Goal: Task Accomplishment & Management: Manage account settings

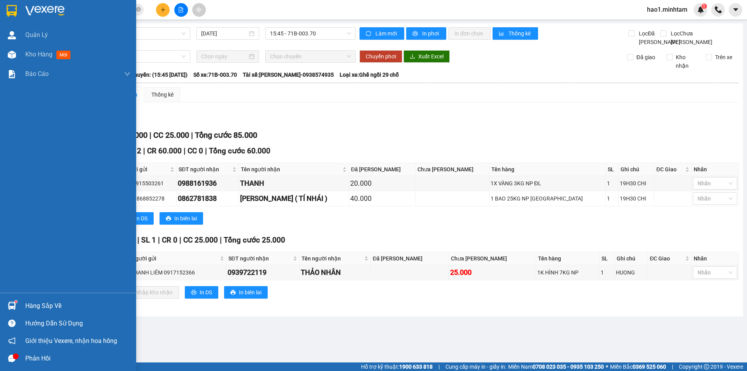
click at [8, 304] on img at bounding box center [12, 305] width 8 height 8
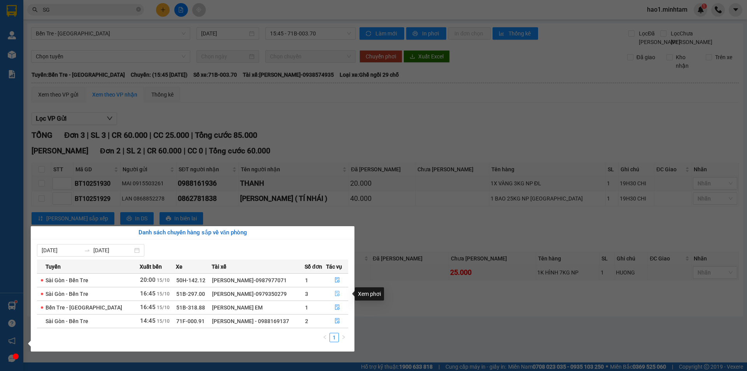
click at [338, 292] on icon "file-done" at bounding box center [336, 293] width 5 height 5
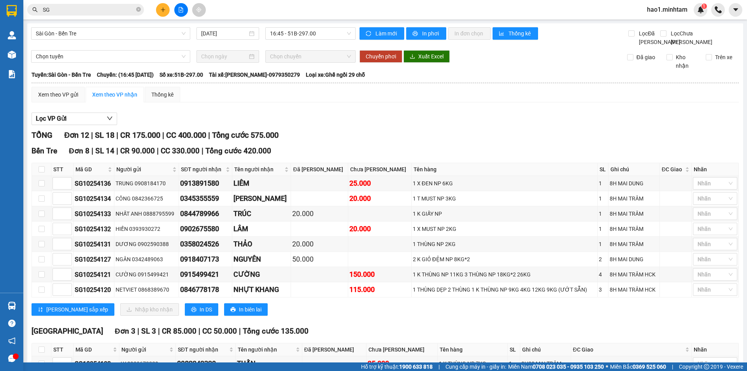
click at [431, 124] on div "Lọc VP Gửi" at bounding box center [385, 118] width 707 height 13
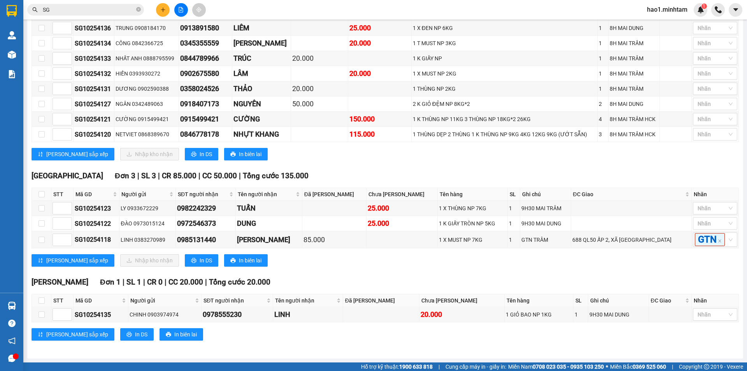
click at [434, 156] on div "Bến Tre Đơn 8 | SL 14 | CR 90.000 | CC 330.000 | Tổng cước 420.000 STT Mã GD N…" at bounding box center [385, 78] width 707 height 176
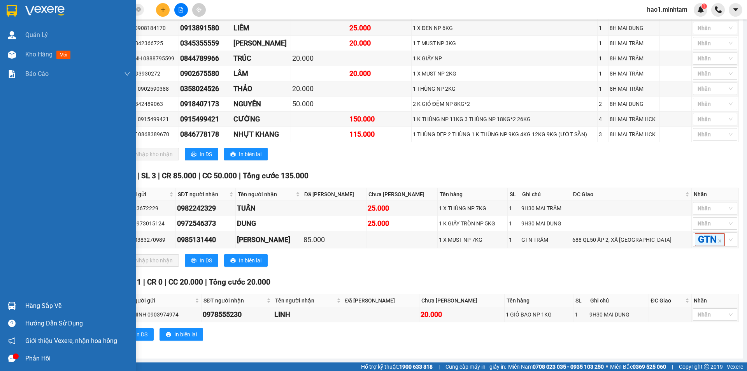
click at [12, 306] on img at bounding box center [12, 305] width 8 height 8
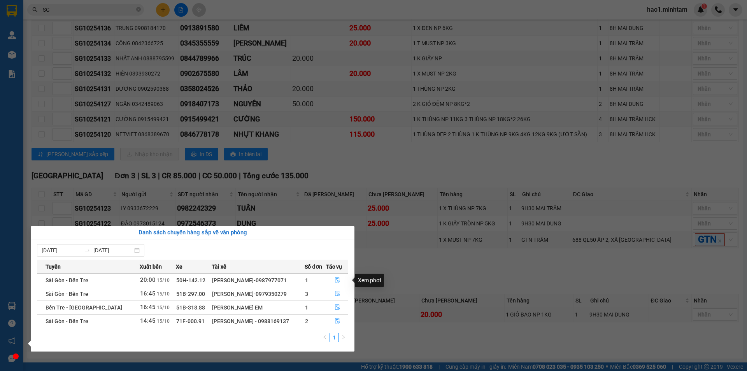
click at [336, 278] on icon "file-done" at bounding box center [336, 279] width 5 height 5
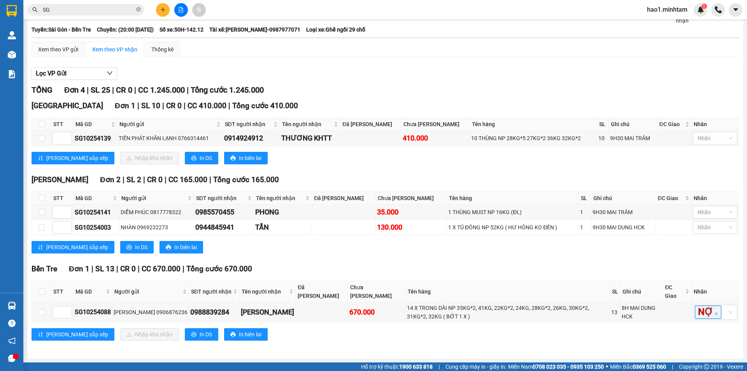
scroll to position [54, 0]
click at [326, 242] on div "Lưu sắp xếp In DS In biên lai" at bounding box center [385, 247] width 707 height 12
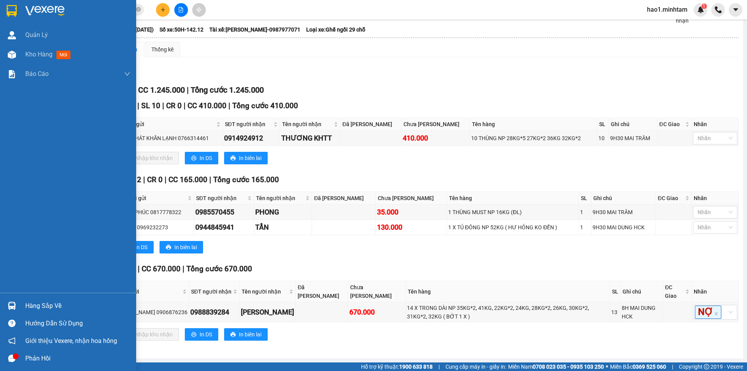
click at [19, 310] on div "Hàng sắp về" at bounding box center [68, 306] width 136 height 18
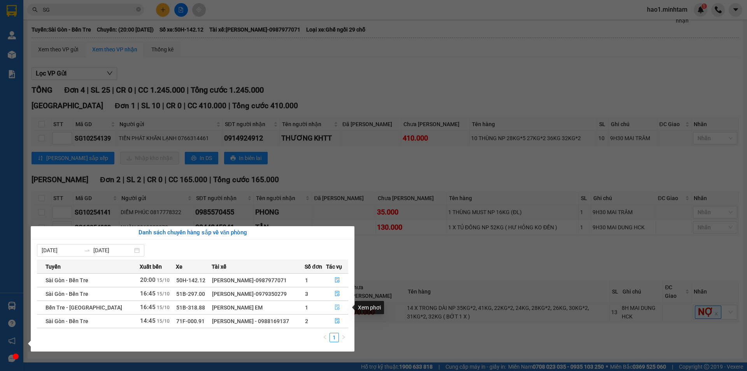
click at [337, 308] on icon "file-done" at bounding box center [337, 307] width 5 height 5
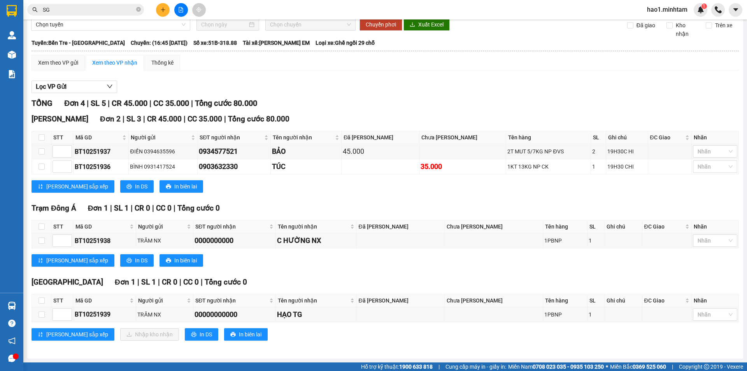
scroll to position [40, 0]
click at [417, 278] on div "Tiền Giang Đơn 1 | SL 1 | CR 0 | CC 0 | Tổng cước 0" at bounding box center [385, 282] width 707 height 12
drag, startPoint x: 102, startPoint y: 317, endPoint x: 59, endPoint y: 319, distance: 43.6
click at [59, 319] on tr "BT10251939 TRĂM NX 00000000000 HẠO TG 1PBNP 1 Nhãn" at bounding box center [385, 314] width 707 height 15
copy tr "BT10251939"
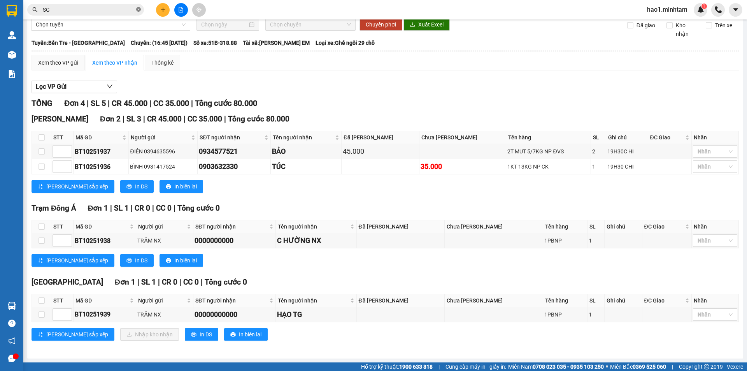
click at [139, 12] on span at bounding box center [138, 9] width 5 height 7
paste input "BT10251939"
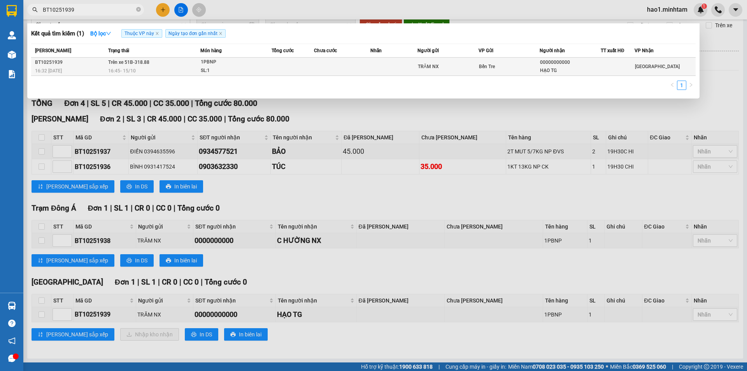
type input "BT10251939"
click at [326, 71] on td at bounding box center [342, 67] width 56 height 18
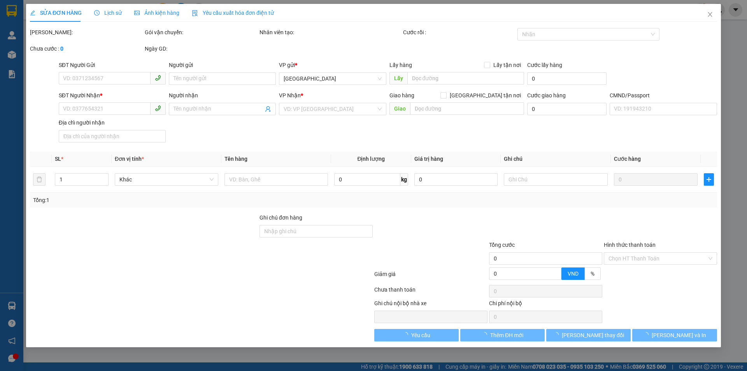
type input "TRĂM NX"
type input "00000000000"
type input "HẠO TG"
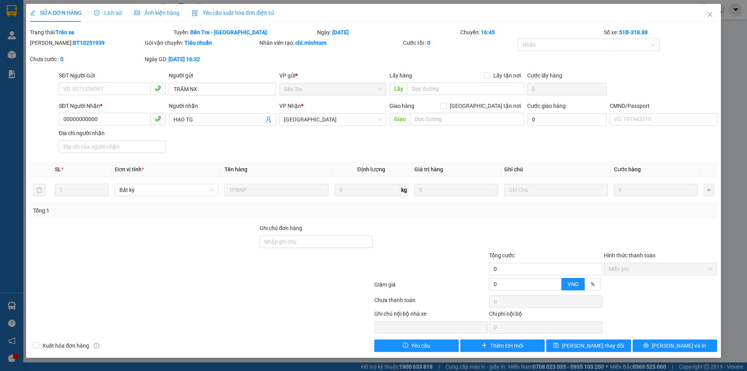
click at [356, 140] on div "SĐT Người Nhận * 00000000000 Người nhận HẠO TG VP Nhận * Tiền Giang Giao hàng G…" at bounding box center [387, 129] width 661 height 54
click at [279, 161] on div "Total Paid Fee 0 Total UnPaid Fee 0 Cash Collection Total Fee Trạng thái: Trên …" at bounding box center [373, 190] width 687 height 324
click at [707, 17] on icon "close" at bounding box center [710, 14] width 6 height 6
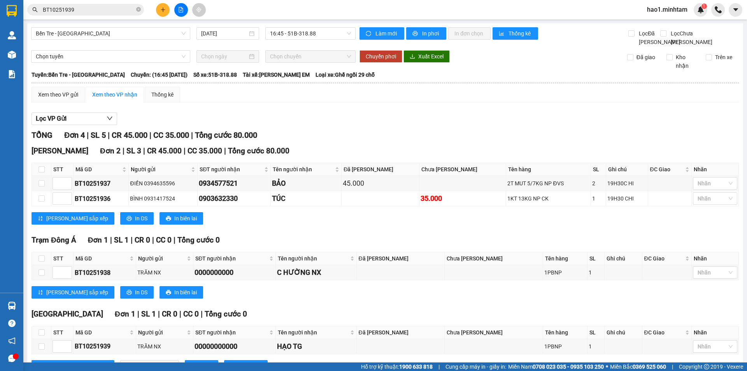
scroll to position [40, 0]
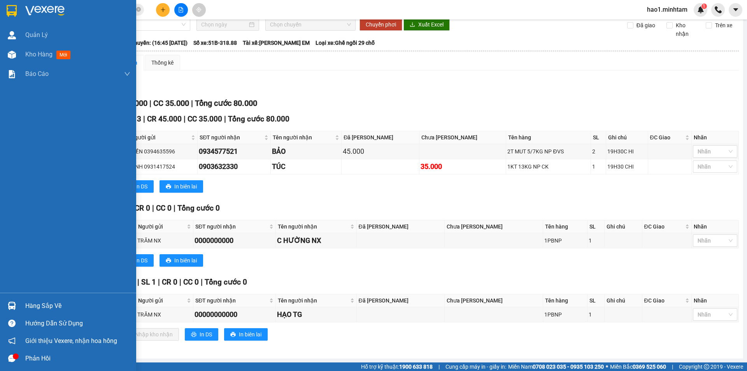
click at [16, 306] on div at bounding box center [12, 306] width 14 height 14
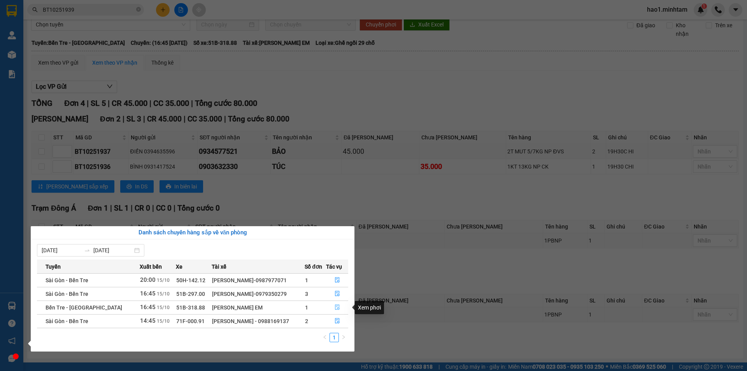
click at [336, 308] on icon "file-done" at bounding box center [336, 306] width 5 height 5
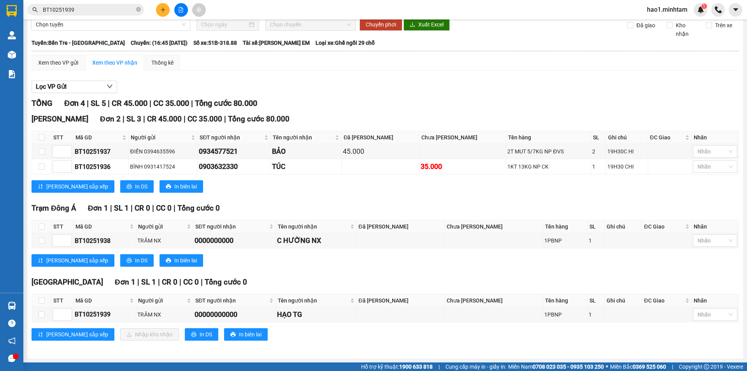
click at [406, 266] on div "Lưu sắp xếp In DS In biên lai" at bounding box center [385, 260] width 707 height 12
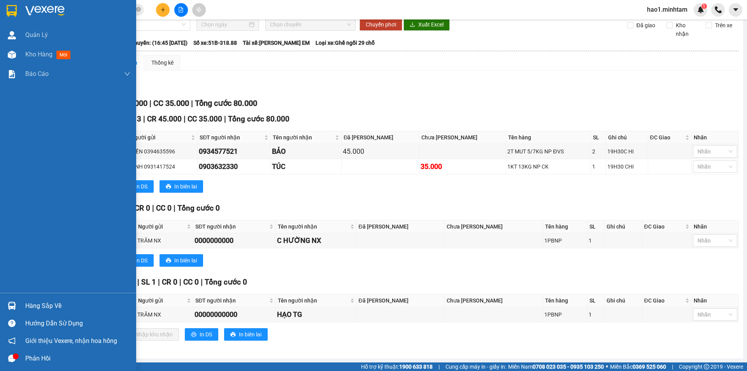
click at [43, 303] on div "Hàng sắp về" at bounding box center [77, 306] width 105 height 12
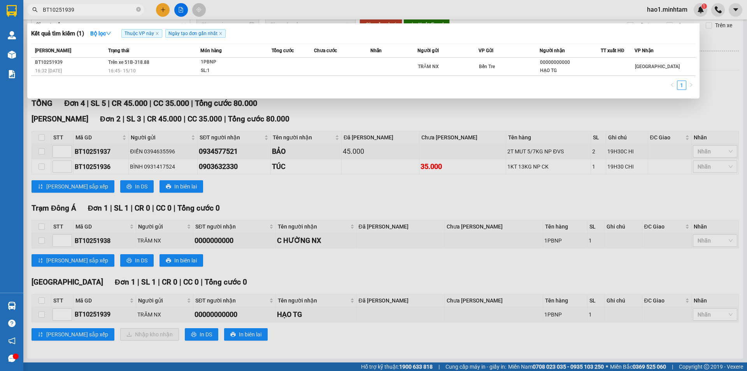
click at [98, 12] on section "Kết quả tìm kiếm ( 1 ) Bộ lọc Thuộc VP này Ngày tạo đơn gần nhất Mã ĐH Trạng th…" at bounding box center [373, 185] width 747 height 371
click at [98, 11] on input "BT10251939" at bounding box center [89, 9] width 92 height 9
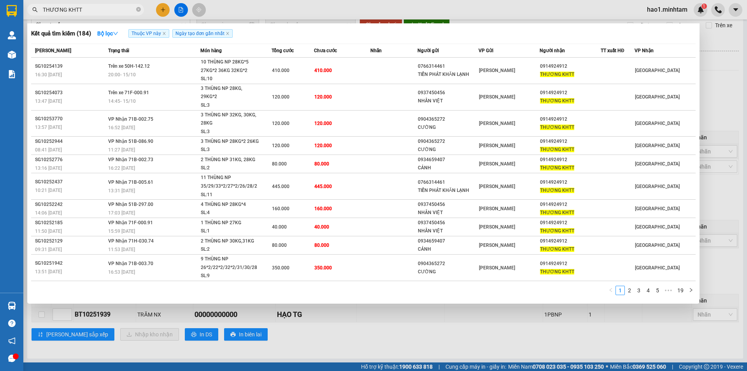
type input "THƯƠNG KHTT"
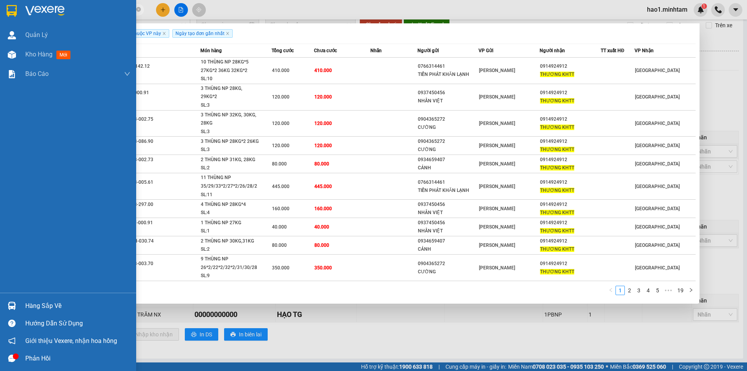
click at [19, 306] on div "Hàng sắp về" at bounding box center [68, 306] width 136 height 18
click at [10, 10] on div "Quản Lý Kho hàng mới Báo cáo BC giao hàng (nhân viên) BC giao hàng (trưởng trạm…" at bounding box center [68, 185] width 136 height 371
click at [23, 310] on div "Hàng sắp về" at bounding box center [68, 306] width 136 height 18
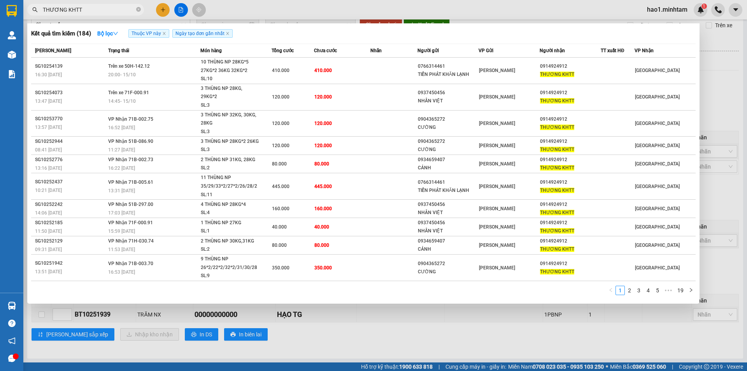
click at [452, 329] on section "Kết quả tìm kiếm ( 184 ) Bộ lọc Thuộc VP này Ngày tạo đơn gần nhất Mã ĐH Trạng …" at bounding box center [373, 185] width 747 height 371
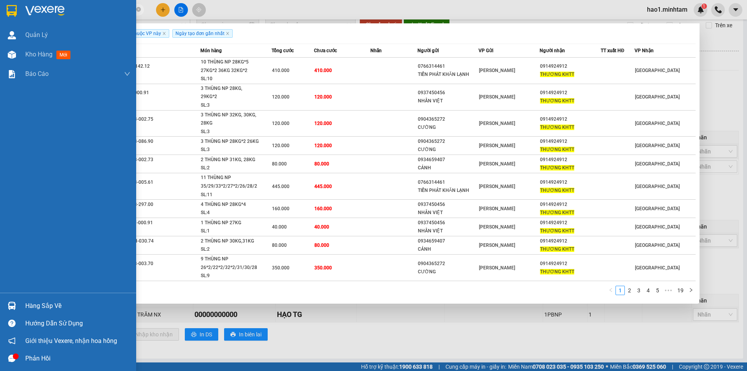
click at [11, 11] on img at bounding box center [12, 11] width 10 height 12
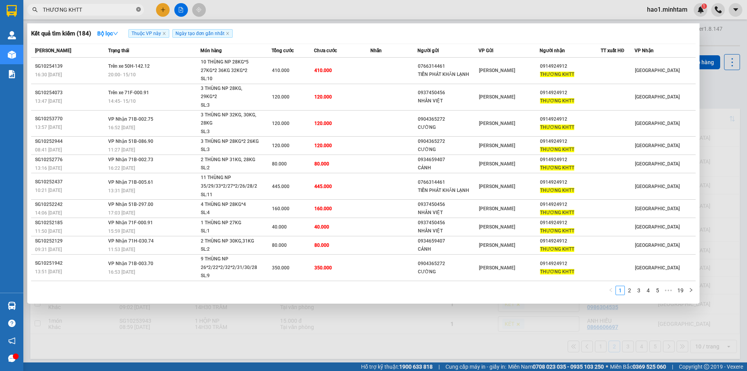
click at [136, 10] on icon "close-circle" at bounding box center [138, 9] width 5 height 5
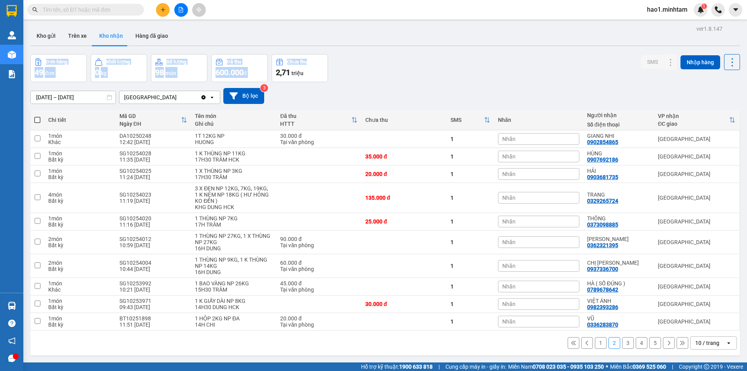
click at [411, 47] on div "ver 1.8.147 Kho gửi Trên xe Kho nhận Hàng đã giao Đơn hàng 49 đơn Khối lượng 0 …" at bounding box center [385, 208] width 716 height 371
click at [43, 32] on button "Kho gửi" at bounding box center [46, 35] width 32 height 19
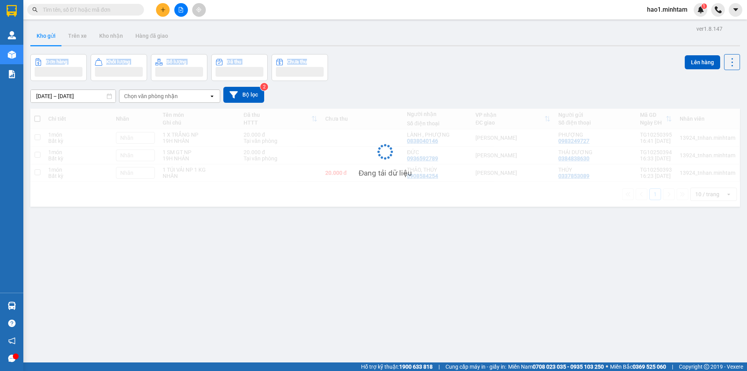
click at [43, 32] on button "Kho gửi" at bounding box center [46, 35] width 32 height 19
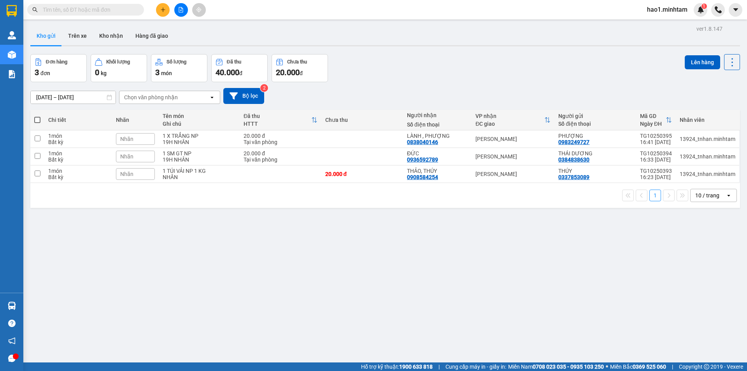
click at [495, 81] on div "Đơn hàng 3 đơn Khối lượng 0 kg Số lượng 3 món Đã thu 40.000 đ Chưa thu 20.000 đ…" at bounding box center [384, 68] width 709 height 28
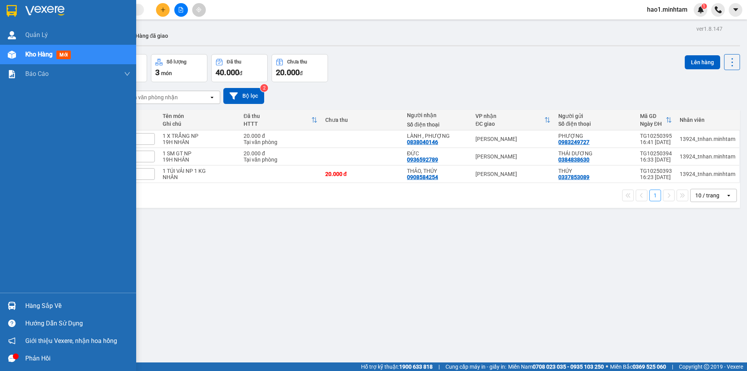
click at [10, 11] on img at bounding box center [12, 11] width 10 height 12
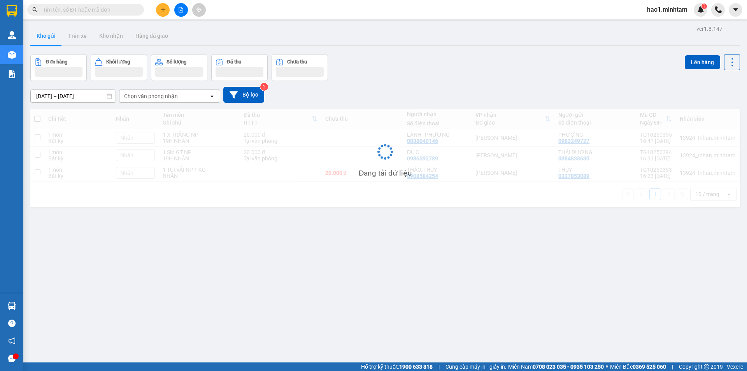
click at [359, 42] on div "Kho gửi Trên xe Kho nhận Hàng đã giao" at bounding box center [384, 36] width 709 height 21
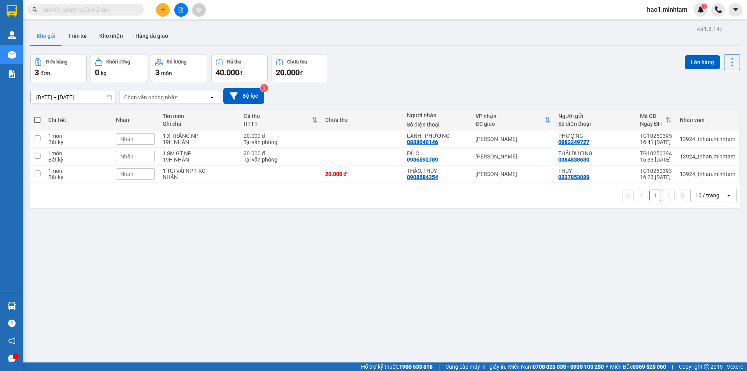
click at [108, 11] on input "text" at bounding box center [89, 9] width 92 height 9
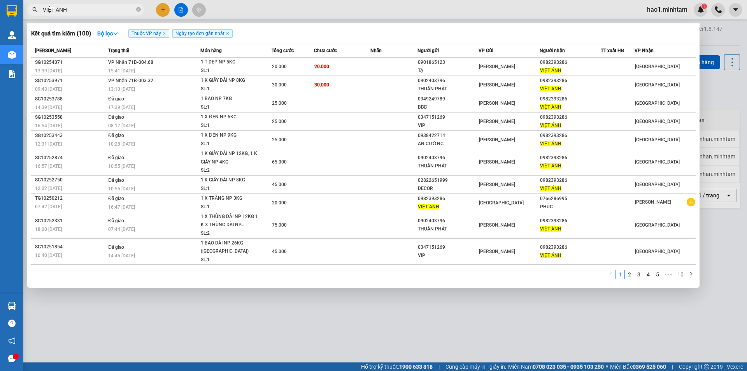
type input "VIỆT ÁNH"
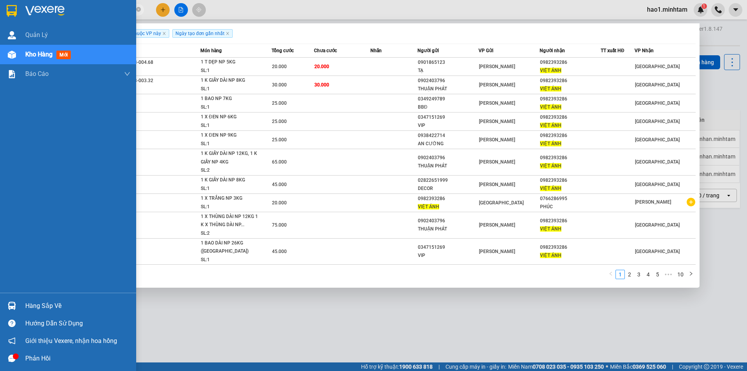
click at [17, 303] on div at bounding box center [12, 306] width 14 height 14
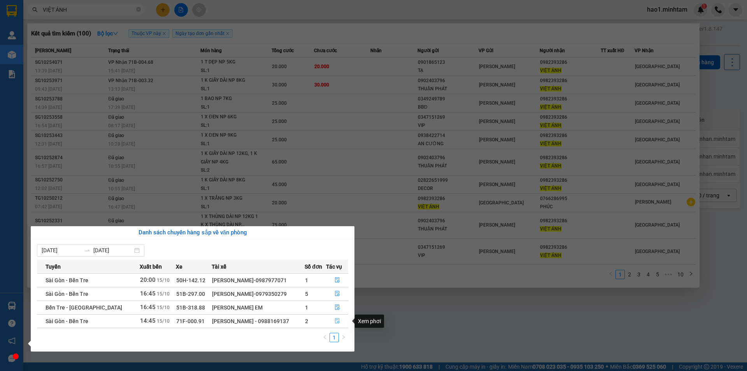
click at [334, 323] on icon "file-done" at bounding box center [336, 320] width 5 height 5
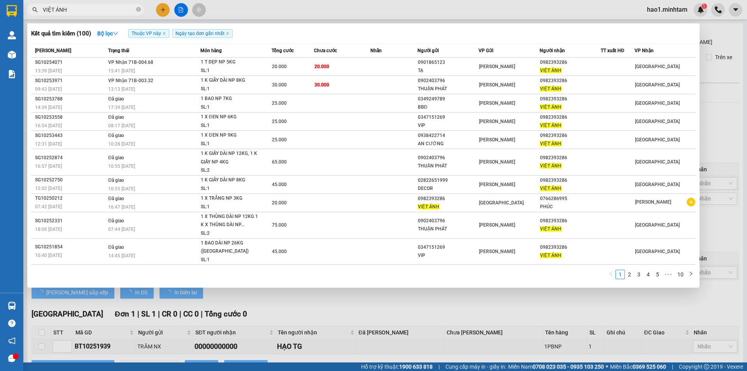
click at [726, 146] on div at bounding box center [373, 185] width 747 height 371
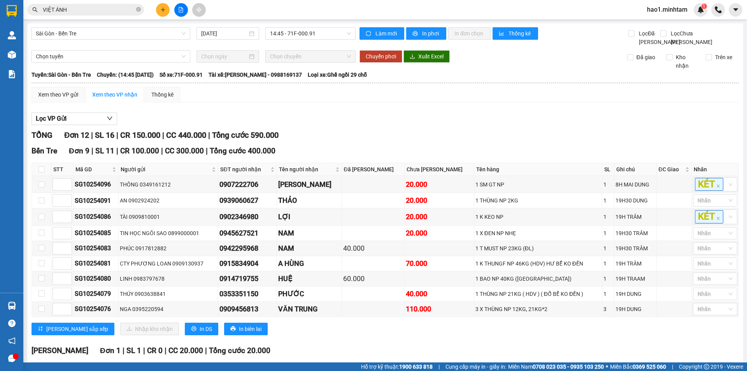
scroll to position [177, 0]
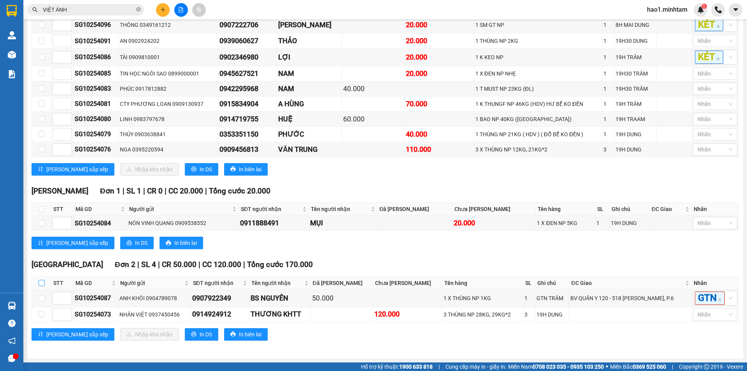
click at [44, 280] on input "checkbox" at bounding box center [42, 283] width 6 height 6
checkbox input "true"
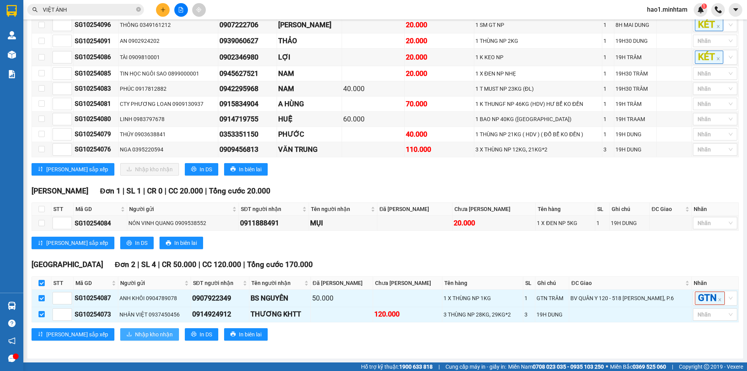
click at [135, 332] on span "Nhập kho nhận" at bounding box center [154, 334] width 38 height 9
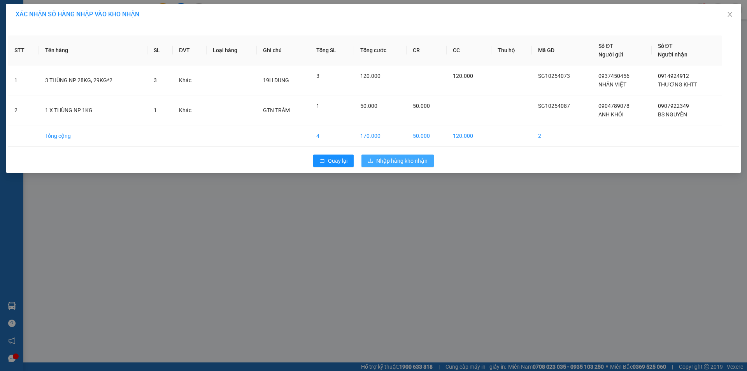
click at [383, 165] on button "Nhập hàng kho nhận" at bounding box center [397, 160] width 72 height 12
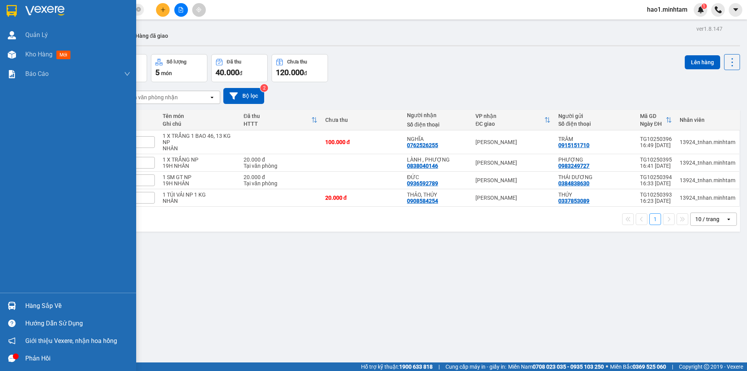
click at [45, 308] on div "Hàng sắp về" at bounding box center [77, 306] width 105 height 12
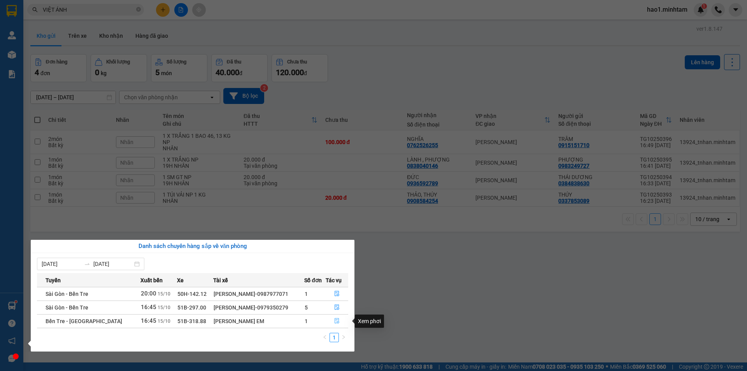
click at [338, 318] on icon "file-done" at bounding box center [336, 320] width 5 height 5
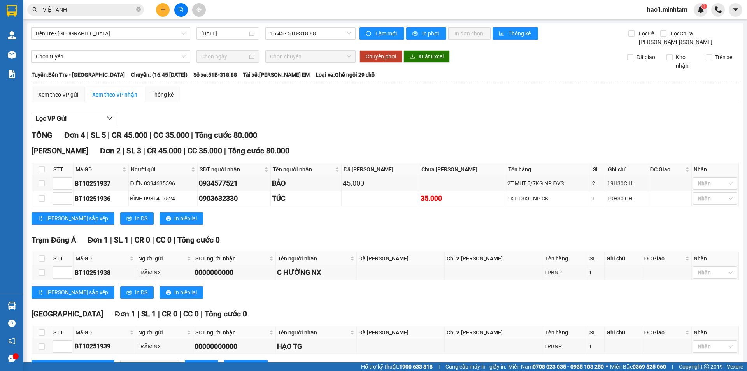
click at [454, 102] on div "Xem theo VP gửi Xem theo VP nhận Thống kê" at bounding box center [385, 95] width 707 height 16
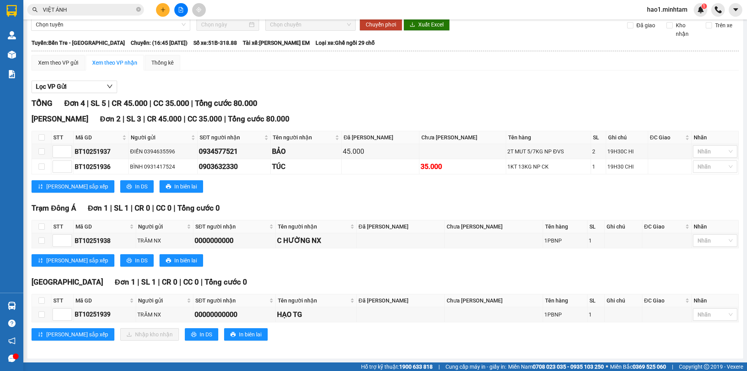
click at [406, 263] on div "Lưu sắp xếp In DS In biên lai" at bounding box center [385, 260] width 707 height 12
click at [426, 259] on div "Lưu sắp xếp In DS In biên lai" at bounding box center [385, 260] width 707 height 12
click at [522, 95] on div "Lọc VP Gửi TỔNG Đơn 4 | SL 5 | CR 45.000 | CC 35.000 | Tổng cước 80.000 Hồ Chí…" at bounding box center [385, 213] width 707 height 273
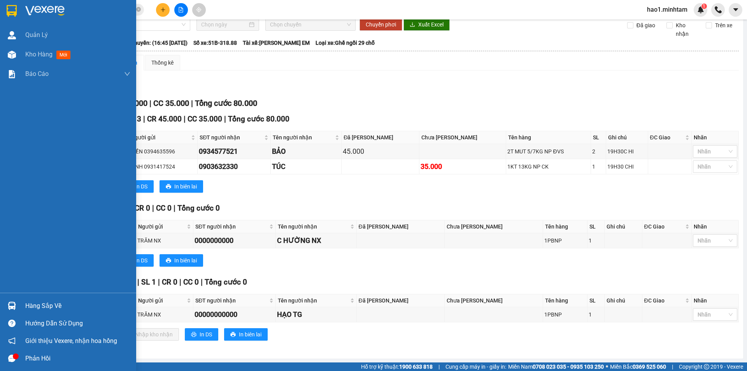
click at [10, 14] on img at bounding box center [12, 11] width 10 height 12
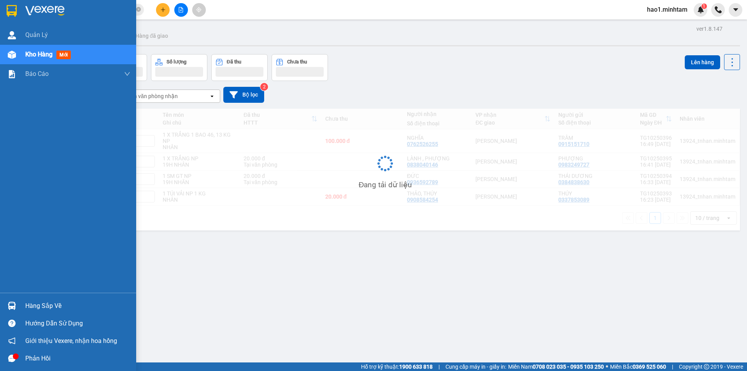
click at [26, 305] on div "Hàng sắp về" at bounding box center [77, 306] width 105 height 12
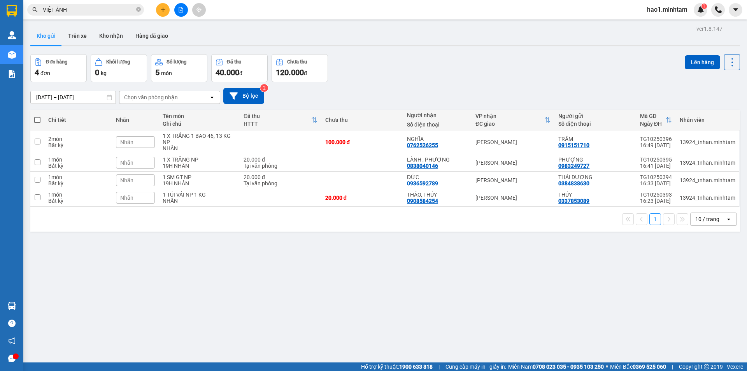
click at [382, 310] on section "Kết quả tìm kiếm ( 100 ) Bộ lọc Thuộc VP này Ngày tạo đơn gần nhất Mã ĐH Trạng …" at bounding box center [373, 185] width 747 height 371
click at [429, 68] on div "Đơn hàng 4 đơn Khối lượng 0 kg Số lượng 5 món Đã thu 40.000 đ Chưa thu 120.000 …" at bounding box center [384, 68] width 709 height 28
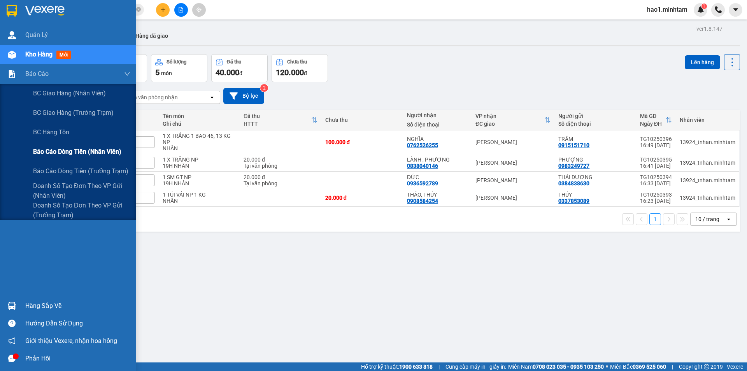
click at [72, 156] on span "Báo cáo dòng tiền (nhân viên)" at bounding box center [77, 152] width 88 height 10
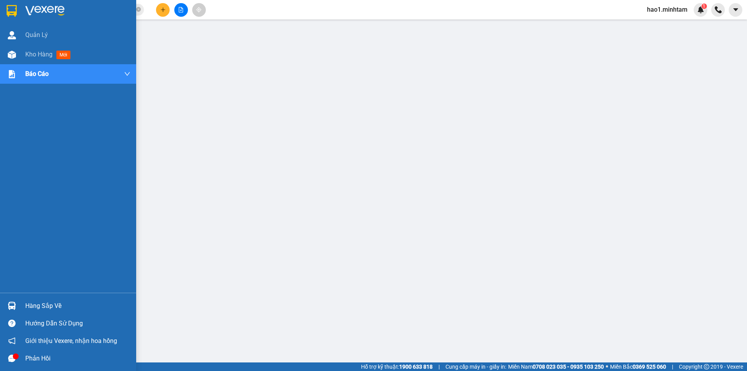
click at [34, 311] on div "Hàng sắp về" at bounding box center [77, 306] width 105 height 12
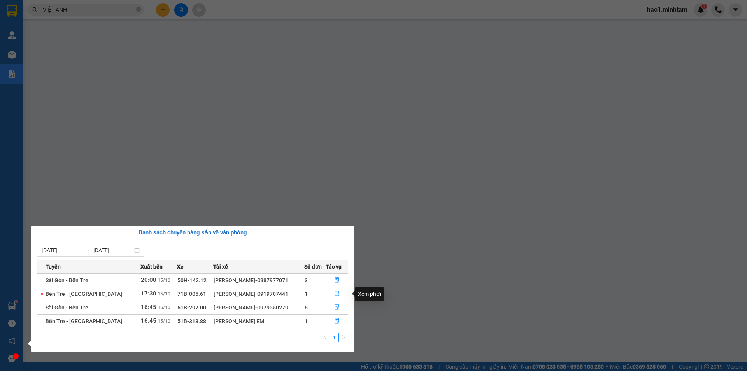
click at [336, 293] on icon "file-done" at bounding box center [336, 293] width 5 height 5
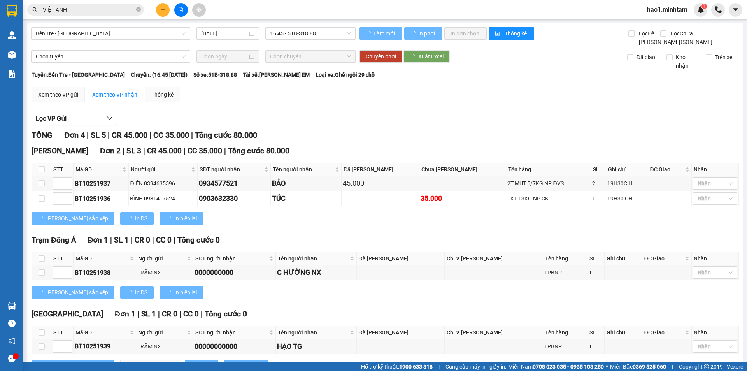
click at [508, 141] on div "TỔNG Đơn 4 | SL 5 | CR 45.000 | CC 35.000 | Tổng cước 80.000" at bounding box center [385, 135] width 707 height 12
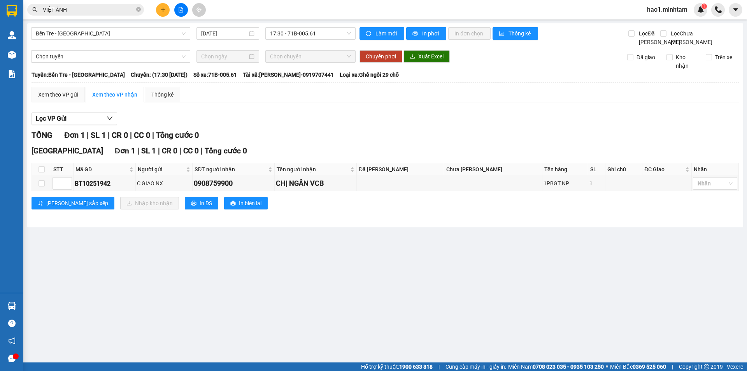
click at [405, 209] on div "Lưu sắp xếp Nhập kho nhận In DS In biên lai" at bounding box center [385, 203] width 707 height 12
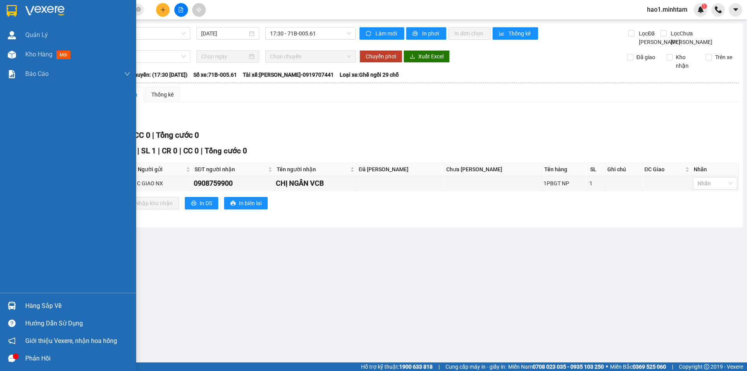
click at [16, 308] on img at bounding box center [12, 305] width 8 height 8
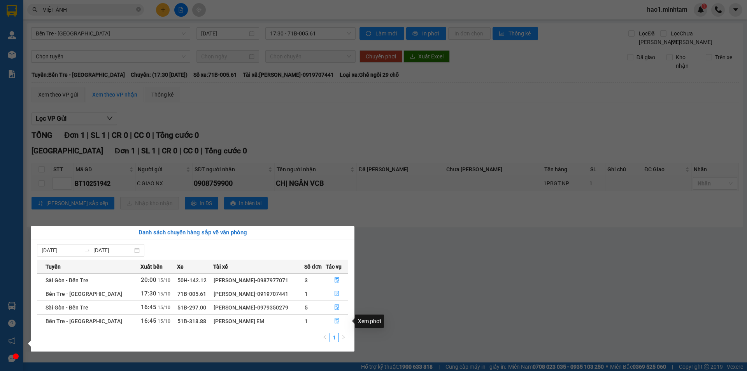
click at [336, 321] on icon "file-done" at bounding box center [336, 320] width 5 height 5
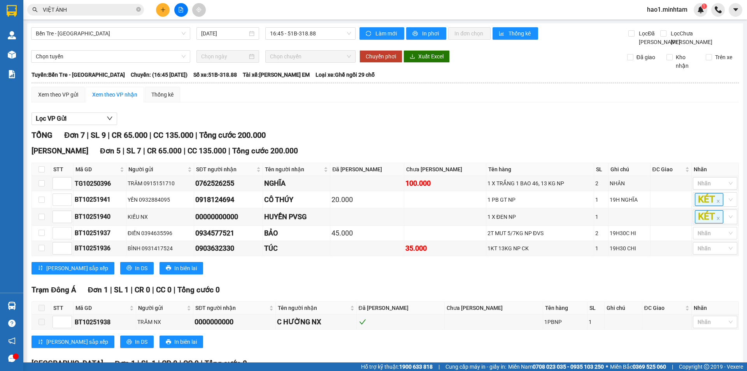
scroll to position [90, 0]
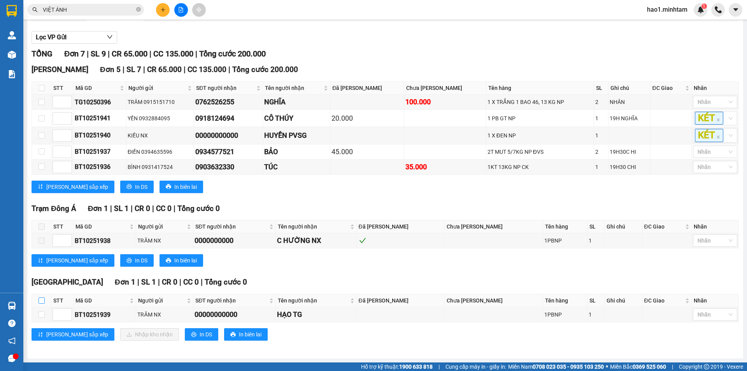
click at [42, 303] on input "checkbox" at bounding box center [42, 300] width 6 height 6
checkbox input "true"
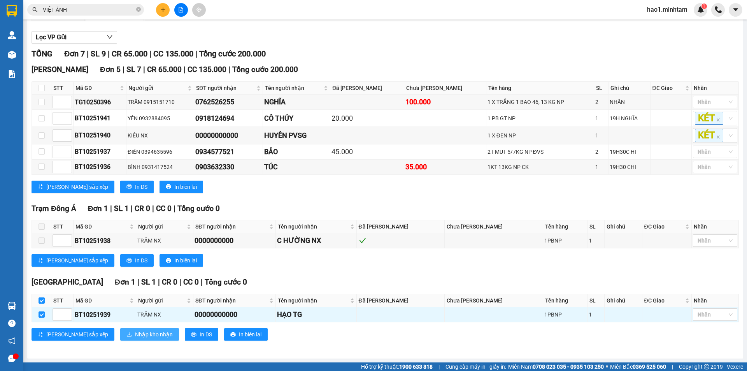
click at [135, 333] on span "Nhập kho nhận" at bounding box center [154, 334] width 38 height 9
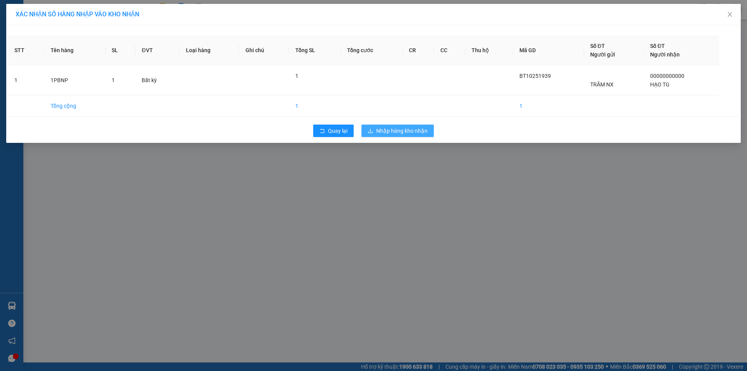
click at [401, 128] on span "Nhập hàng kho nhận" at bounding box center [401, 130] width 51 height 9
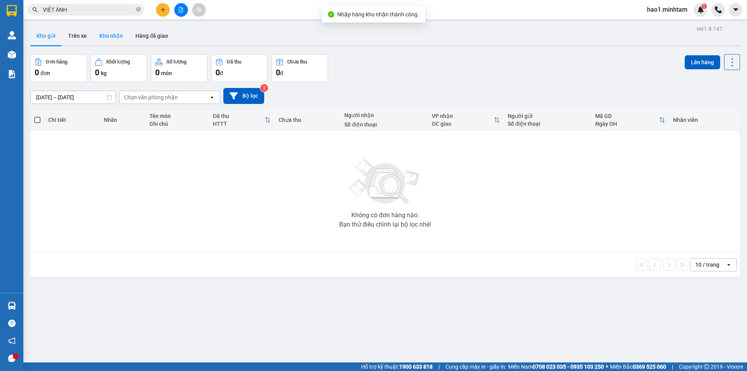
click at [109, 35] on button "Kho nhận" at bounding box center [111, 35] width 36 height 19
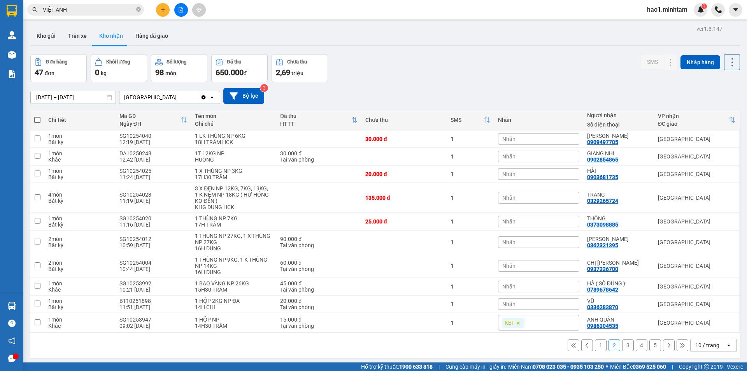
click at [595, 349] on button "1" at bounding box center [601, 345] width 12 height 12
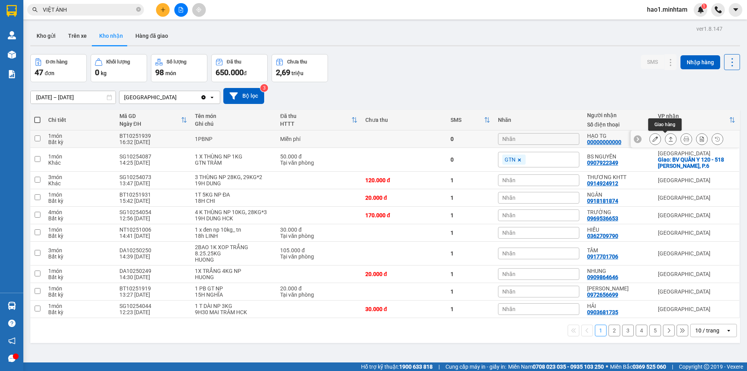
click at [668, 139] on icon at bounding box center [670, 138] width 5 height 5
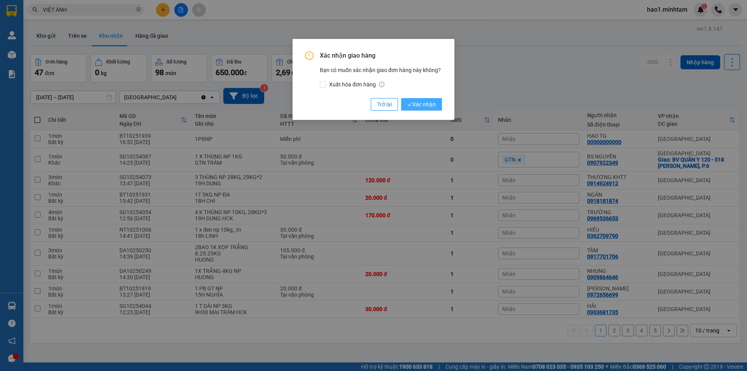
click at [424, 105] on span "Xác nhận" at bounding box center [421, 104] width 28 height 9
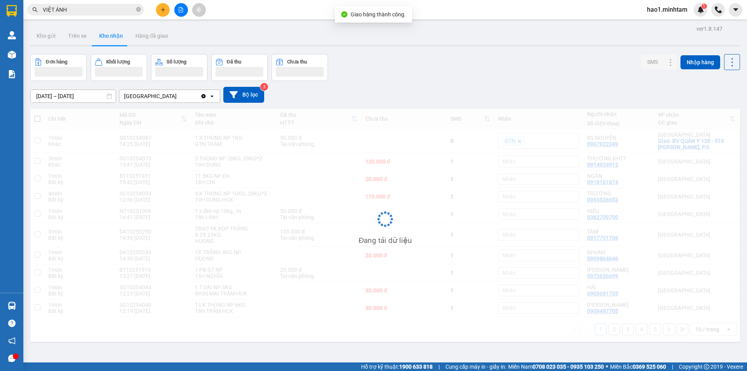
click at [501, 91] on div "01/09/2025 – 15/10/2025 Press the down arrow key to interact with the calendar …" at bounding box center [384, 95] width 709 height 16
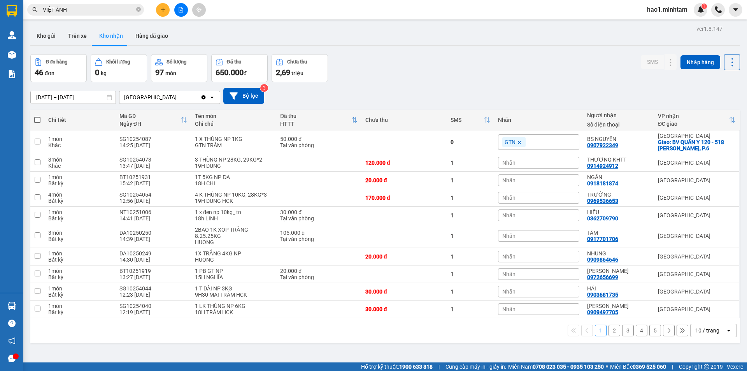
scroll to position [36, 0]
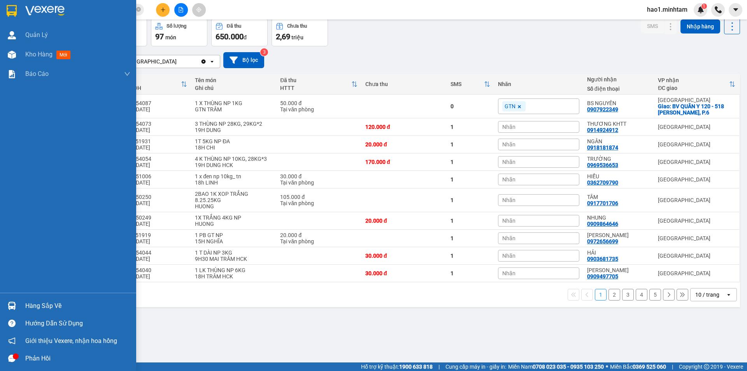
click at [14, 303] on img at bounding box center [12, 305] width 8 height 8
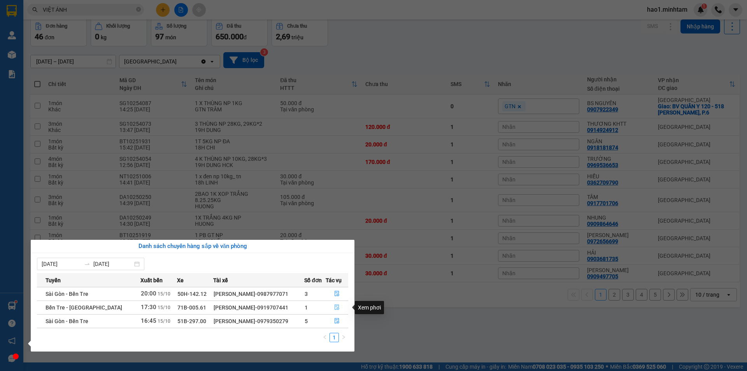
click at [337, 307] on icon "file-done" at bounding box center [336, 307] width 5 height 5
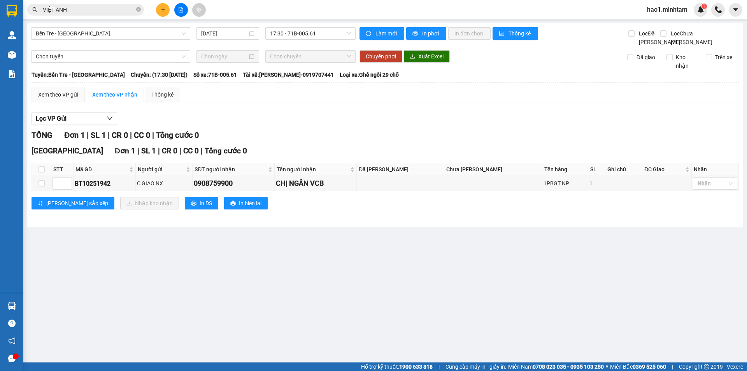
click at [410, 117] on div "Xem theo VP gửi Xem theo VP nhận Thống kê Lọc VP Gửi TỔNG Đơn 1 | SL 1 | CR 0 …" at bounding box center [385, 153] width 707 height 132
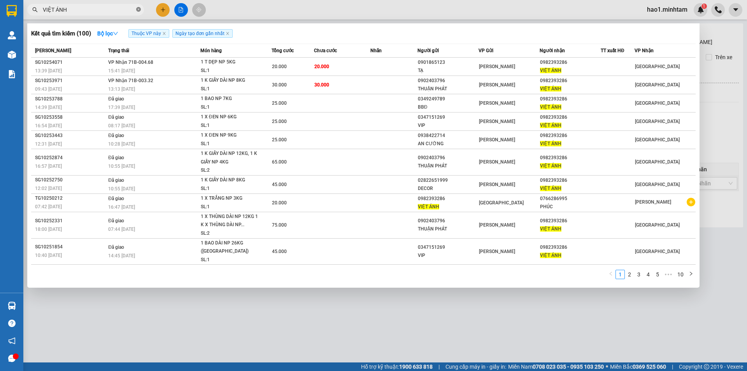
click at [138, 10] on icon "close-circle" at bounding box center [138, 9] width 5 height 5
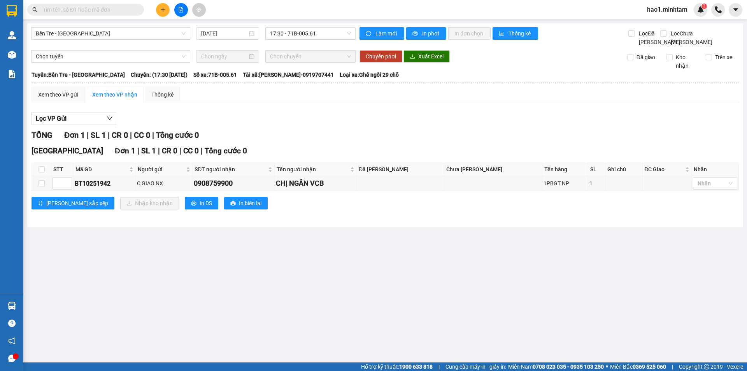
click at [123, 9] on input "text" at bounding box center [89, 9] width 92 height 9
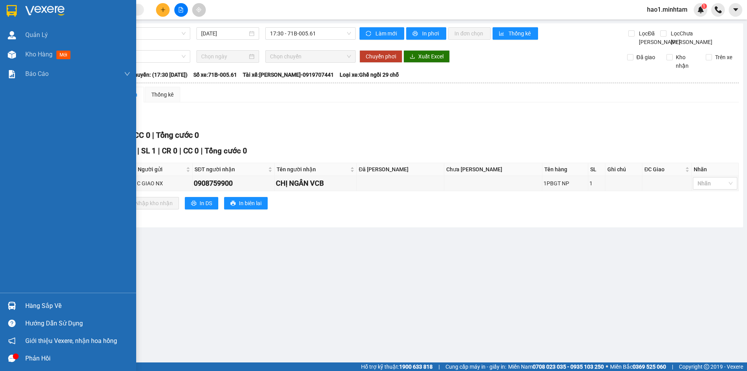
click at [17, 14] on img at bounding box center [12, 11] width 10 height 12
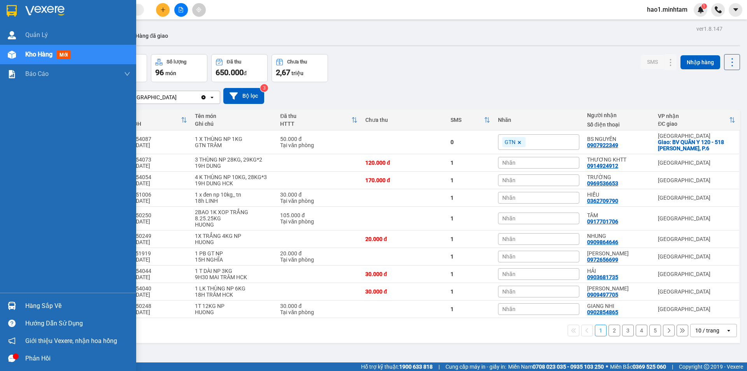
click at [37, 304] on div "Hàng sắp về" at bounding box center [77, 306] width 105 height 12
click at [8, 9] on div "Quản Lý Kho hàng mới Báo cáo BC giao hàng (nhân viên) BC giao hàng (trưởng trạm…" at bounding box center [68, 185] width 136 height 371
drag, startPoint x: 13, startPoint y: 8, endPoint x: 310, endPoint y: 11, distance: 296.8
click at [14, 8] on img at bounding box center [12, 11] width 10 height 12
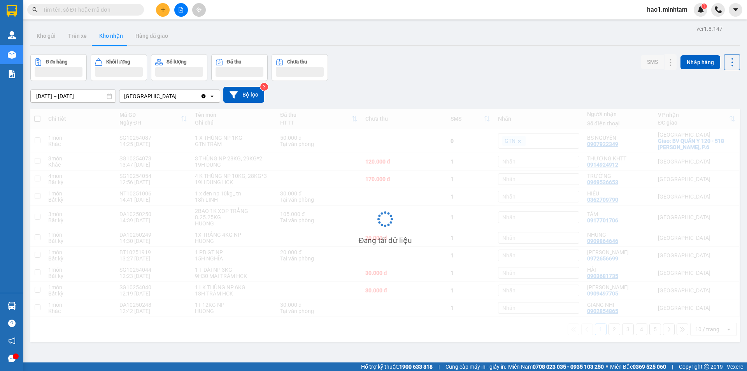
click at [315, 18] on div "Kết quả tìm kiếm ( 100 ) Bộ lọc Thuộc VP này Ngày tạo đơn gần nhất Mã ĐH Trạng …" at bounding box center [373, 9] width 747 height 19
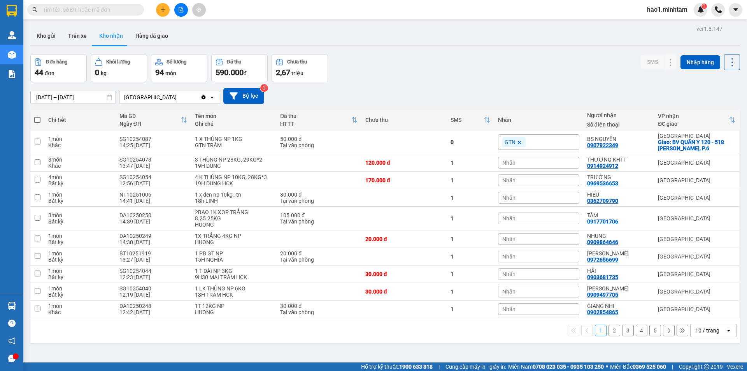
click at [608, 330] on button "2" at bounding box center [614, 330] width 12 height 12
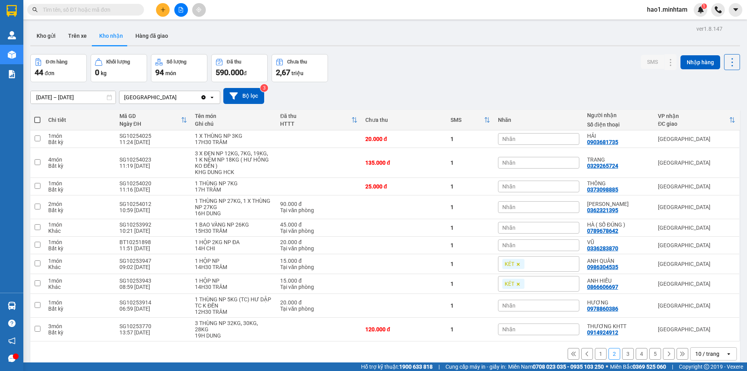
click at [585, 64] on div "Đơn hàng 44 đơn Khối lượng 0 kg Số lượng 94 món Đã thu 590.000 đ Chưa thu 2,67 …" at bounding box center [384, 68] width 709 height 28
click at [586, 63] on div "Đơn hàng 44 đơn Khối lượng 0 kg Số lượng 94 món Đã thu 590.000 đ Chưa thu 2,67 …" at bounding box center [384, 68] width 709 height 28
click at [590, 62] on div "Đơn hàng 44 đơn Khối lượng 0 kg Số lượng 94 món Đã thu 590.000 đ Chưa thu 2,67 …" at bounding box center [384, 68] width 709 height 28
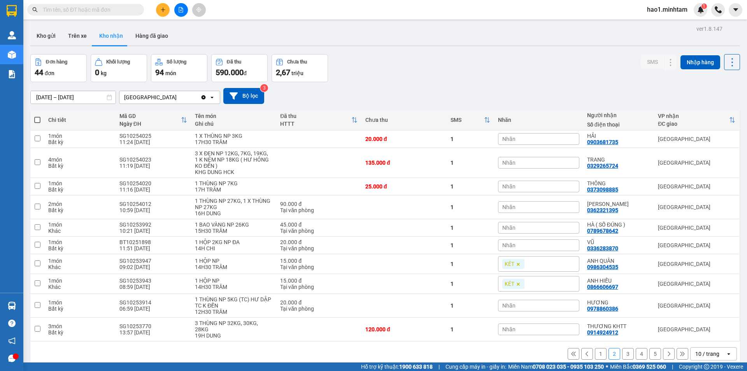
click at [592, 62] on div "Đơn hàng 44 đơn Khối lượng 0 kg Số lượng 94 món Đã thu 590.000 đ Chưa thu 2,67 …" at bounding box center [384, 68] width 709 height 28
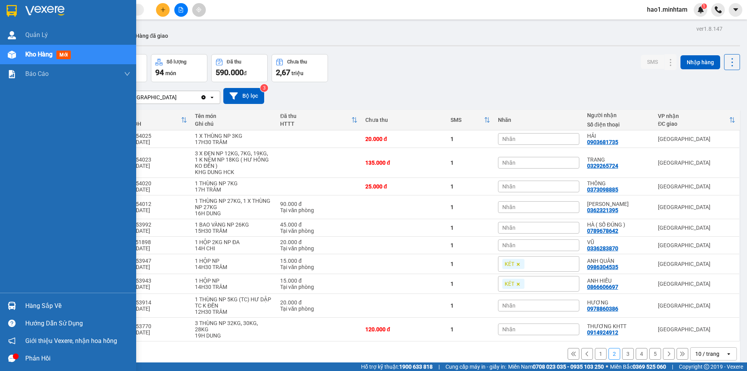
click at [20, 308] on div "Hàng sắp về" at bounding box center [68, 306] width 136 height 18
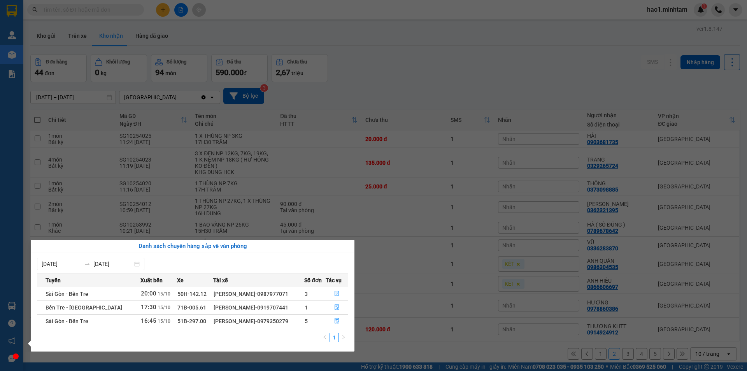
click at [531, 74] on section "Kết quả tìm kiếm ( 100 ) Bộ lọc Thuộc VP này Ngày tạo đơn gần nhất Mã ĐH Trạng …" at bounding box center [373, 185] width 747 height 371
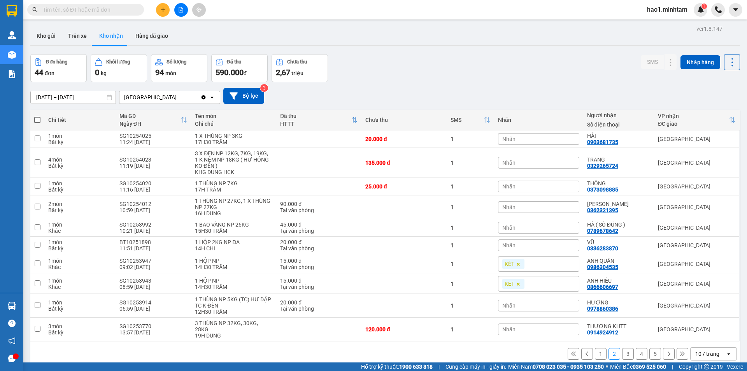
click at [507, 72] on div "Đơn hàng 44 đơn Khối lượng 0 kg Số lượng 94 món Đã thu 590.000 đ Chưa thu 2,67 …" at bounding box center [384, 68] width 709 height 28
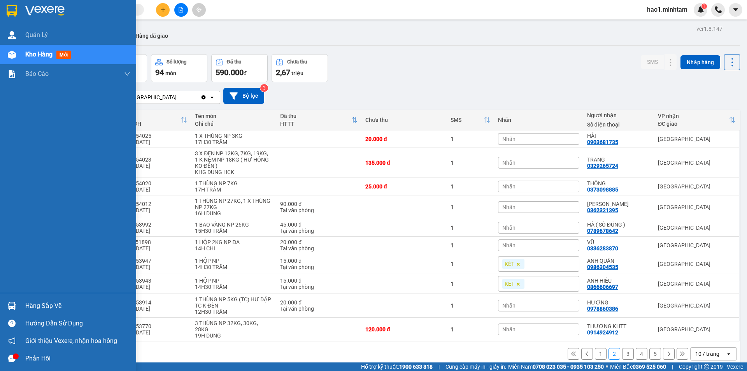
click at [26, 310] on div "Hàng sắp về" at bounding box center [77, 306] width 105 height 12
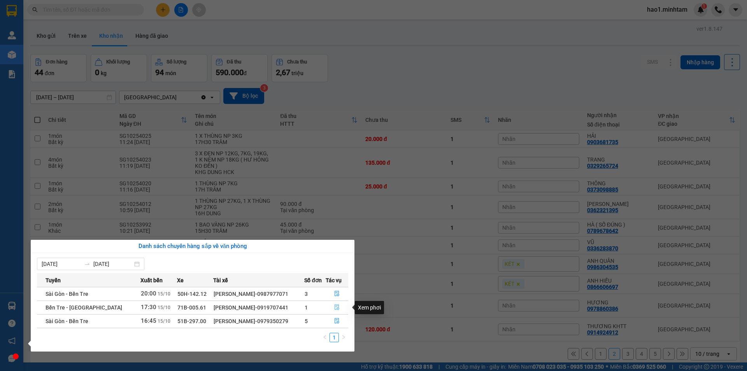
click at [338, 308] on icon "file-done" at bounding box center [336, 306] width 5 height 5
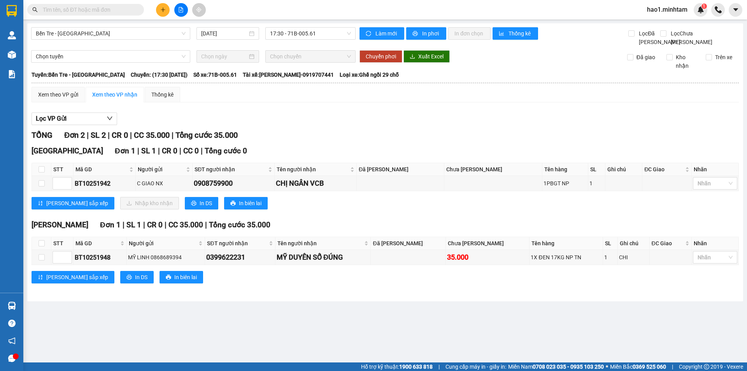
click at [530, 120] on div "Lọc VP Gửi TỔNG Đơn 2 | SL 2 | CR 0 | CC 35.000 | Tổng cước 35.000 Tiền Giang …" at bounding box center [385, 201] width 707 height 184
click at [310, 228] on div "Hồ Chí Minh Đơn 1 | SL 1 | CR 0 | CC 35.000 | Tổng cước 35.000" at bounding box center [385, 225] width 707 height 12
click at [325, 235] on div "Click to sort ascending" at bounding box center [338, 233] width 61 height 13
click at [327, 209] on div "Lưu sắp xếp Nhập kho nhận In DS In biên lai" at bounding box center [385, 203] width 707 height 12
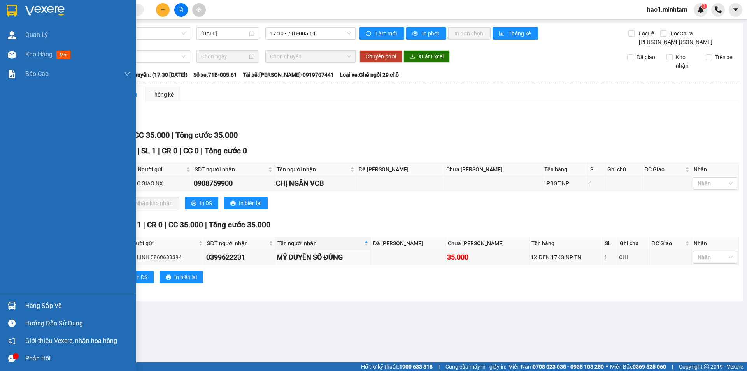
click at [45, 303] on div "Hàng sắp về" at bounding box center [77, 306] width 105 height 12
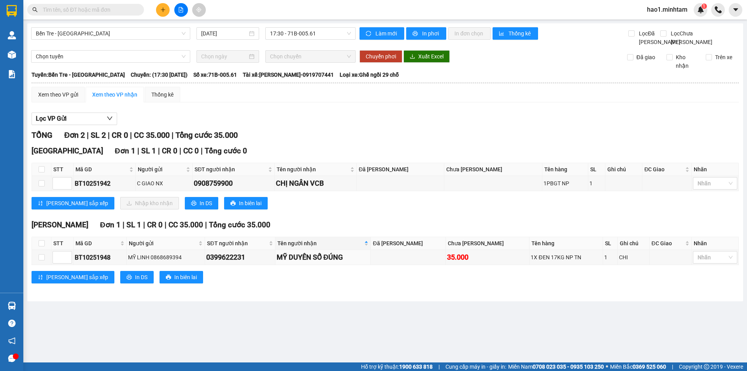
click at [98, 9] on section "Kết quả tìm kiếm ( 100 ) Bộ lọc Thuộc VP này Ngày tạo đơn gần nhất Mã ĐH Trạng …" at bounding box center [373, 185] width 747 height 371
click at [98, 9] on input "text" at bounding box center [89, 9] width 92 height 9
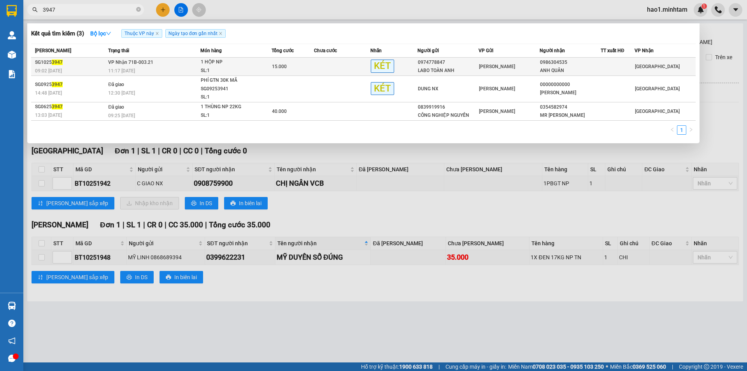
type input "3947"
click at [225, 67] on div "SL: 1" at bounding box center [230, 71] width 58 height 9
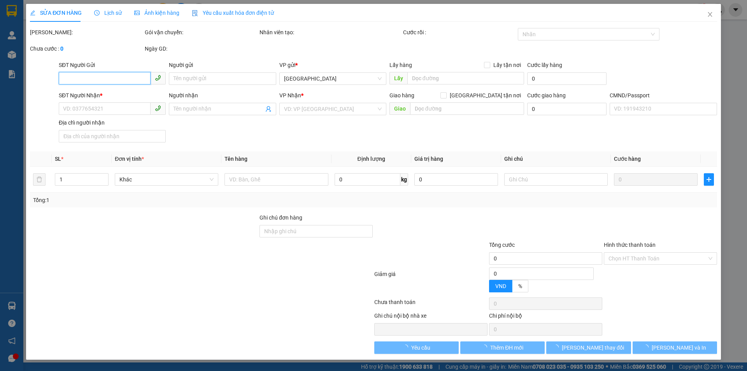
type input "0974778847"
type input "LABO TOÀN ANH"
type input "0986304535"
type input "ANH QUÂN"
type input "15.000"
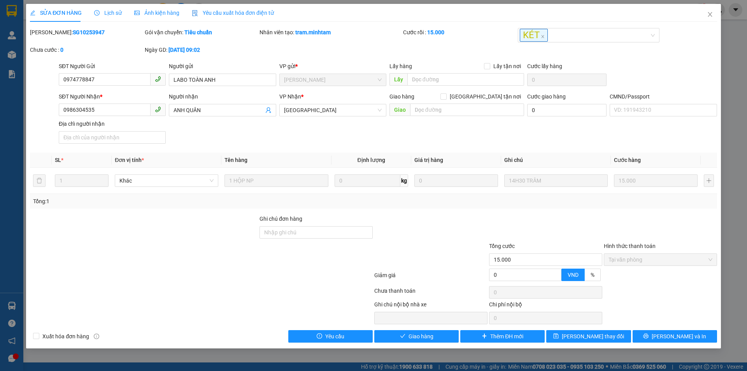
click at [424, 348] on div "SỬA ĐƠN HÀNG Lịch sử Ảnh kiện hàng Yêu cầu xuất hóa đơn điện tử Total Paid Fee …" at bounding box center [373, 176] width 695 height 344
click at [424, 340] on span "Giao hàng" at bounding box center [420, 336] width 25 height 9
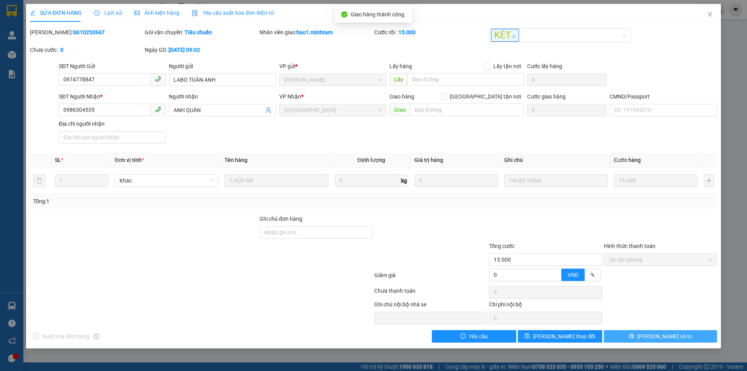
click at [671, 336] on span "[PERSON_NAME] và In" at bounding box center [664, 336] width 54 height 9
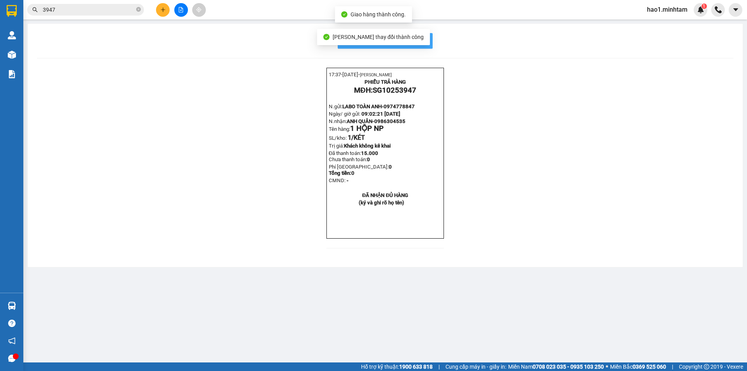
drag, startPoint x: 425, startPoint y: 39, endPoint x: 436, endPoint y: 36, distance: 10.5
click at [426, 38] on span "In mẫu biên lai tự cấu hình" at bounding box center [389, 41] width 73 height 10
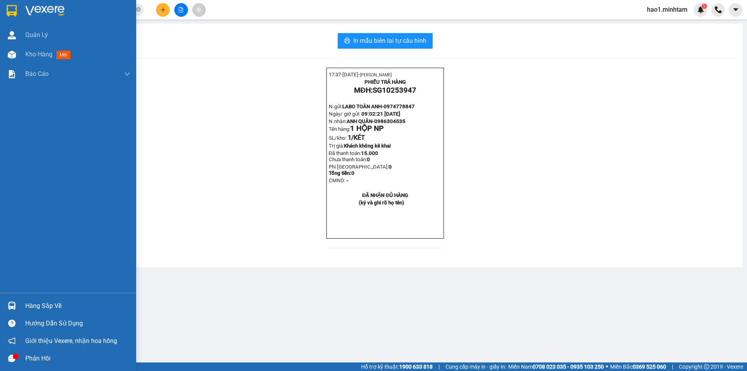
drag, startPoint x: 17, startPoint y: 11, endPoint x: 125, endPoint y: 9, distance: 108.5
click at [18, 11] on div at bounding box center [12, 11] width 14 height 14
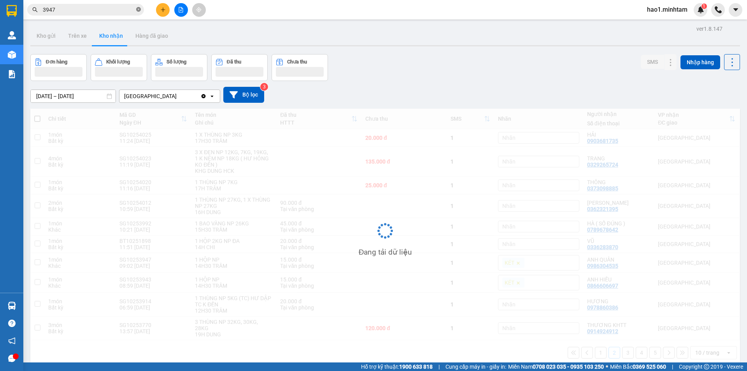
click at [138, 11] on icon "close-circle" at bounding box center [138, 9] width 5 height 5
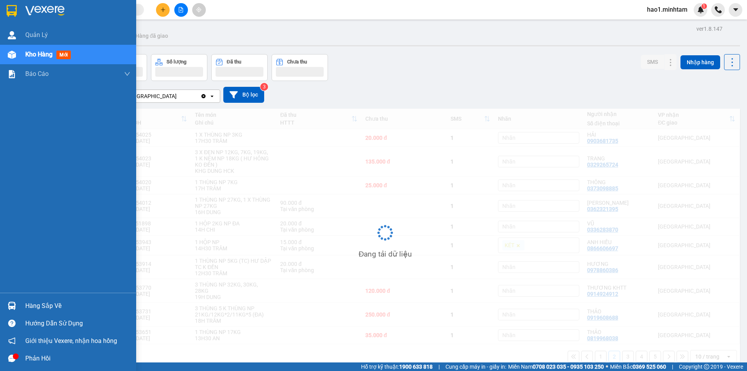
click at [8, 5] on img at bounding box center [12, 11] width 10 height 12
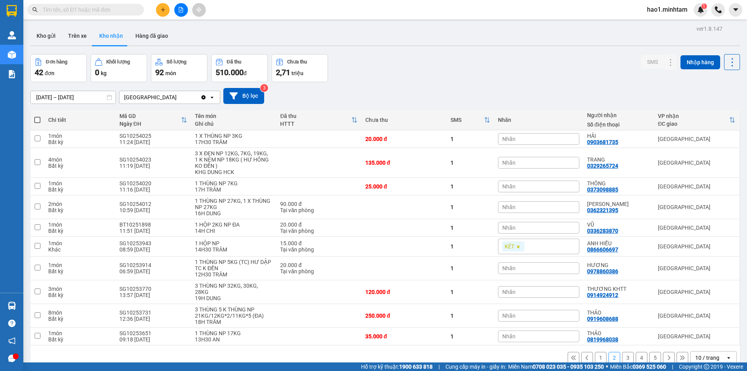
click at [462, 68] on div "Đơn hàng 42 đơn Khối lượng 0 kg Số lượng 92 món Đã thu 510.000 đ Chưa thu 2,71 …" at bounding box center [384, 68] width 709 height 28
click at [597, 354] on button "1" at bounding box center [601, 358] width 12 height 12
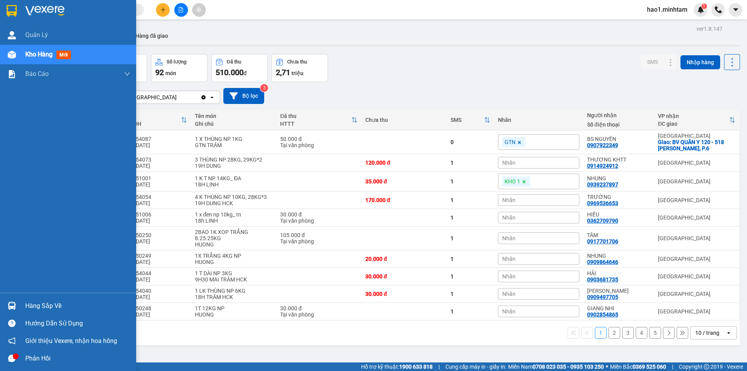
click at [29, 305] on div "Hàng sắp về" at bounding box center [77, 306] width 105 height 12
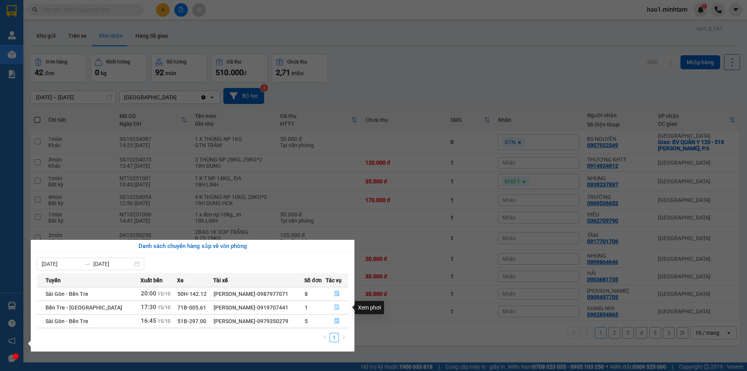
click at [334, 308] on icon "file-done" at bounding box center [336, 306] width 5 height 5
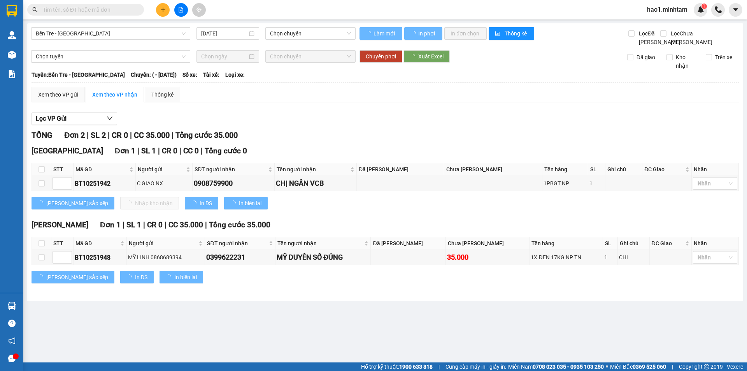
click at [483, 138] on div "TỔNG Đơn 2 | SL 2 | CR 0 | CC 35.000 | Tổng cước 35.000" at bounding box center [385, 135] width 707 height 12
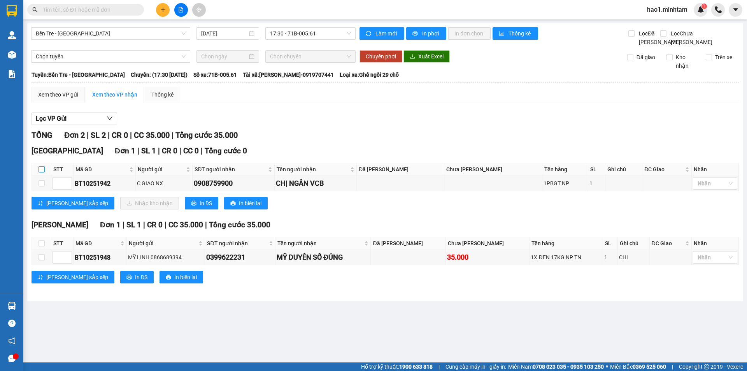
click at [43, 172] on input "checkbox" at bounding box center [42, 169] width 6 height 6
checkbox input "true"
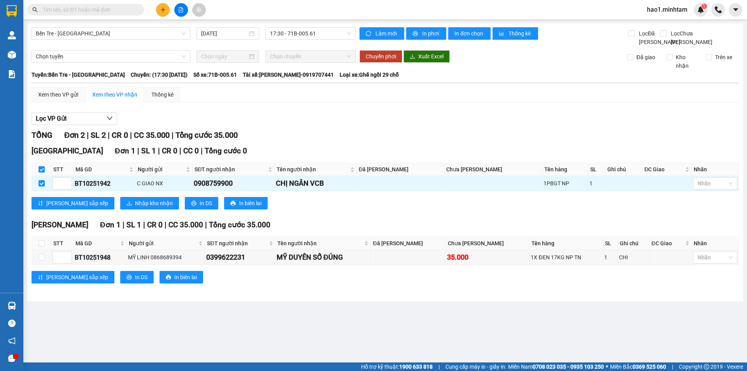
click at [43, 172] on input "checkbox" at bounding box center [42, 169] width 6 height 6
checkbox input "false"
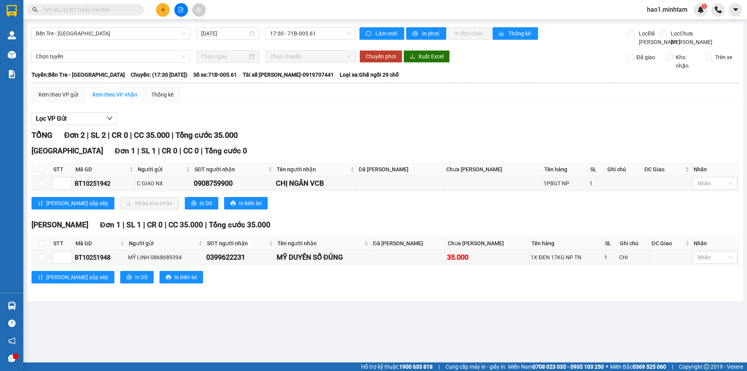
click at [390, 141] on div "TỔNG Đơn 2 | SL 2 | CR 0 | CC 35.000 | Tổng cước 35.000" at bounding box center [385, 135] width 707 height 12
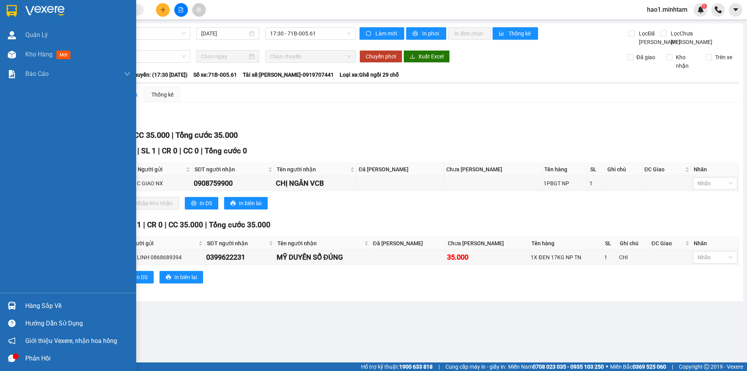
click at [23, 303] on div "Hàng sắp về" at bounding box center [68, 306] width 136 height 18
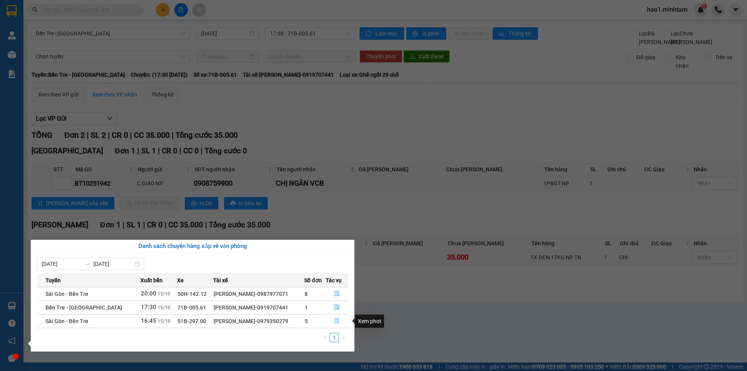
click at [336, 320] on icon "file-done" at bounding box center [336, 320] width 5 height 5
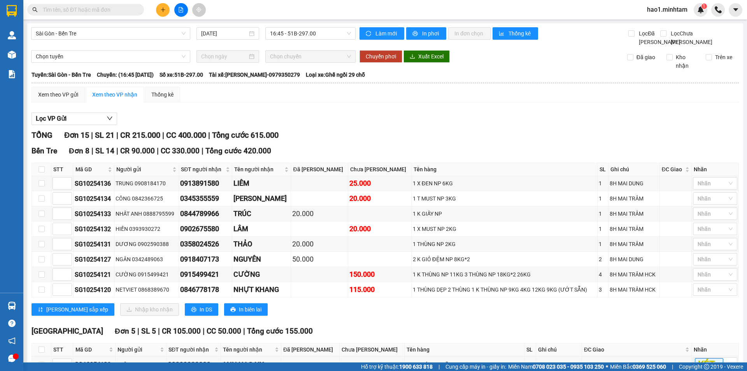
click at [458, 134] on div "Lọc VP Gửi TỔNG Đơn 15 | SL 21 | CR 215.000 | CC 400.000 | Tổng cước 615.000 B…" at bounding box center [385, 333] width 707 height 448
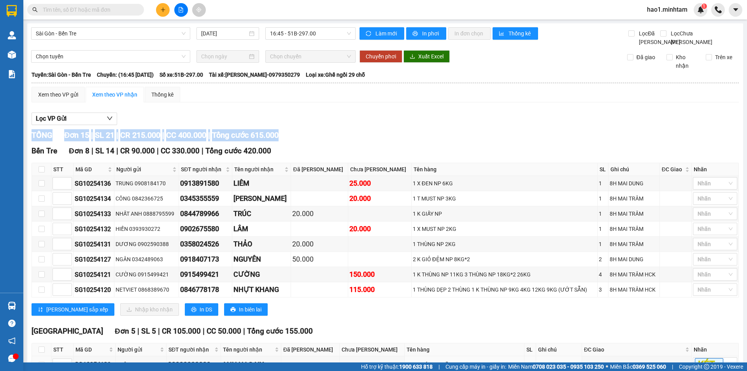
scroll to position [225, 0]
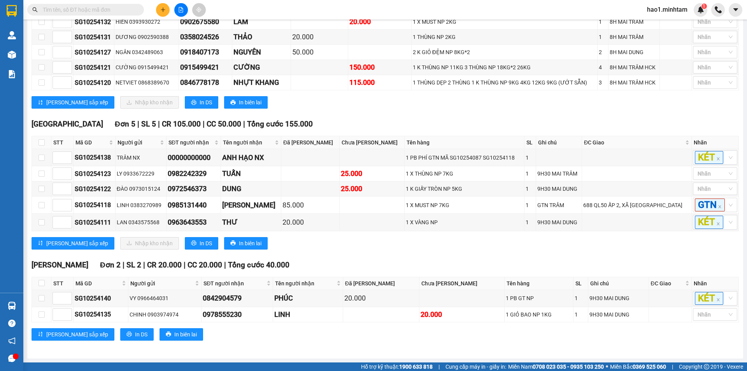
click at [436, 241] on div "Lưu sắp xếp Nhập kho nhận In DS In biên lai" at bounding box center [385, 243] width 707 height 12
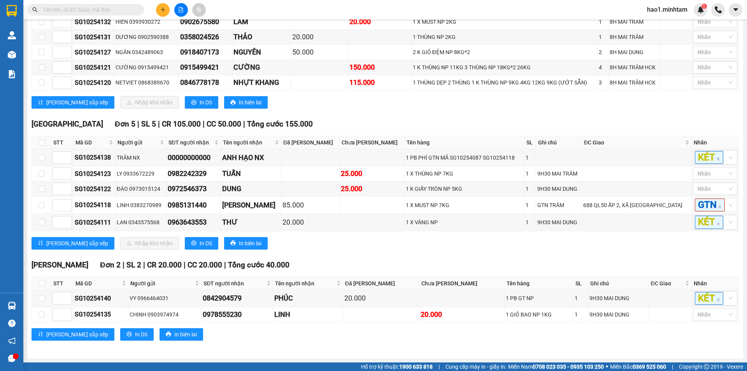
click at [436, 241] on div "Lưu sắp xếp Nhập kho nhận In DS In biên lai" at bounding box center [385, 243] width 707 height 12
click at [390, 244] on div "Lưu sắp xếp Nhập kho nhận In DS In biên lai" at bounding box center [385, 243] width 707 height 12
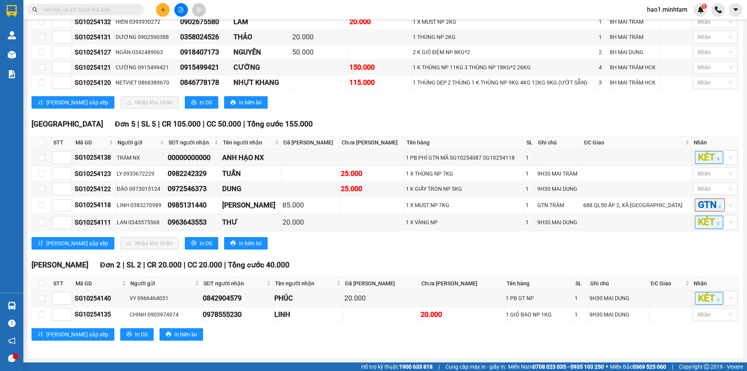
click at [388, 240] on div "Lưu sắp xếp Nhập kho nhận In DS In biên lai" at bounding box center [385, 243] width 707 height 12
click at [387, 239] on div "Lưu sắp xếp Nhập kho nhận In DS In biên lai" at bounding box center [385, 243] width 707 height 12
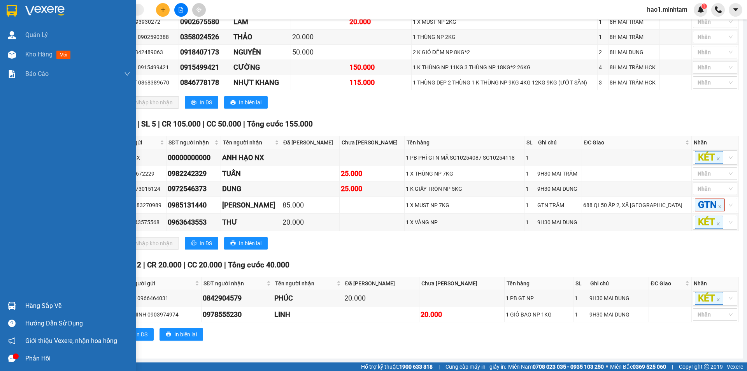
click at [7, 306] on div at bounding box center [12, 306] width 14 height 14
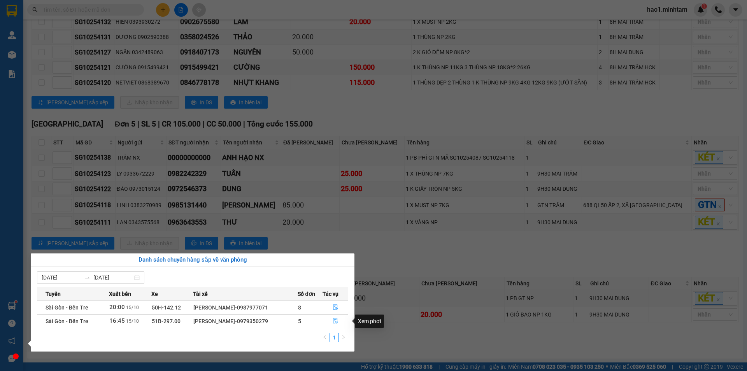
click at [338, 321] on icon "file-done" at bounding box center [335, 320] width 5 height 5
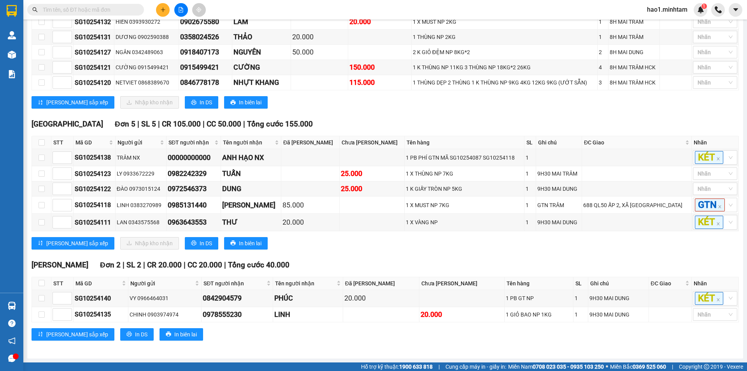
click at [345, 257] on div "TỔNG Đơn 15 | SL 21 | CR 215.000 | CC 400.000 | Tổng cước 615.000 Bến Tre Đơn …" at bounding box center [385, 136] width 707 height 428
click at [354, 247] on div "Lưu sắp xếp Nhập kho nhận In DS In biên lai" at bounding box center [385, 243] width 707 height 12
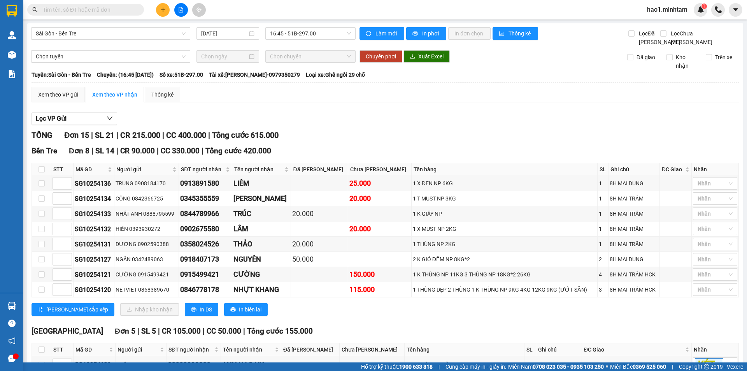
click at [350, 125] on div "Lọc VP Gửi" at bounding box center [385, 118] width 707 height 13
click at [350, 116] on div "Xem theo VP gửi Xem theo VP nhận Thống kê Lọc VP Gửi TỔNG Đơn 15 | SL 21 | CR …" at bounding box center [385, 322] width 707 height 470
click at [332, 114] on div "Xem theo VP gửi Xem theo VP nhận Thống kê Lọc VP Gửi TỔNG Đơn 15 | SL 21 | CR …" at bounding box center [385, 322] width 707 height 470
click at [330, 114] on div "Xem theo VP gửi Xem theo VP nhận Thống kê Lọc VP Gửi TỔNG Đơn 15 | SL 21 | CR …" at bounding box center [385, 322] width 707 height 470
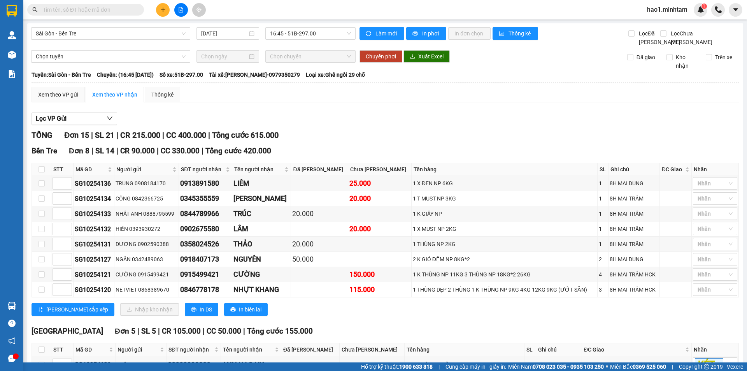
click at [329, 111] on div "Xem theo VP gửi Xem theo VP nhận Thống kê Lọc VP Gửi TỔNG Đơn 15 | SL 21 | CR …" at bounding box center [385, 322] width 707 height 470
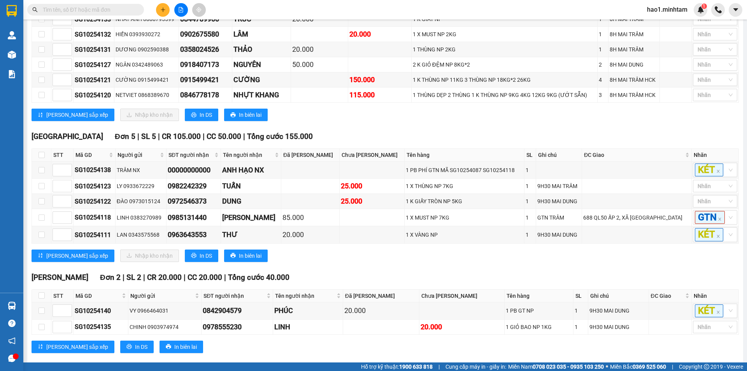
scroll to position [225, 0]
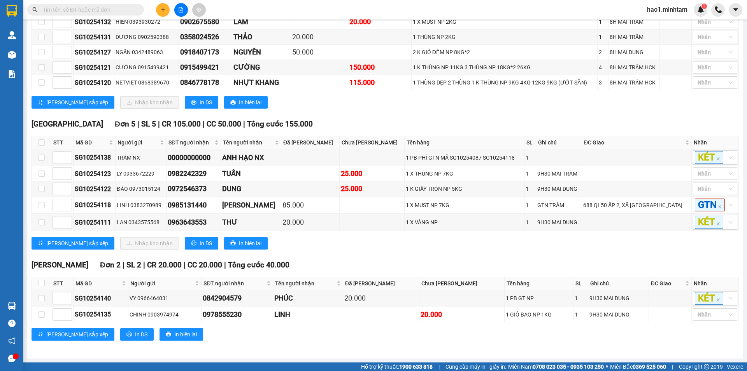
click at [333, 118] on div "Tiền Giang Đơn 5 | SL 5 | CR 105.000 | CC 50.000 | Tổng cước 155.000" at bounding box center [385, 124] width 707 height 12
click at [345, 265] on div "Ngã Tư Huyện Đơn 2 | SL 2 | CR 20.000 | CC 20.000 | Tổng cước 40.000" at bounding box center [385, 265] width 707 height 12
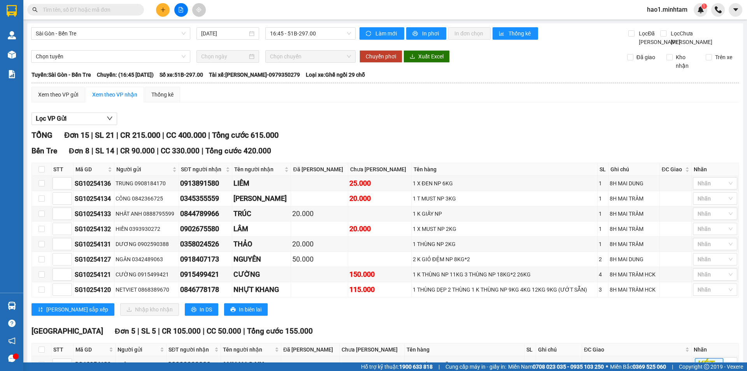
scroll to position [117, 0]
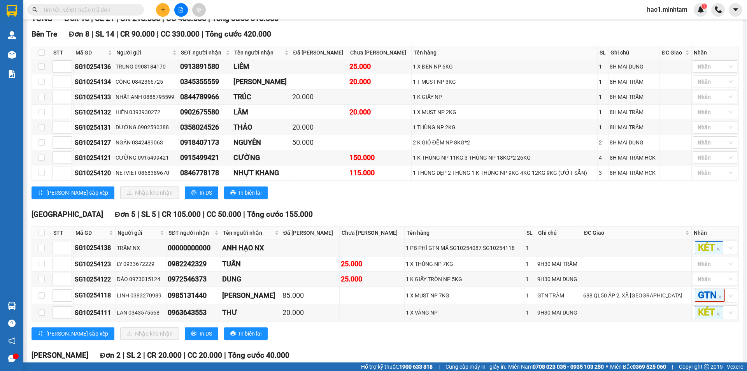
click at [363, 199] on div "Lưu sắp xếp Nhập kho nhận In DS In biên lai" at bounding box center [385, 192] width 707 height 12
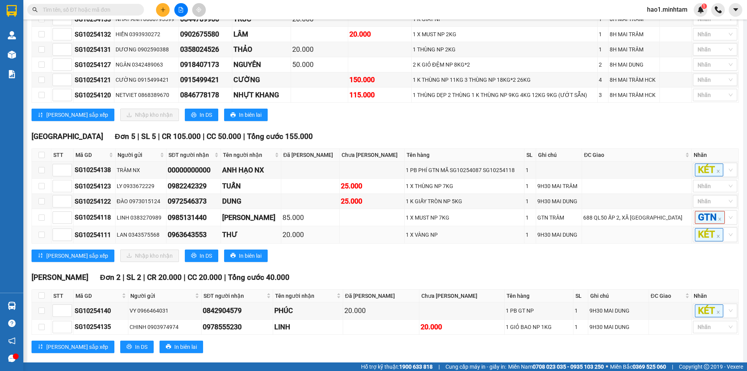
scroll to position [225, 0]
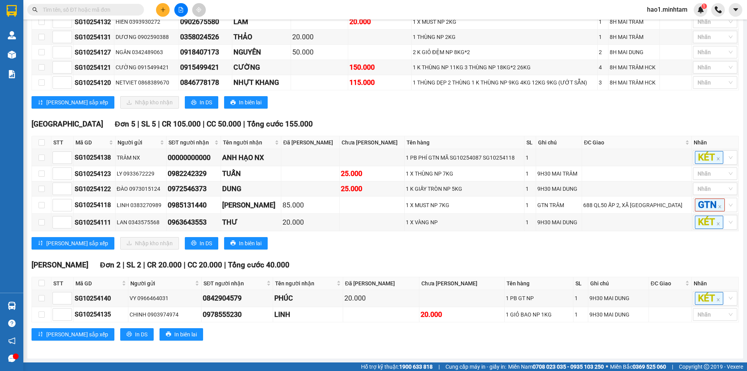
click at [373, 249] on div "Tiền Giang Đơn 5 | SL 5 | CR 105.000 | CC 50.000 | Tổng cước 155.000 STT Mã GD …" at bounding box center [385, 186] width 707 height 137
click at [391, 118] on div "Tiền Giang Đơn 5 | SL 5 | CR 105.000 | CC 50.000 | Tổng cước 155.000" at bounding box center [385, 124] width 707 height 12
click at [436, 248] on div "Lưu sắp xếp Nhập kho nhận In DS In biên lai" at bounding box center [385, 243] width 707 height 12
click at [460, 118] on div "Tiền Giang Đơn 5 | SL 5 | CR 105.000 | CC 50.000 | Tổng cước 155.000" at bounding box center [385, 124] width 707 height 12
click at [459, 118] on div "Tiền Giang Đơn 5 | SL 5 | CR 105.000 | CC 50.000 | Tổng cước 155.000" at bounding box center [385, 124] width 707 height 12
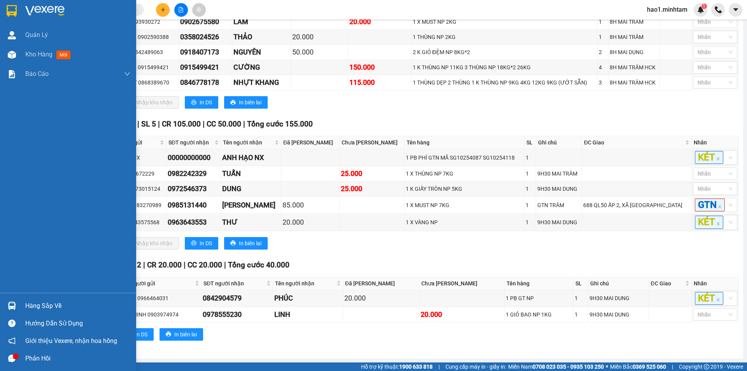
click at [21, 302] on div "Hàng sắp về" at bounding box center [68, 306] width 136 height 18
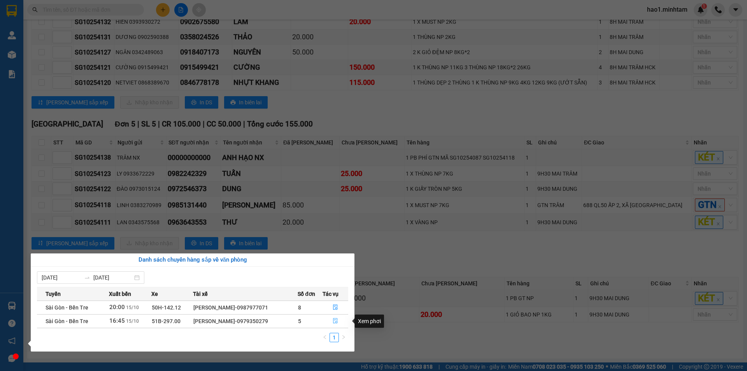
click at [338, 319] on icon "file-done" at bounding box center [335, 320] width 5 height 5
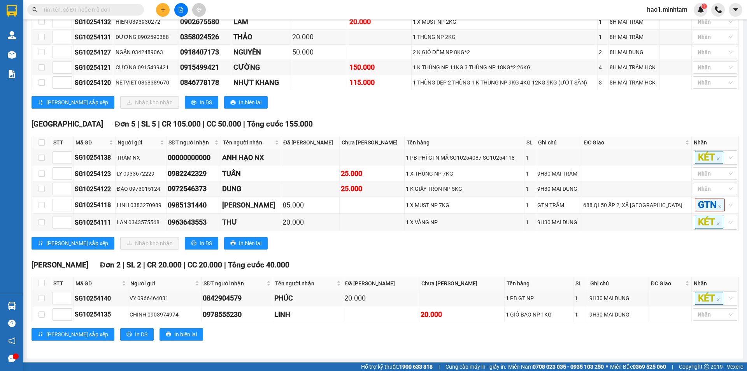
click at [121, 6] on input "text" at bounding box center [89, 9] width 92 height 9
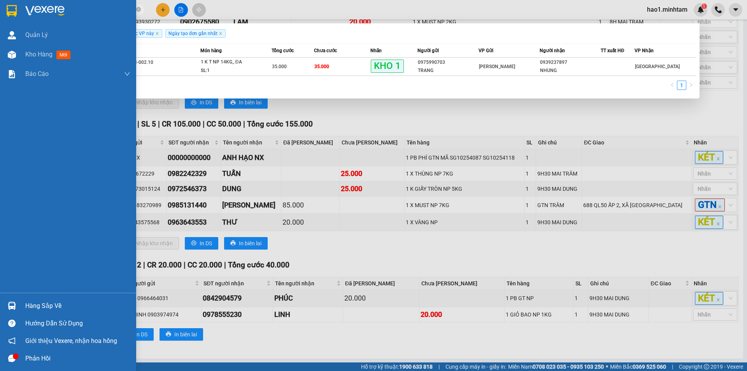
type input "1001"
click at [17, 304] on div at bounding box center [12, 306] width 14 height 14
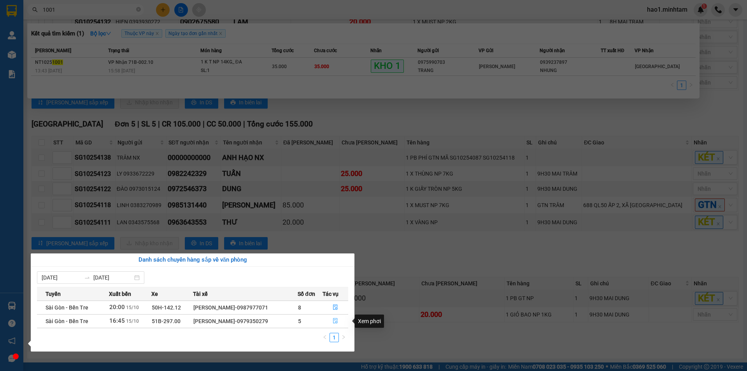
click at [337, 322] on icon "file-done" at bounding box center [335, 320] width 5 height 5
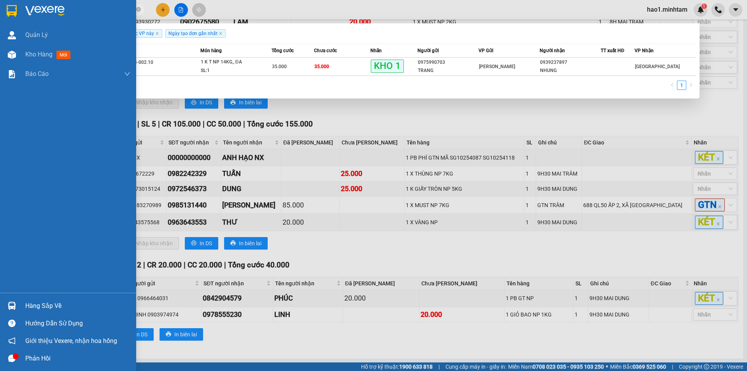
click at [15, 308] on img at bounding box center [12, 305] width 8 height 8
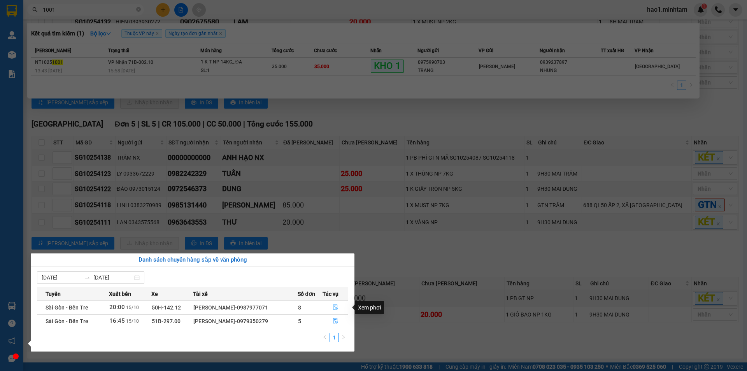
click at [333, 307] on icon "file-done" at bounding box center [335, 306] width 5 height 5
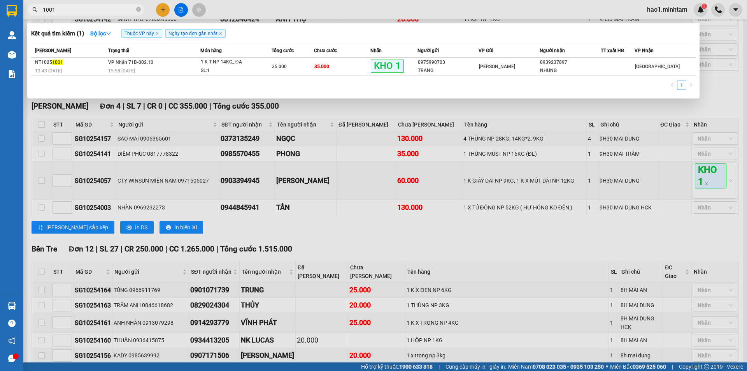
click at [321, 256] on div at bounding box center [373, 185] width 747 height 371
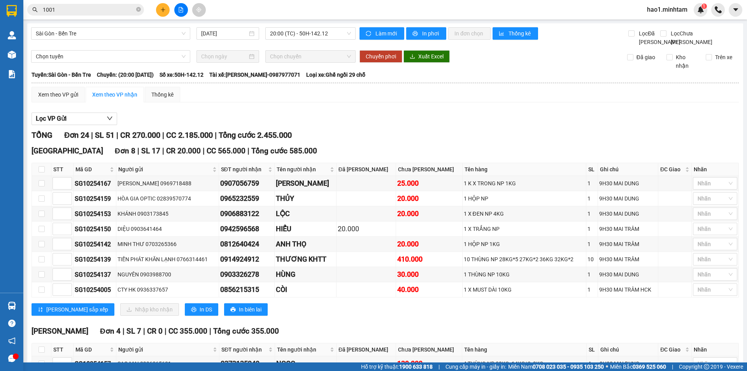
drag, startPoint x: 413, startPoint y: 114, endPoint x: 411, endPoint y: 118, distance: 4.7
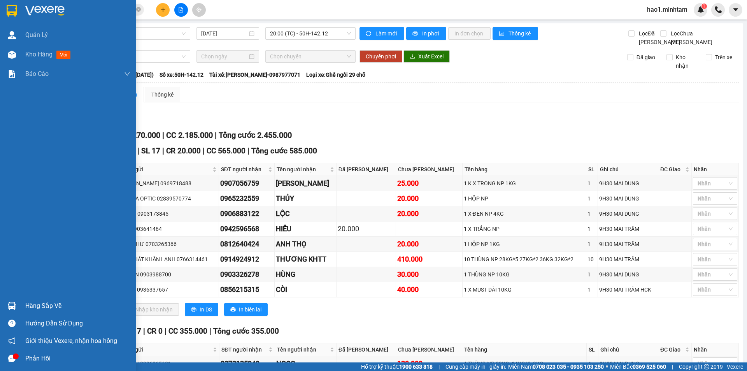
click at [7, 8] on img at bounding box center [12, 11] width 10 height 12
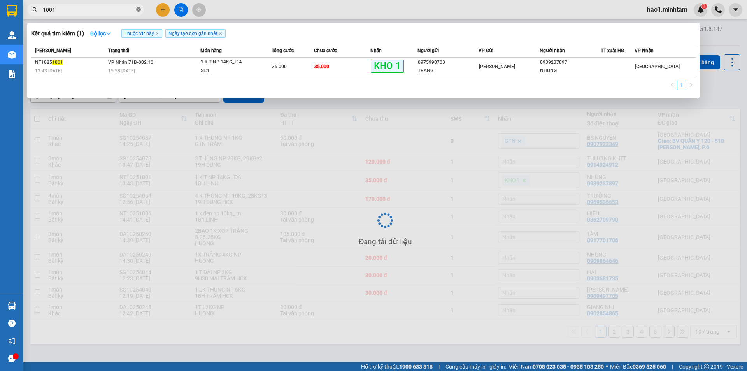
click at [138, 9] on icon "close-circle" at bounding box center [138, 9] width 5 height 5
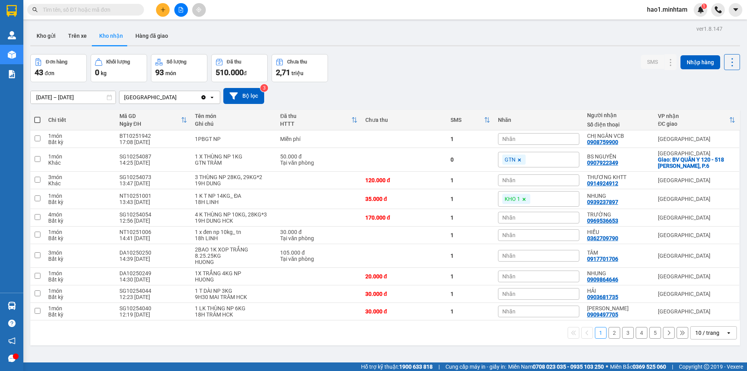
click at [478, 22] on main "ver 1.8.147 Kho gửi Trên xe Kho nhận Hàng đã giao Đơn hàng 43 đơn Khối lượng 0 …" at bounding box center [373, 181] width 747 height 362
drag, startPoint x: 58, startPoint y: 8, endPoint x: 463, endPoint y: 16, distance: 405.3
click at [59, 8] on input "text" at bounding box center [89, 9] width 92 height 9
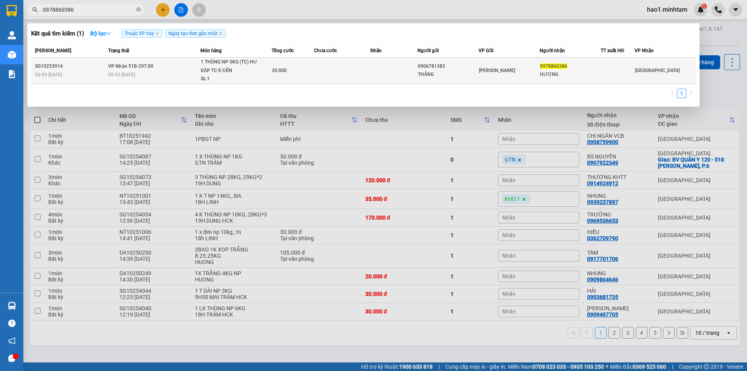
type input "0978860386"
click at [315, 65] on td at bounding box center [342, 71] width 56 height 26
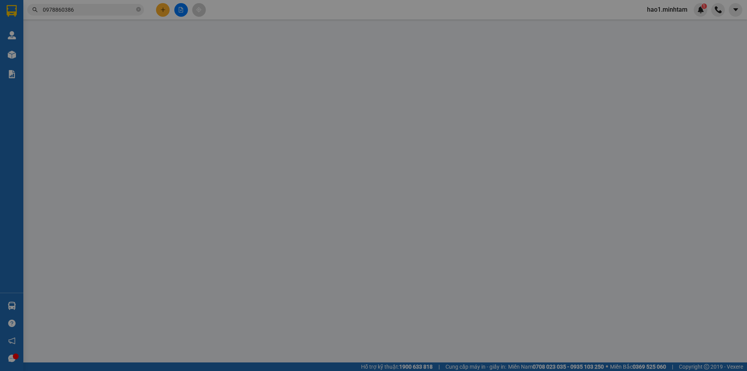
type input "0906781383"
type input "THẮNG"
type input "0978860386"
type input "HƯƠNG"
type input "20.000"
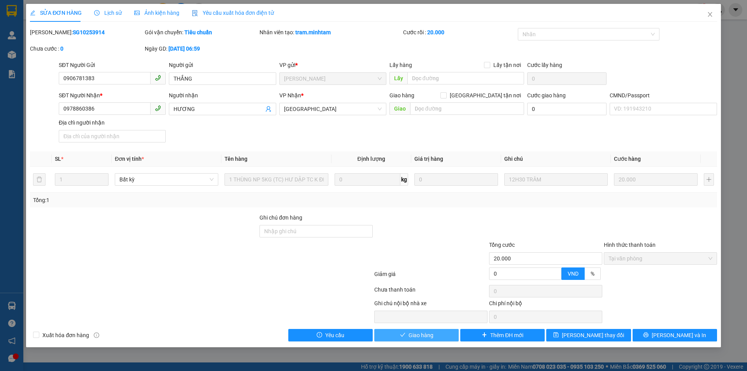
drag, startPoint x: 420, startPoint y: 336, endPoint x: 422, endPoint y: 331, distance: 5.1
click at [420, 336] on span "Giao hàng" at bounding box center [420, 335] width 25 height 9
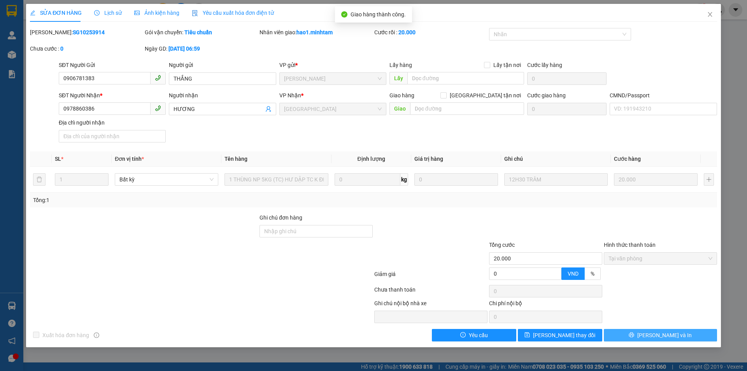
click at [681, 340] on button "[PERSON_NAME] và In" at bounding box center [660, 335] width 113 height 12
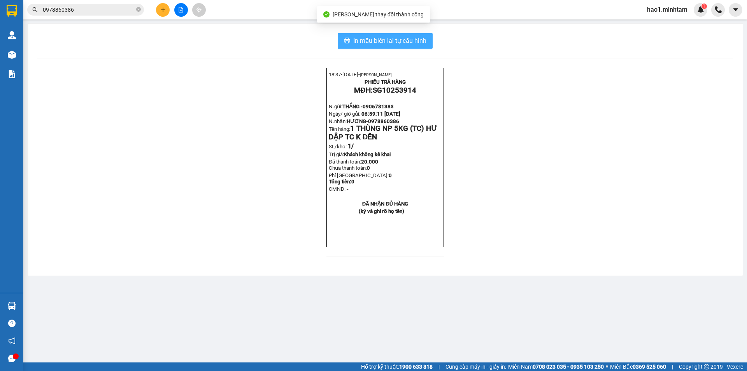
click at [421, 46] on button "In mẫu biên lai tự cấu hình" at bounding box center [385, 41] width 95 height 16
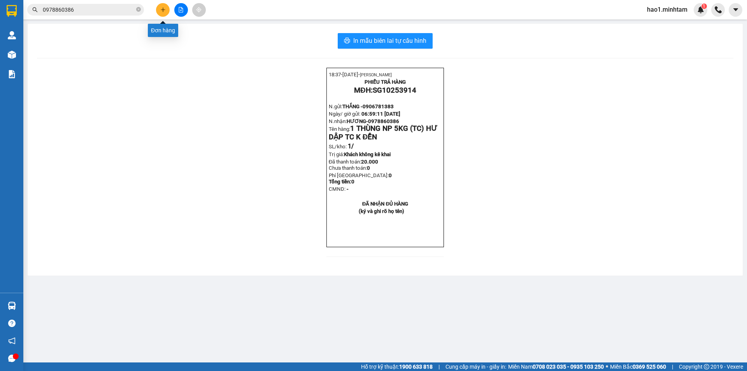
click at [163, 7] on icon "plus" at bounding box center [162, 9] width 5 height 5
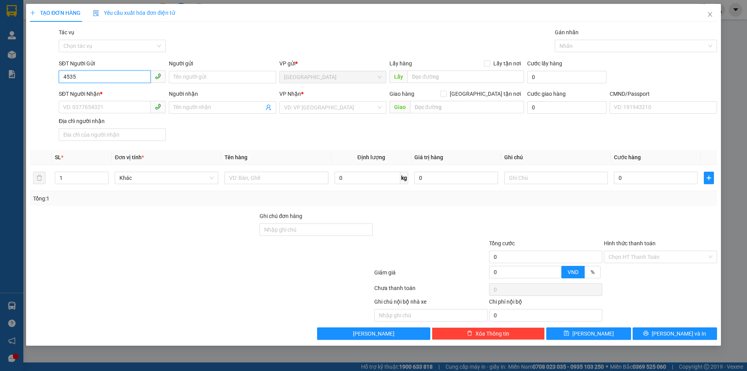
click at [129, 80] on input "4535" at bounding box center [105, 76] width 92 height 12
click at [126, 89] on div "0986304535 - ANH QUÂN" at bounding box center [112, 92] width 98 height 9
type input "0986304535"
type input "ANH QUÂN"
type input "0974778847"
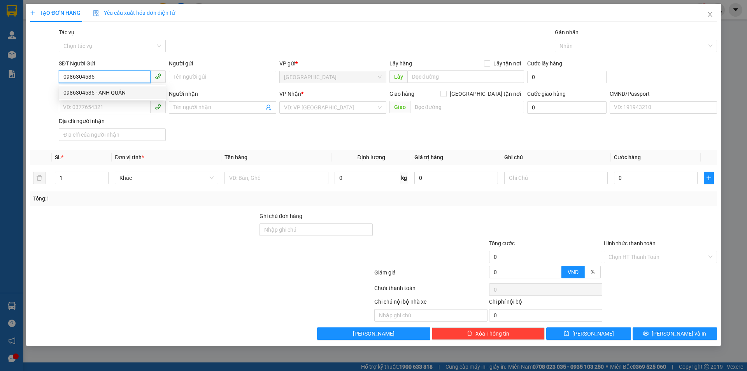
type input "LABO TOÀN ANH"
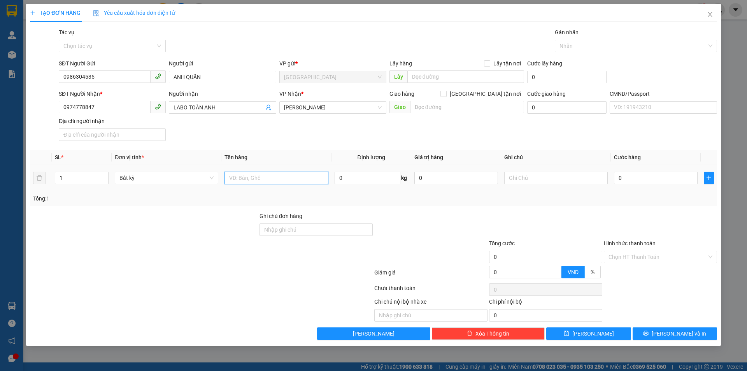
click at [245, 179] on input "text" at bounding box center [275, 178] width 103 height 12
type input "1 HỘP NP"
click at [531, 176] on input "text" at bounding box center [555, 178] width 103 height 12
type input "MAI 9H30 HẠO"
type input "1"
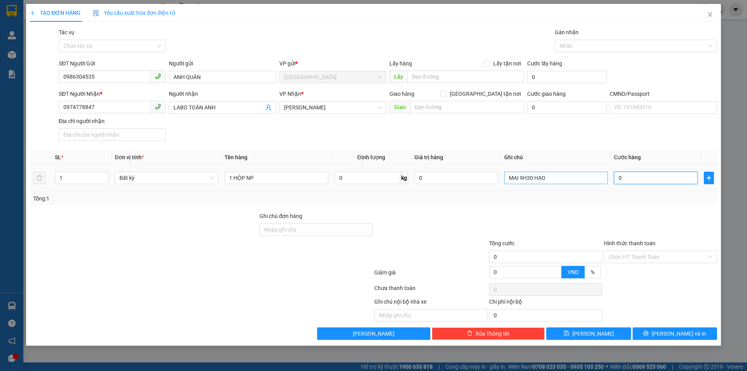
type input "1"
type input "15"
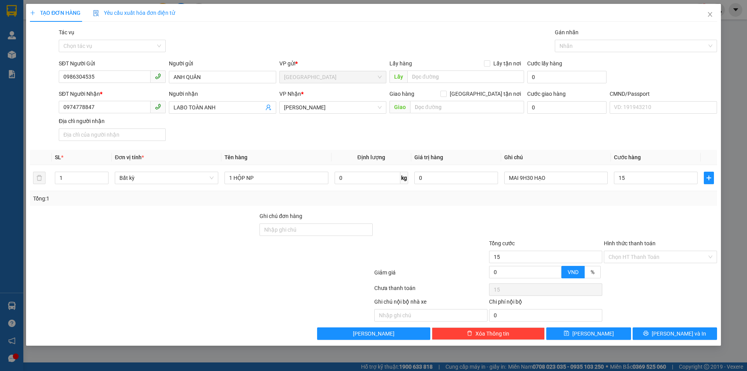
type input "15.000"
click at [545, 208] on div "Transit Pickup Surcharge Ids Transit Deliver Surcharge Ids Transit Deliver Surc…" at bounding box center [373, 184] width 687 height 312
click at [620, 258] on input "Hình thức thanh toán" at bounding box center [657, 257] width 98 height 12
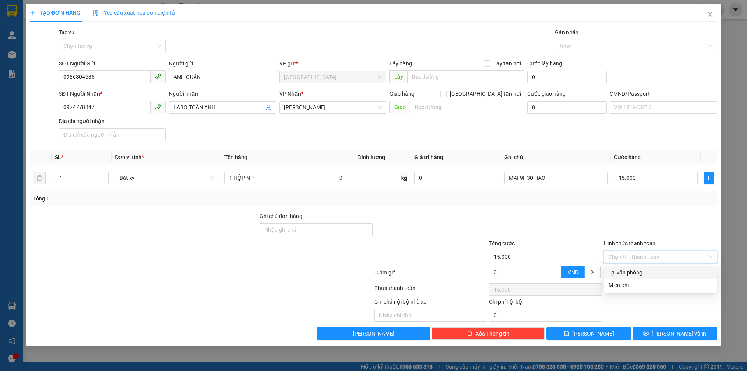
click at [624, 277] on div "Tại văn phòng" at bounding box center [660, 272] width 113 height 12
type input "0"
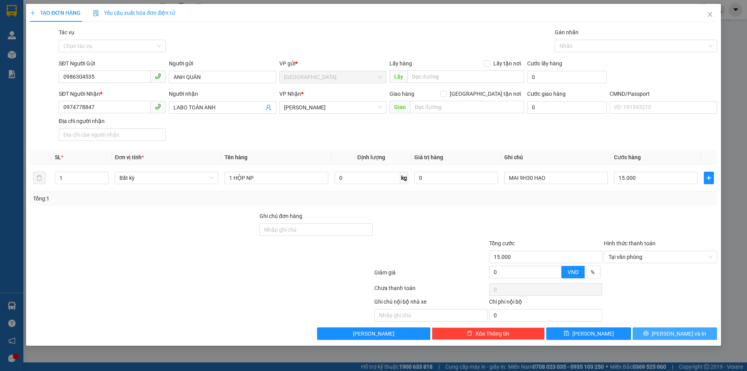
click at [672, 334] on span "[PERSON_NAME] và In" at bounding box center [678, 333] width 54 height 9
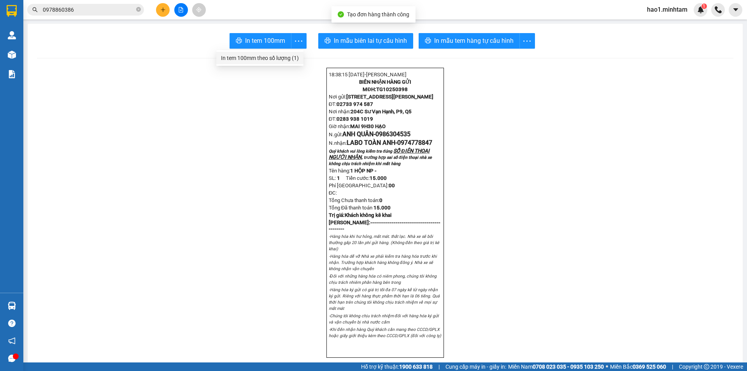
click at [283, 60] on div "In tem 100mm theo số lượng (1)" at bounding box center [260, 58] width 78 height 9
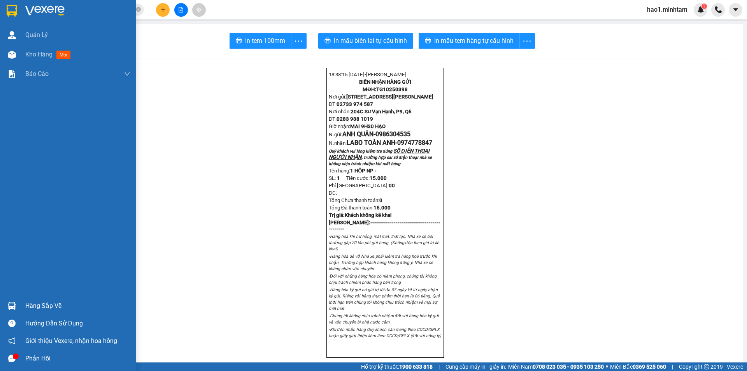
click at [18, 9] on div at bounding box center [12, 11] width 14 height 14
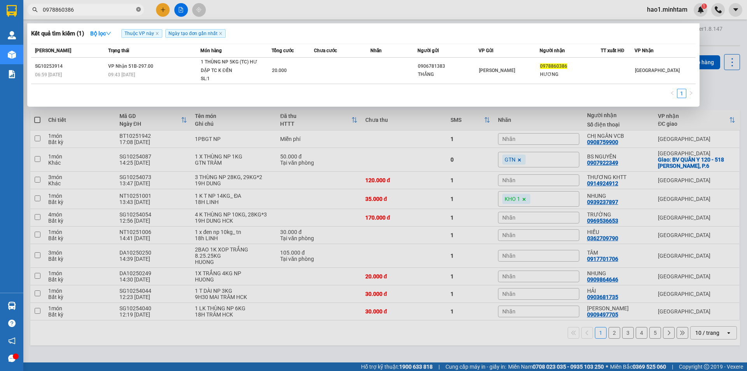
click at [138, 11] on icon "close-circle" at bounding box center [138, 9] width 5 height 5
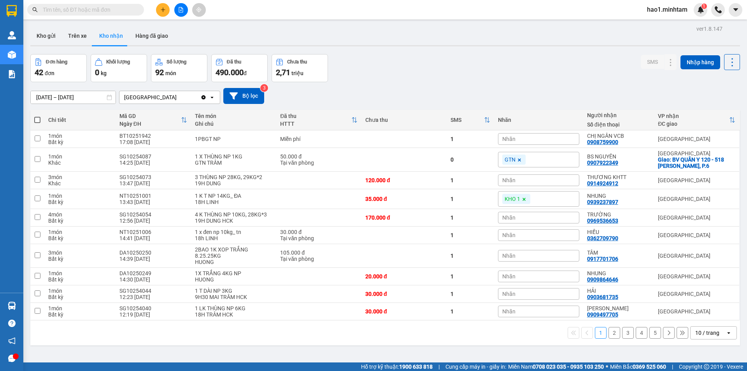
click at [559, 68] on div "Đơn hàng 42 đơn Khối lượng 0 kg Số lượng 92 món Đã thu 490.000 đ Chưa thu 2,71 …" at bounding box center [384, 68] width 709 height 28
click at [567, 74] on div "Đơn hàng 42 đơn Khối lượng 0 kg Số lượng 92 món Đã thu 490.000 đ Chưa thu 2,71 …" at bounding box center [384, 68] width 709 height 28
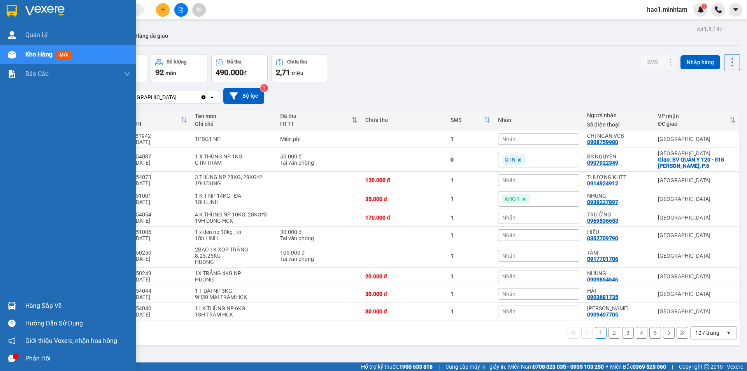
click at [13, 306] on img at bounding box center [12, 305] width 8 height 8
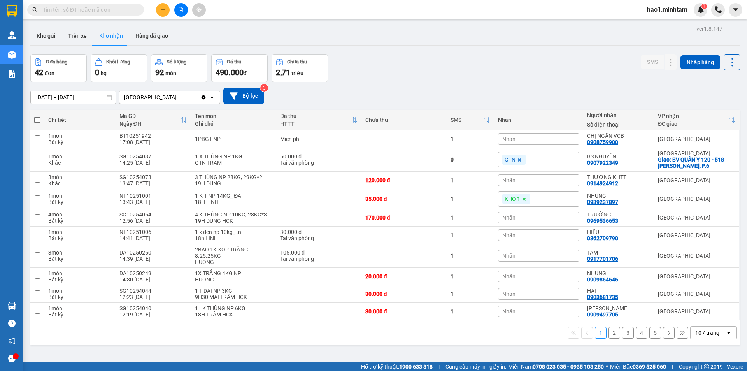
click at [369, 83] on section "Kết quả tìm kiếm ( 1 ) Bộ lọc Thuộc VP này Ngày tạo đơn gần nhất Mã ĐH Trạng th…" at bounding box center [373, 185] width 747 height 371
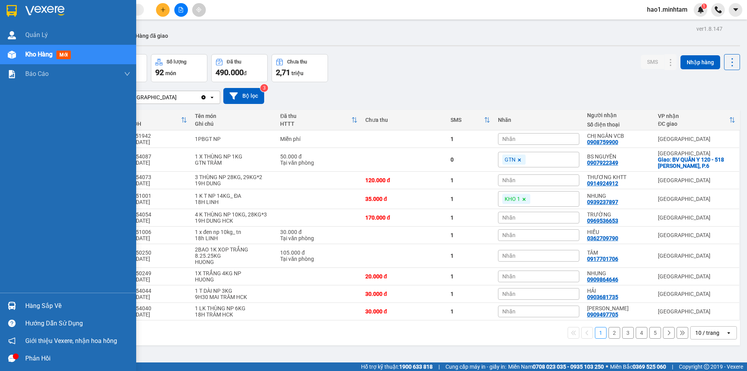
click at [7, 12] on img at bounding box center [12, 11] width 10 height 12
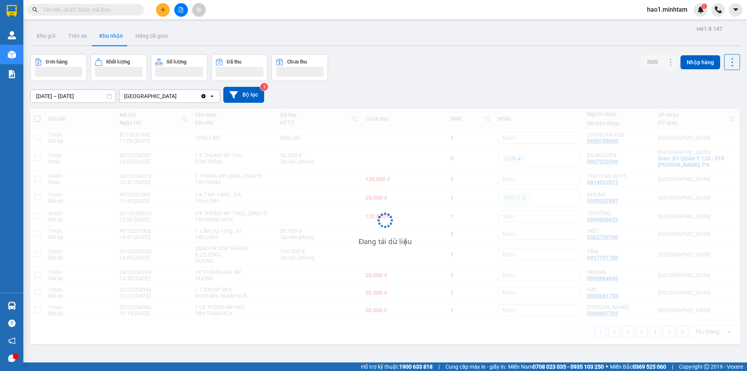
click at [350, 29] on div "Kho gửi Trên xe Kho nhận Hàng đã giao" at bounding box center [384, 36] width 709 height 21
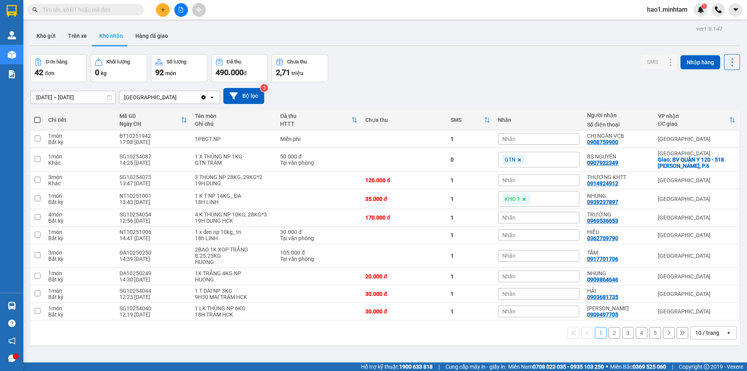
click at [450, 87] on div "01/09/2025 – 15/10/2025 Press the down arrow key to interact with the calendar …" at bounding box center [384, 96] width 709 height 28
click at [427, 50] on div "ver 1.8.147 Kho gửi Trên xe Kho nhận Hàng đã giao Đơn hàng 42 đơn Khối lượng 0 …" at bounding box center [385, 208] width 716 height 371
click at [421, 52] on div "ver 1.8.147 Kho gửi Trên xe Kho nhận Hàng đã giao Đơn hàng 42 đơn Khối lượng 0 …" at bounding box center [385, 208] width 716 height 371
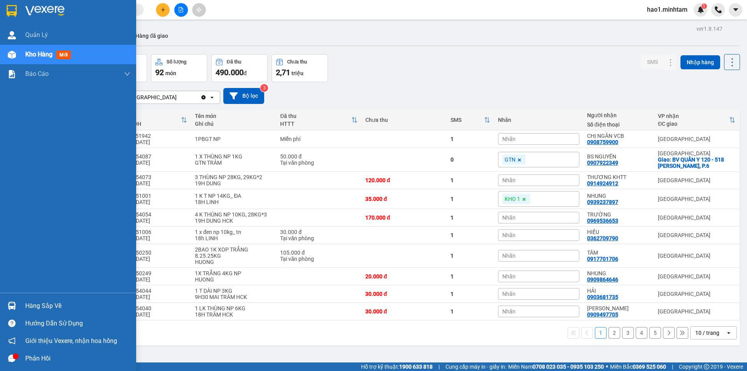
click at [17, 11] on img at bounding box center [12, 11] width 10 height 12
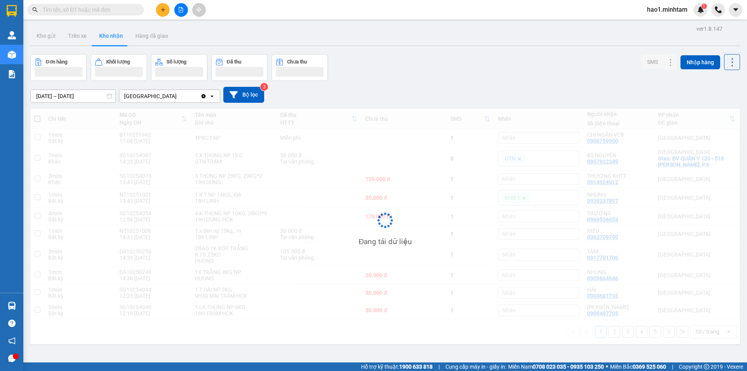
click at [353, 30] on div "Kho gửi Trên xe Kho nhận Hàng đã giao" at bounding box center [384, 36] width 709 height 21
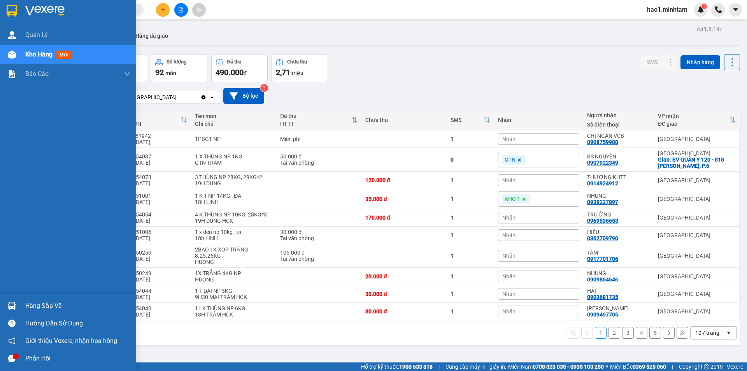
click at [23, 306] on div "Hàng sắp về" at bounding box center [68, 306] width 136 height 18
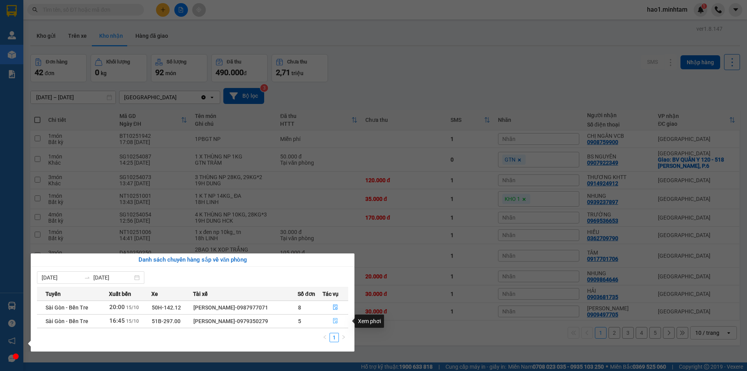
click at [336, 322] on icon "file-done" at bounding box center [335, 320] width 5 height 5
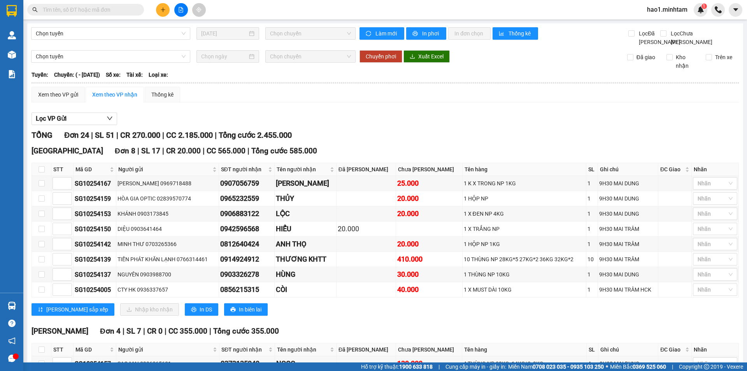
click at [577, 70] on div "Chọn tuyến Chọn chuyến Chuyển phơi Xuất Excel Đã giao Kho nhận Trên xe" at bounding box center [385, 60] width 708 height 20
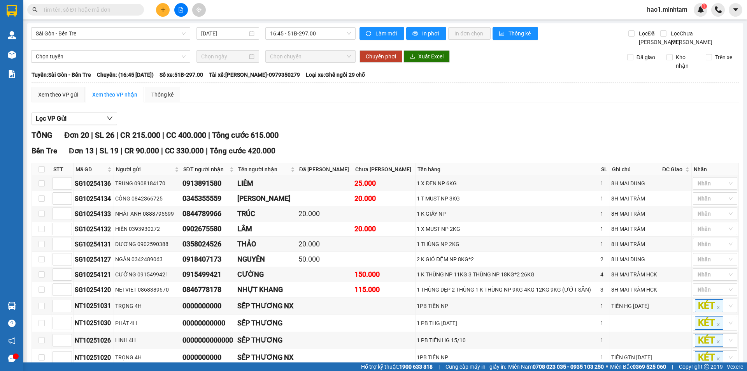
scroll to position [311, 0]
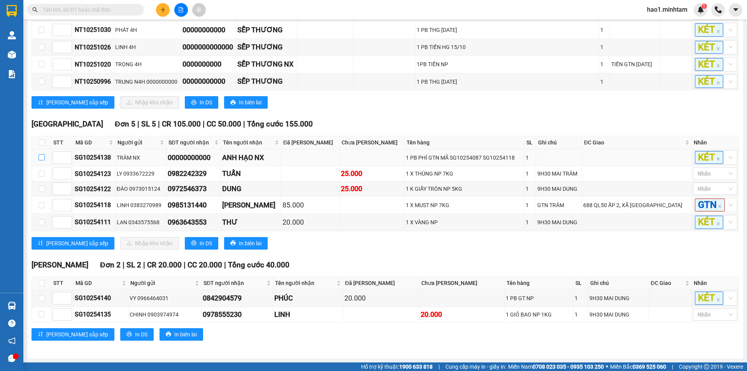
click at [41, 154] on input "checkbox" at bounding box center [42, 157] width 6 height 6
checkbox input "true"
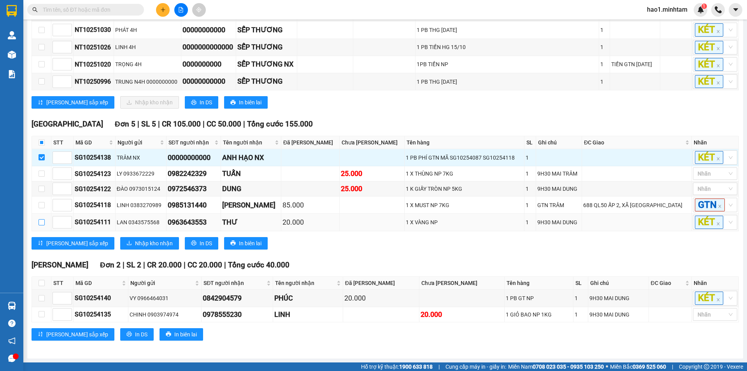
click at [43, 222] on input "checkbox" at bounding box center [42, 222] width 6 height 6
checkbox input "true"
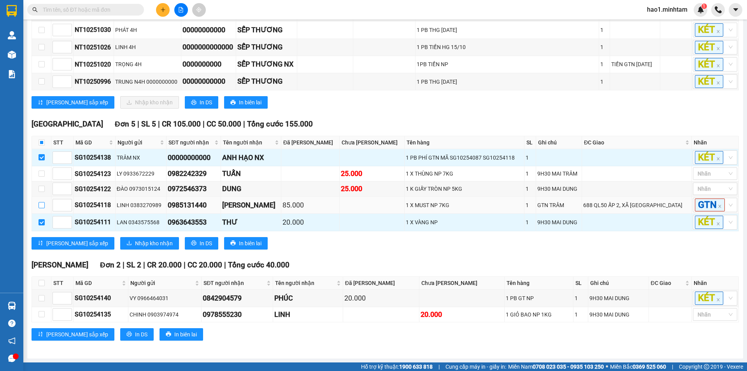
click at [44, 202] on input "checkbox" at bounding box center [42, 205] width 6 height 6
checkbox input "true"
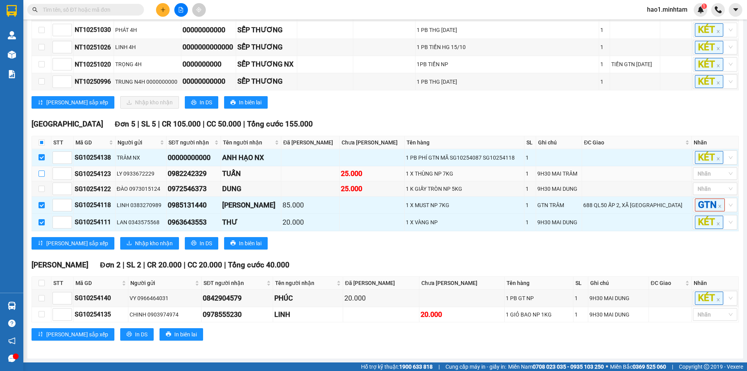
click at [42, 170] on input "checkbox" at bounding box center [42, 173] width 6 height 6
checkbox input "true"
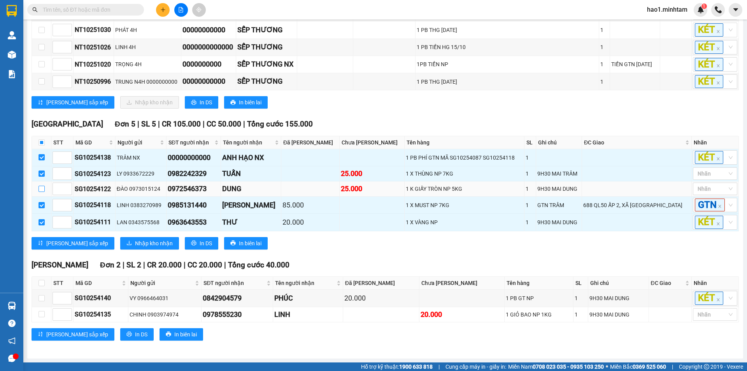
click at [42, 186] on input "checkbox" at bounding box center [42, 189] width 6 height 6
checkbox input "true"
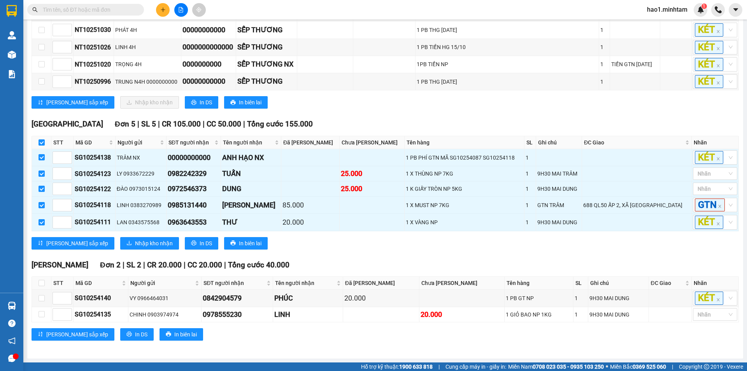
click at [340, 118] on div "Tiền Giang Đơn 5 | SL 5 | CR 105.000 | CC 50.000 | Tổng cước 155.000" at bounding box center [385, 124] width 707 height 12
click at [135, 243] on span "Nhập kho nhận" at bounding box center [154, 243] width 38 height 9
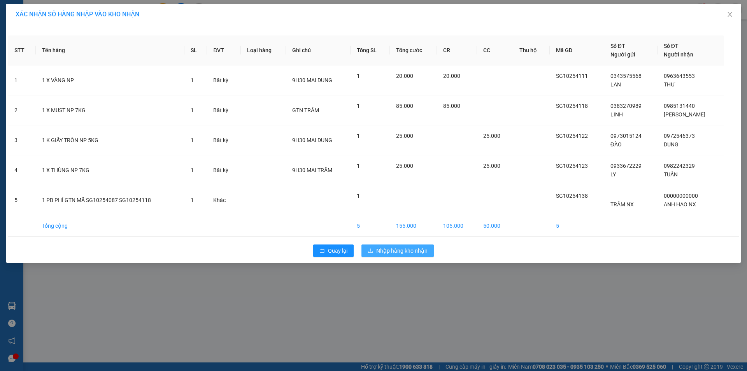
click at [392, 249] on span "Nhập hàng kho nhận" at bounding box center [401, 250] width 51 height 9
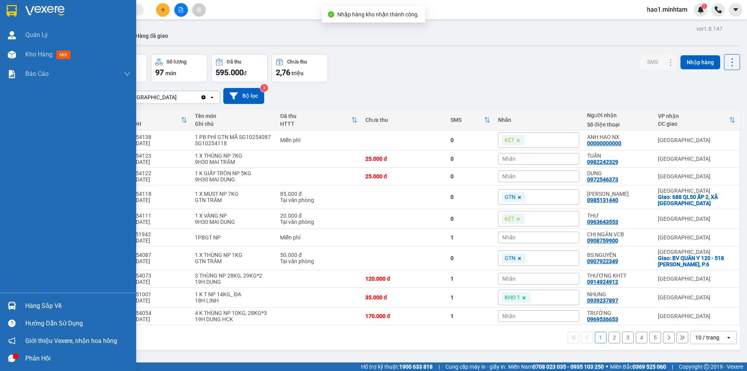
click at [12, 304] on img at bounding box center [12, 305] width 8 height 8
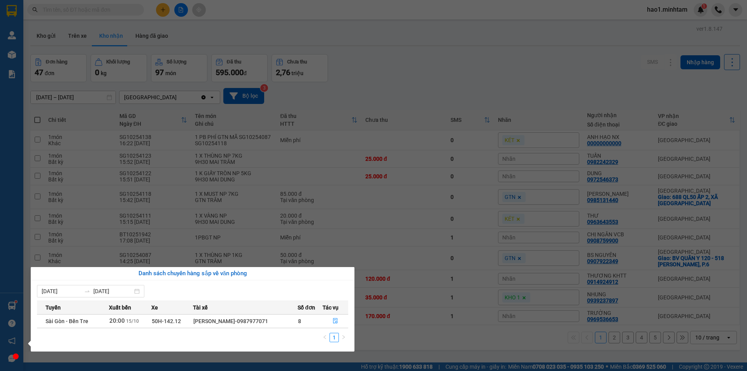
click at [609, 335] on section "Kết quả tìm kiếm ( 1 ) Bộ lọc Thuộc VP này Ngày tạo đơn gần nhất Mã ĐH Trạng th…" at bounding box center [373, 185] width 747 height 371
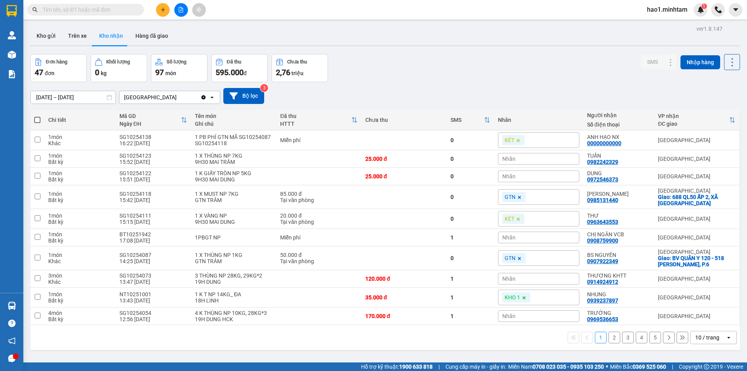
click at [609, 335] on button "2" at bounding box center [614, 337] width 12 height 12
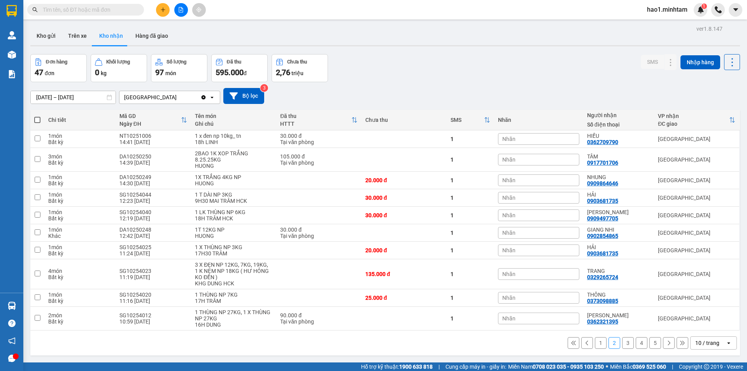
click at [596, 342] on button "1" at bounding box center [601, 343] width 12 height 12
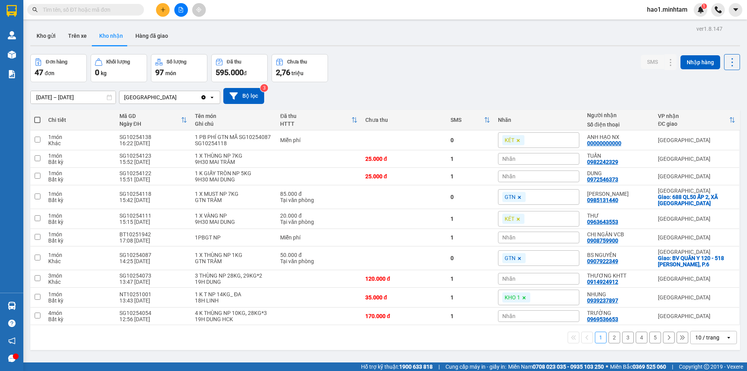
click at [612, 337] on button "2" at bounding box center [614, 337] width 12 height 12
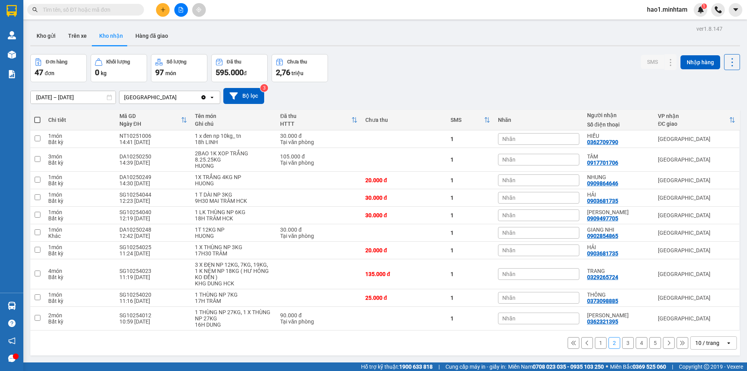
click at [622, 345] on button "3" at bounding box center [628, 343] width 12 height 12
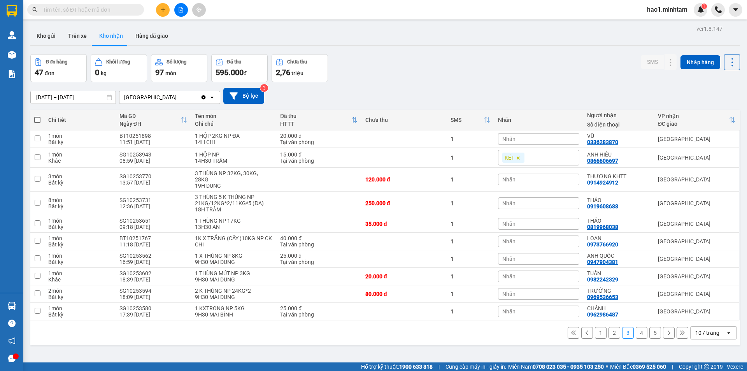
click at [610, 329] on button "2" at bounding box center [614, 333] width 12 height 12
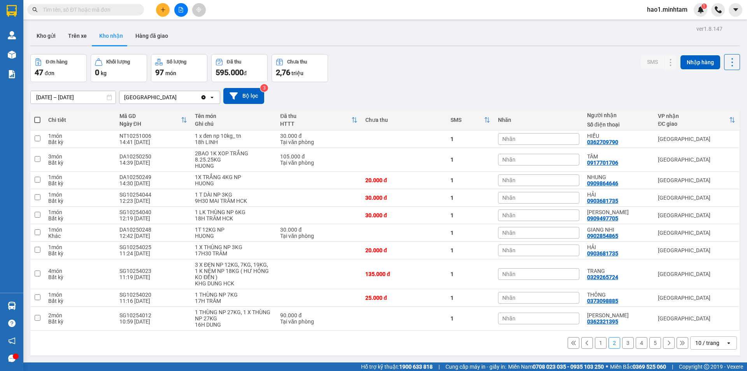
click at [595, 342] on button "1" at bounding box center [601, 343] width 12 height 12
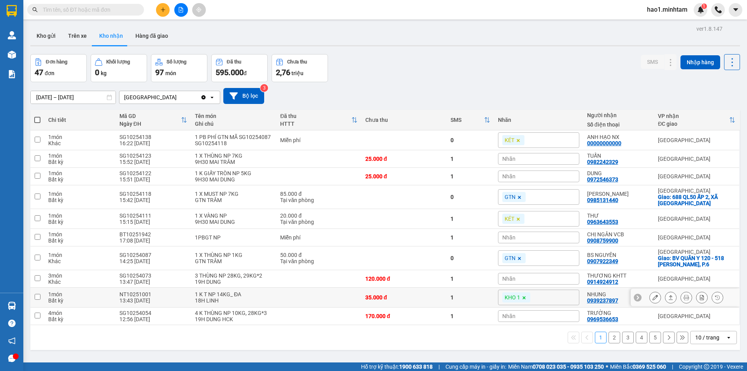
drag, startPoint x: 433, startPoint y: 296, endPoint x: 428, endPoint y: 291, distance: 6.6
click at [432, 296] on div "35.000 đ" at bounding box center [403, 297] width 77 height 6
checkbox input "true"
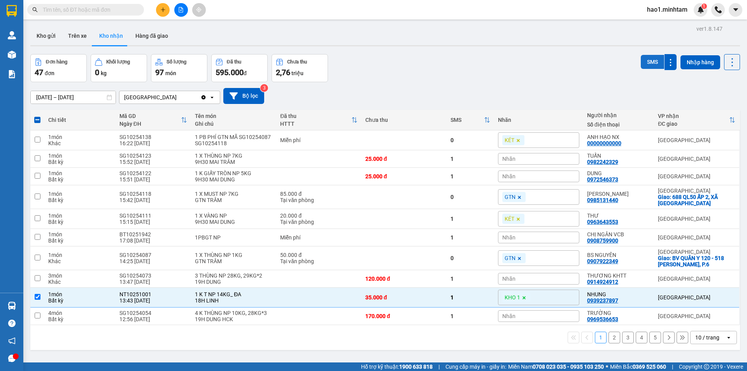
click at [641, 63] on button "SMS" at bounding box center [652, 62] width 23 height 14
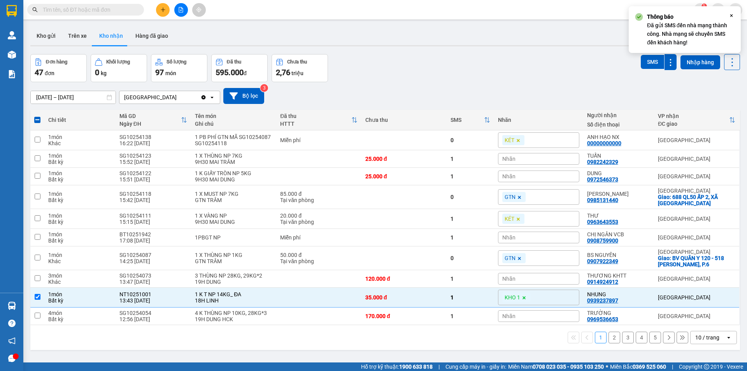
click at [487, 98] on div "01/09/2025 – 15/10/2025 Press the down arrow key to interact with the calendar …" at bounding box center [384, 96] width 709 height 16
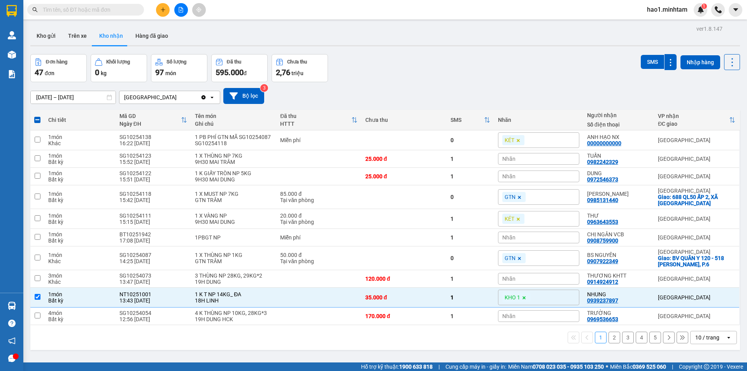
drag, startPoint x: 78, startPoint y: 11, endPoint x: 517, endPoint y: 47, distance: 439.8
click at [79, 11] on input "text" at bounding box center [89, 9] width 92 height 9
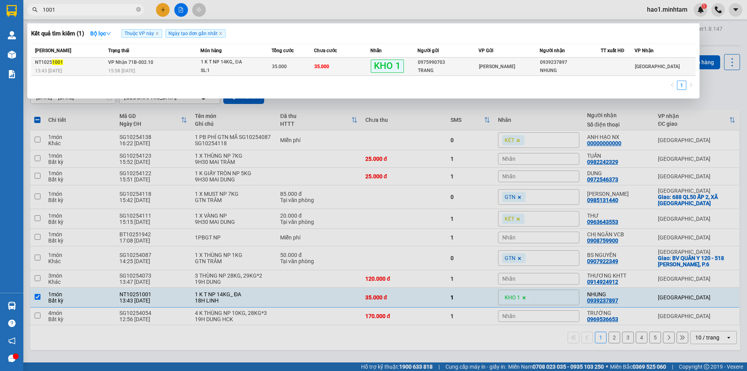
type input "1001"
click at [269, 61] on span "1 K T NP 14KG_ ĐA SL: 1" at bounding box center [236, 66] width 71 height 17
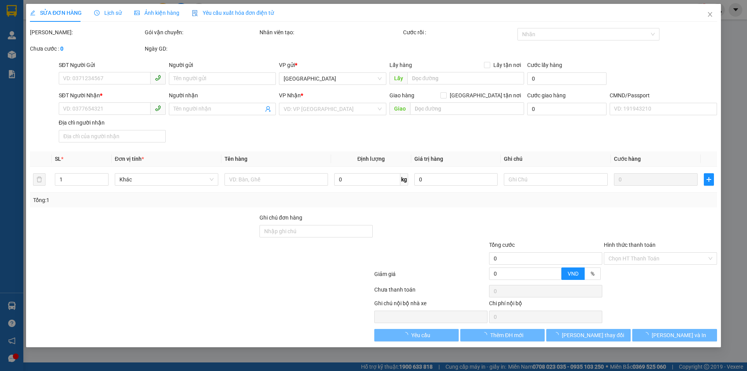
type input "0975990703"
type input "TRANG"
type input "0939237897"
type input "NHUNG"
type input "HCK +5"
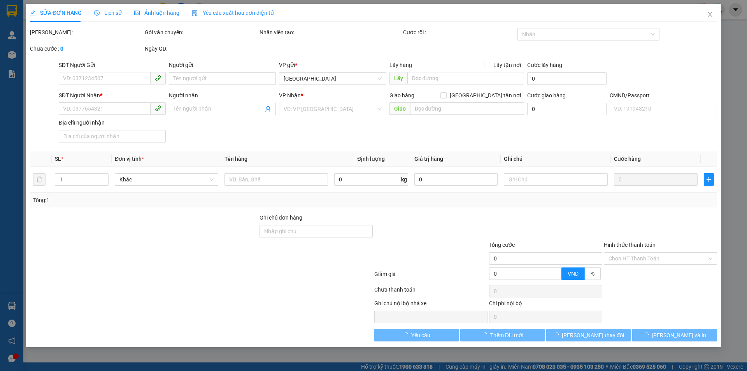
type input "35.000"
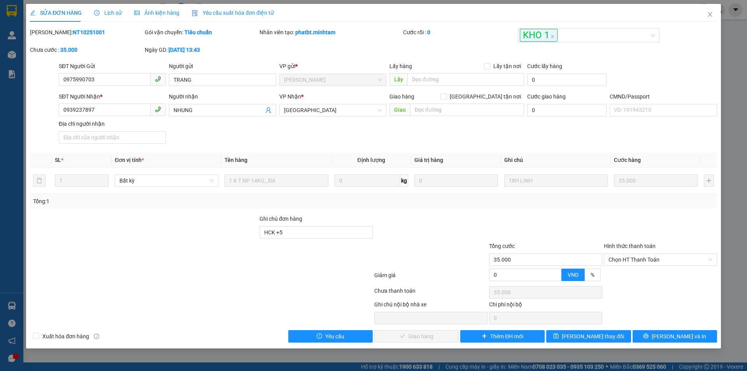
click at [111, 14] on span "Lịch sử" at bounding box center [108, 13] width 28 height 6
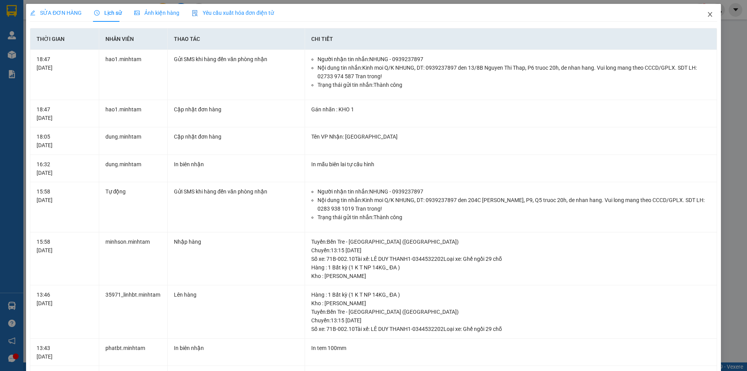
click at [707, 17] on icon "close" at bounding box center [709, 14] width 4 height 5
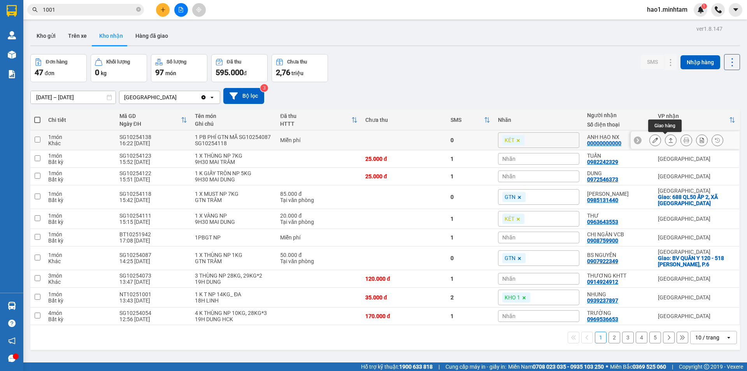
click at [668, 139] on icon at bounding box center [670, 139] width 5 height 5
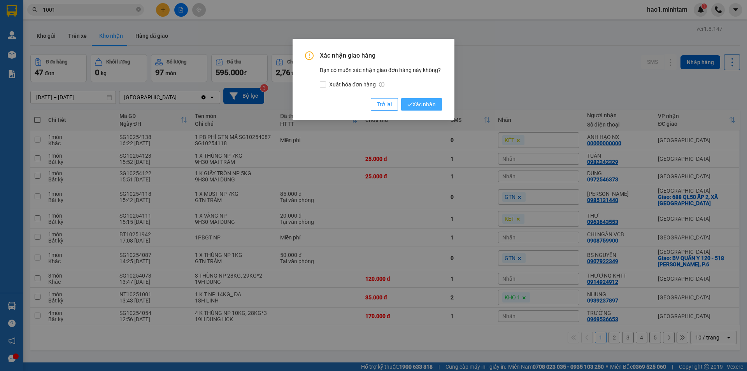
click at [431, 103] on span "Xác nhận" at bounding box center [421, 104] width 28 height 9
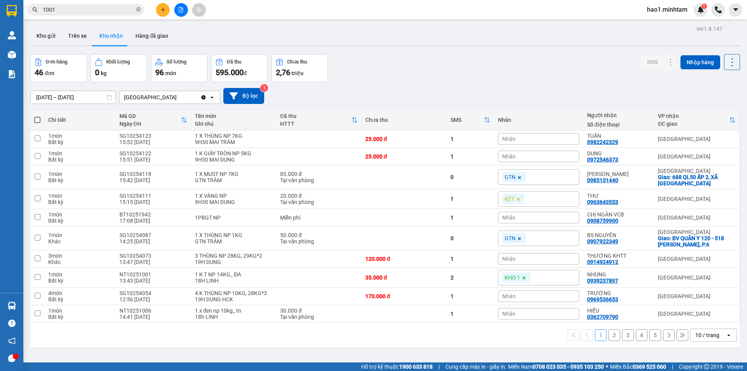
click at [653, 333] on button "5" at bounding box center [655, 335] width 12 height 12
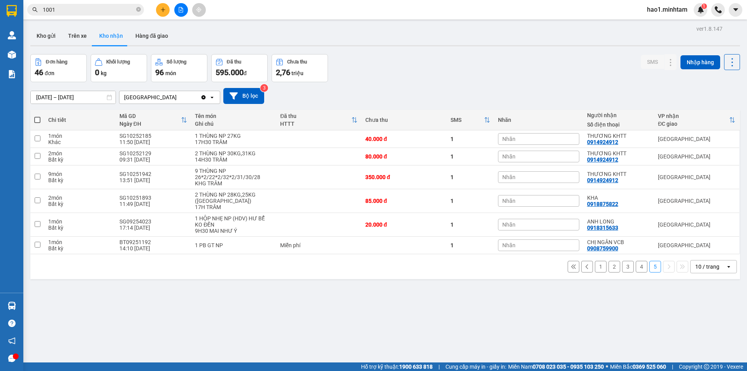
click at [595, 261] on button "1" at bounding box center [601, 267] width 12 height 12
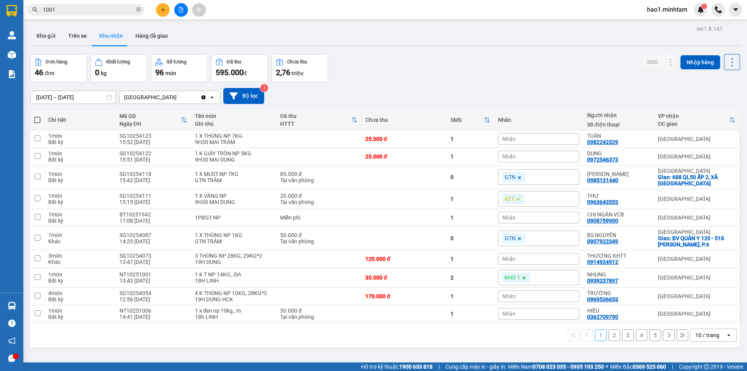
click at [524, 340] on div "1 2 3 4 5 10 / trang open" at bounding box center [384, 334] width 703 height 13
click at [434, 50] on div "ver 1.8.147 Kho gửi Trên xe Kho nhận Hàng đã giao Đơn hàng 46 đơn Khối lượng 0 …" at bounding box center [385, 208] width 716 height 371
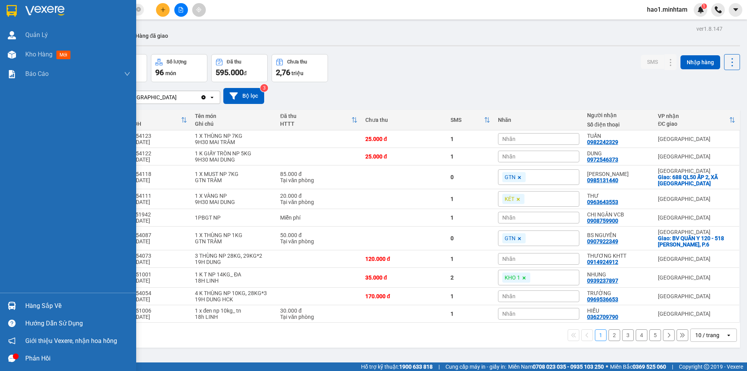
click at [16, 306] on div at bounding box center [12, 306] width 14 height 14
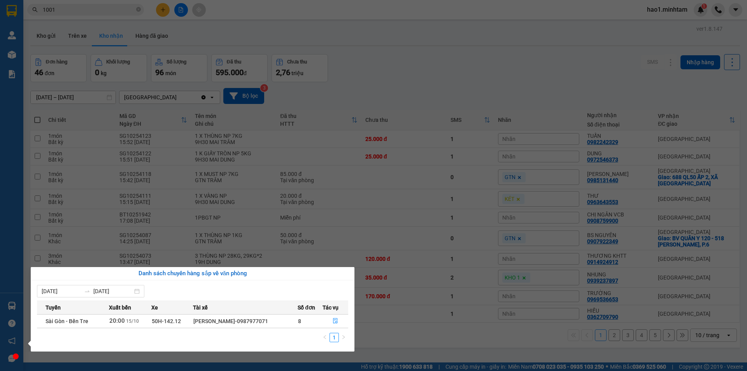
click at [411, 89] on section "Kết quả tìm kiếm ( 1 ) Bộ lọc Thuộc VP này Ngày tạo đơn gần nhất Mã ĐH Trạng th…" at bounding box center [373, 185] width 747 height 371
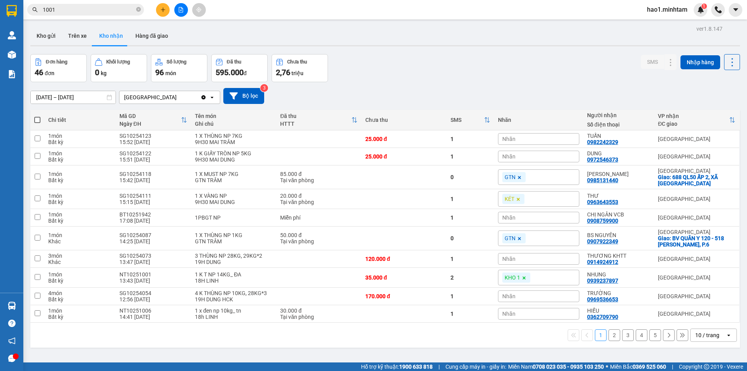
click at [115, 8] on input "1001" at bounding box center [89, 9] width 92 height 9
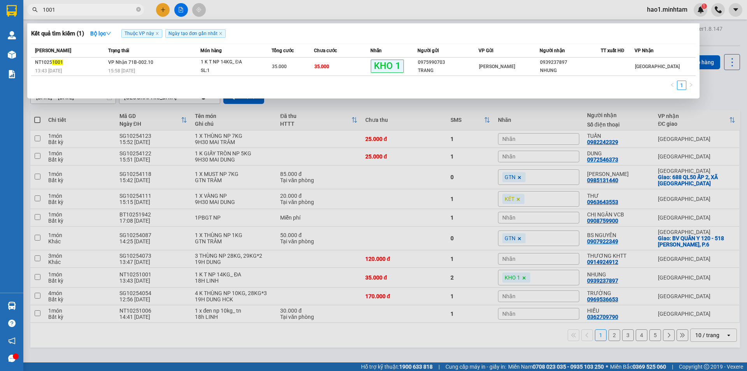
click at [114, 9] on input "1001" at bounding box center [89, 9] width 92 height 9
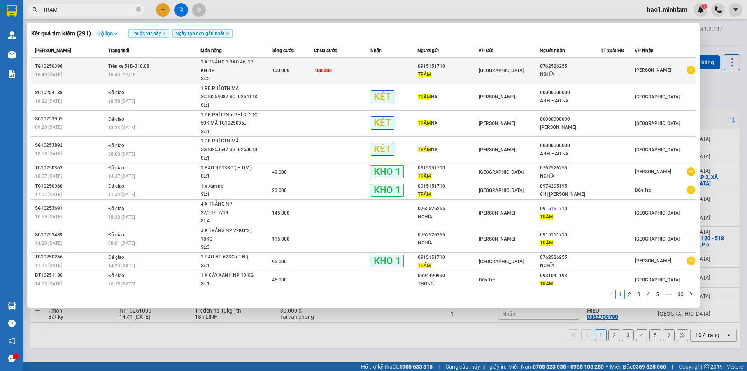
type input "TRÂM"
click at [627, 76] on td at bounding box center [618, 71] width 34 height 26
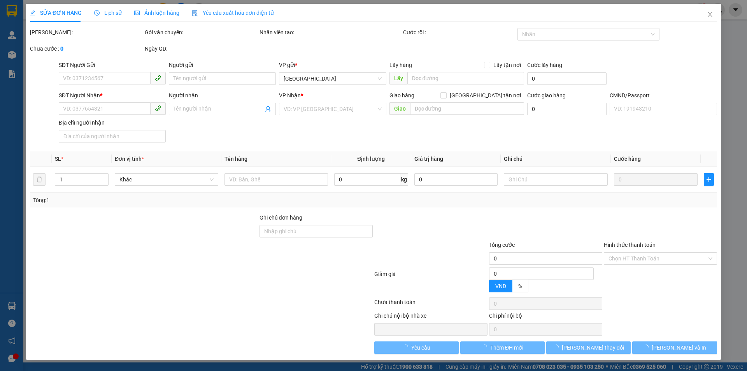
type input "0915151710"
type input "TRÂM"
type input "0762526255"
type input "NGHĨA"
type input "100.000"
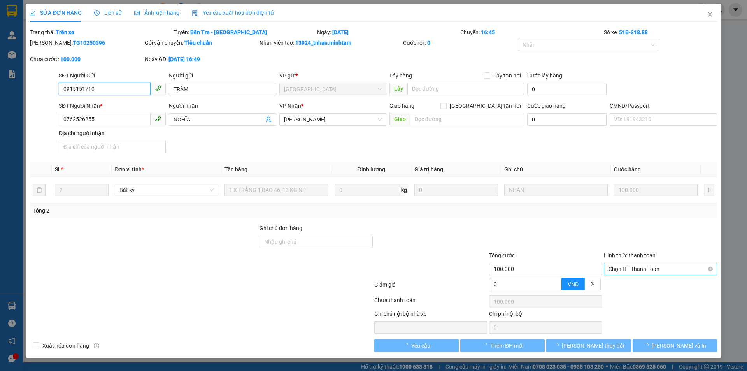
click at [638, 271] on span "Chọn HT Thanh Toán" at bounding box center [660, 269] width 104 height 12
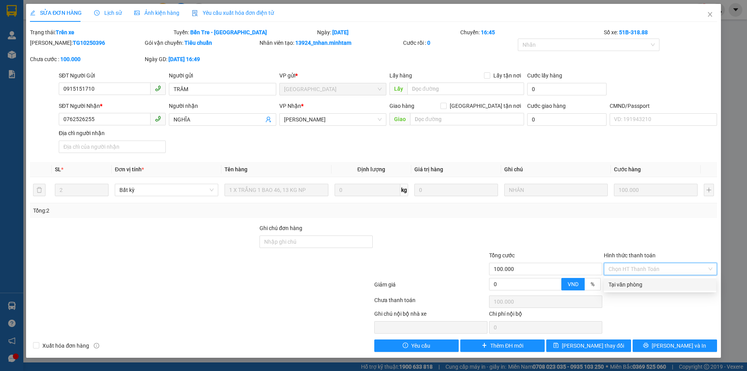
click at [638, 287] on div "Tại văn phòng" at bounding box center [659, 284] width 103 height 9
type input "0"
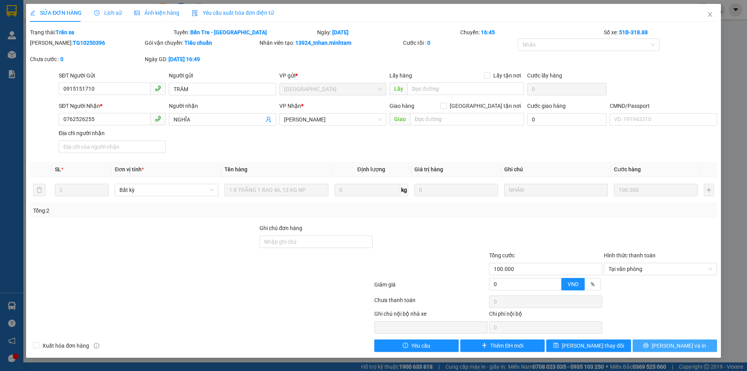
click at [681, 343] on span "[PERSON_NAME] và In" at bounding box center [678, 345] width 54 height 9
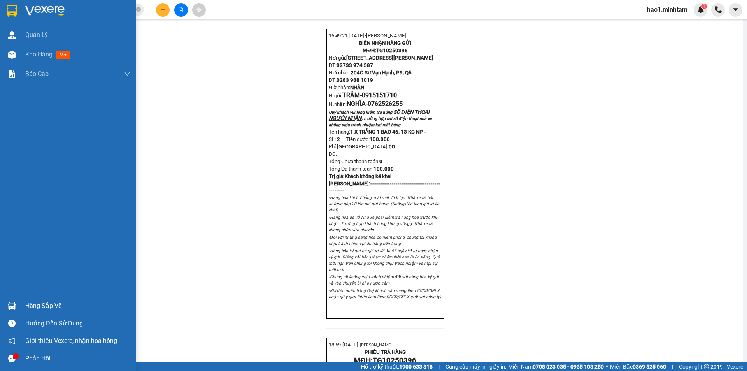
click at [9, 13] on img at bounding box center [12, 11] width 10 height 12
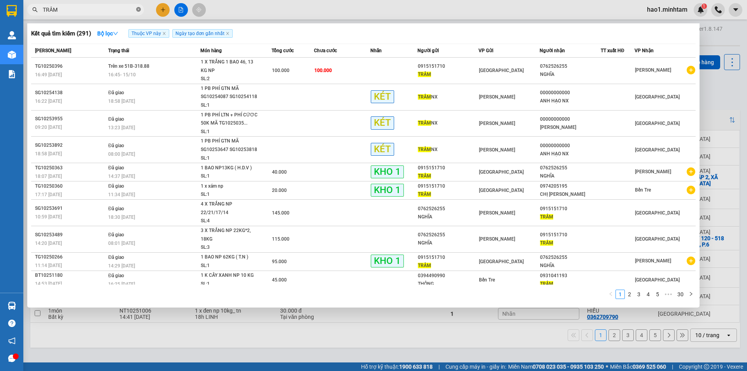
click at [137, 10] on icon "close-circle" at bounding box center [138, 9] width 5 height 5
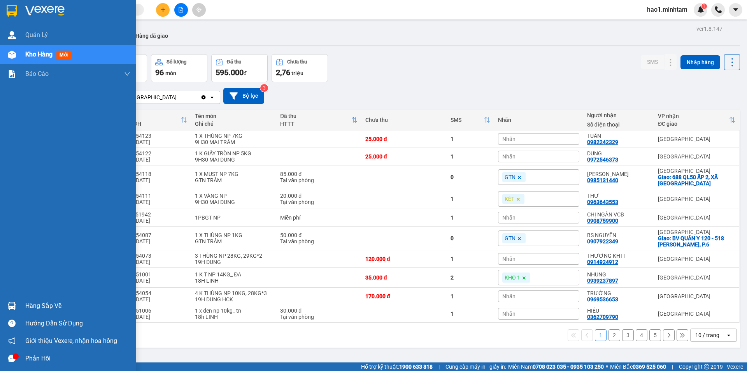
click at [7, 11] on img at bounding box center [12, 11] width 10 height 12
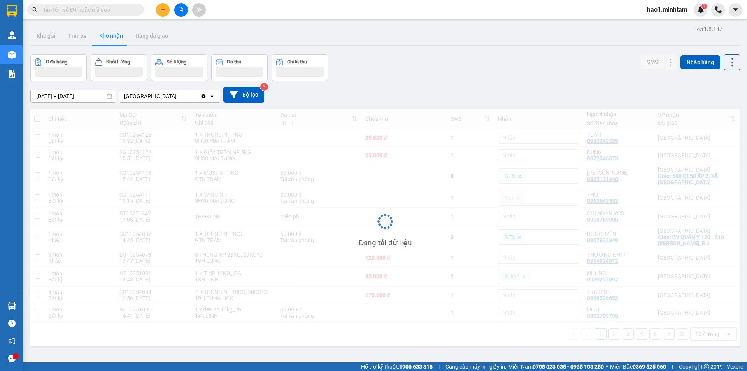
drag, startPoint x: 9, startPoint y: 11, endPoint x: 409, endPoint y: 32, distance: 400.4
click at [409, 32] on div "Kho gửi Trên xe Kho nhận Hàng đã giao" at bounding box center [384, 36] width 709 height 21
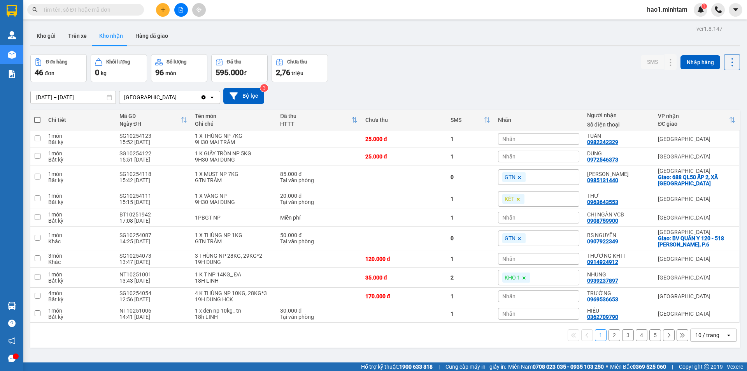
click at [417, 56] on div "Đơn hàng 46 đơn Khối lượng 0 kg Số lượng 96 món Đã thu 595.000 đ Chưa thu 2,76 …" at bounding box center [384, 68] width 709 height 28
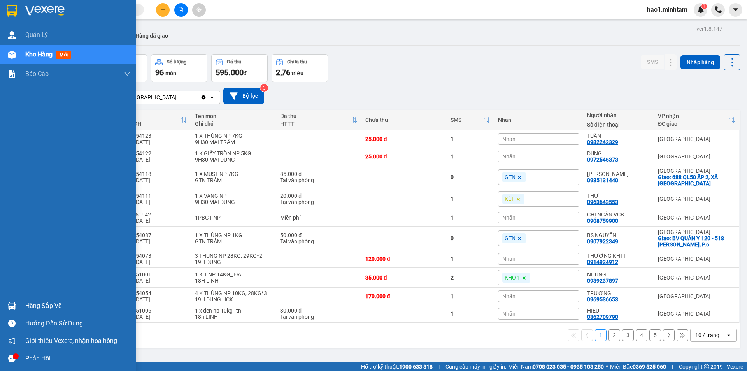
click at [15, 308] on img at bounding box center [12, 305] width 8 height 8
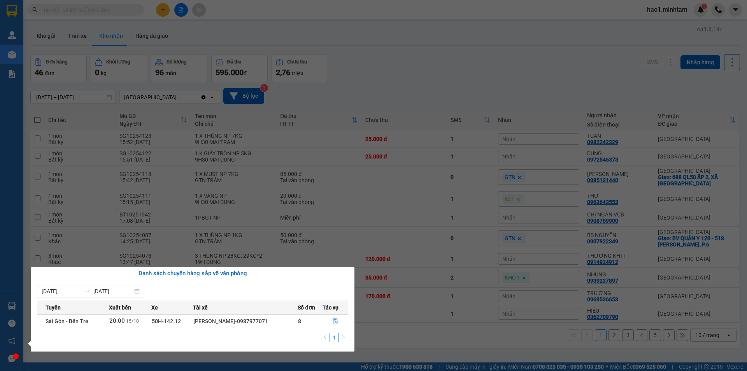
click at [386, 72] on section "Kết quả tìm kiếm ( 291 ) Bộ lọc Thuộc VP này Ngày tạo đơn gần nhất Mã ĐH Trạng …" at bounding box center [373, 185] width 747 height 371
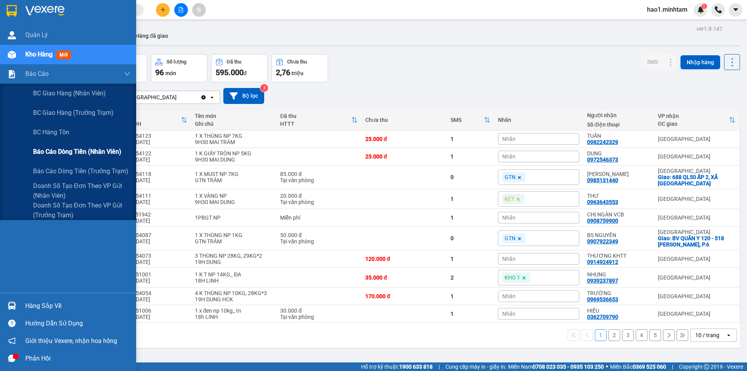
click at [66, 152] on span "Báo cáo dòng tiền (nhân viên)" at bounding box center [77, 152] width 88 height 10
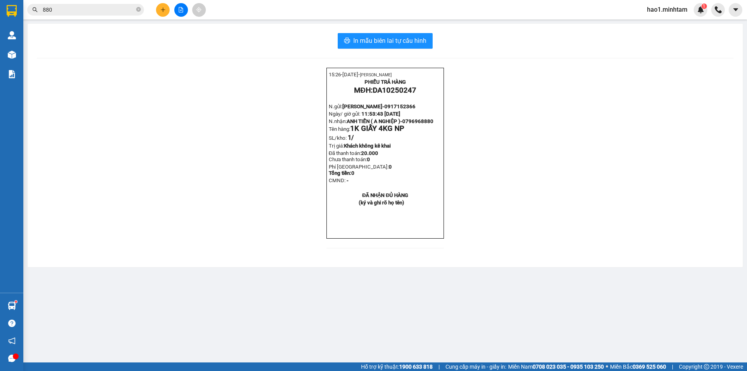
click at [87, 12] on input "880" at bounding box center [89, 9] width 92 height 9
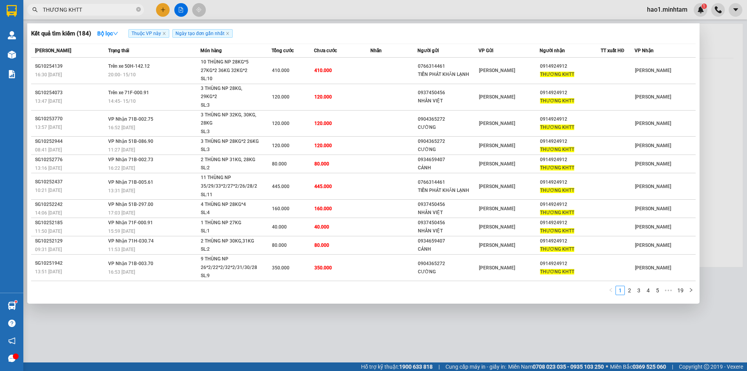
type input "THƯƠNG KHTT"
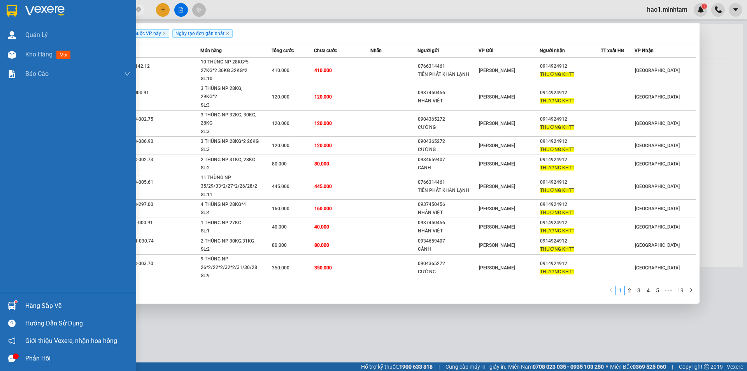
click at [16, 7] on img at bounding box center [12, 11] width 10 height 12
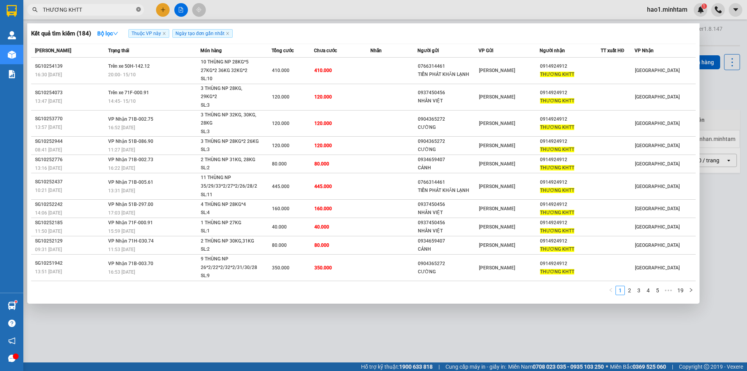
click at [138, 9] on icon "close-circle" at bounding box center [138, 9] width 5 height 5
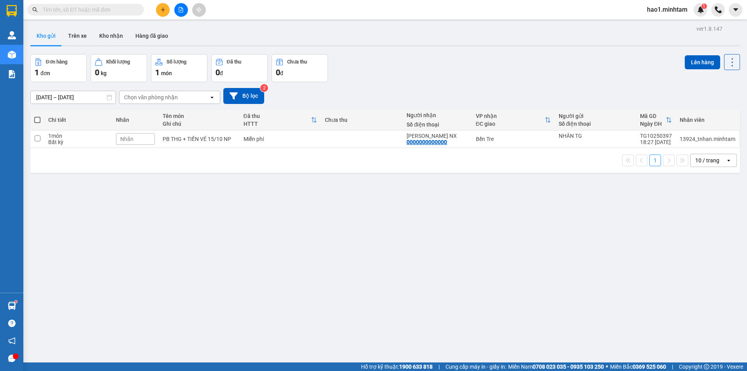
click at [399, 44] on div "Kho gửi Trên xe Kho nhận Hàng đã giao" at bounding box center [384, 36] width 709 height 21
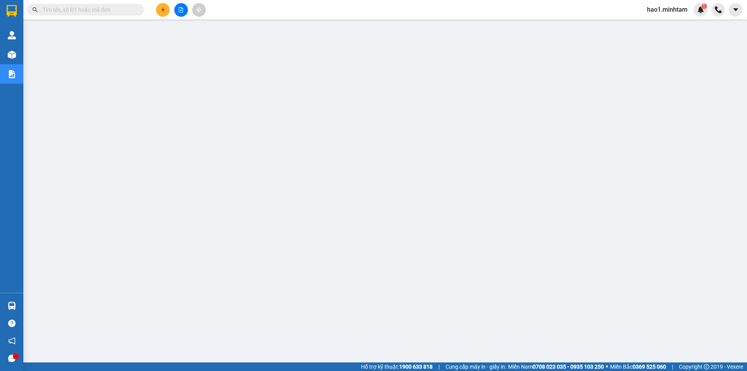
click at [119, 11] on input "text" at bounding box center [89, 9] width 92 height 9
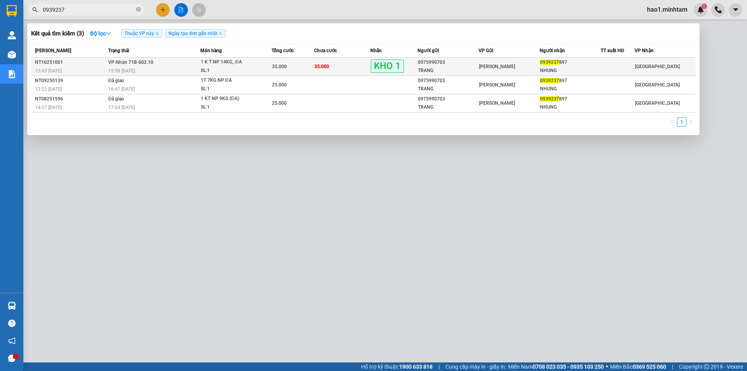
type input "0939237"
click at [308, 65] on div "35.000" at bounding box center [293, 66] width 42 height 9
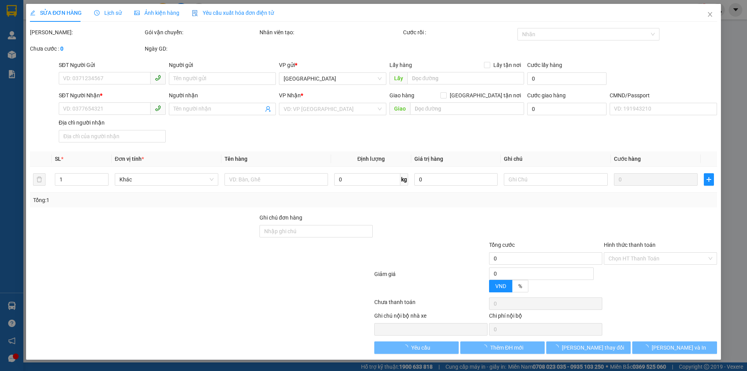
type input "0975990703"
type input "TRANG"
type input "0939237897"
type input "NHUNG"
type input "HCK +5"
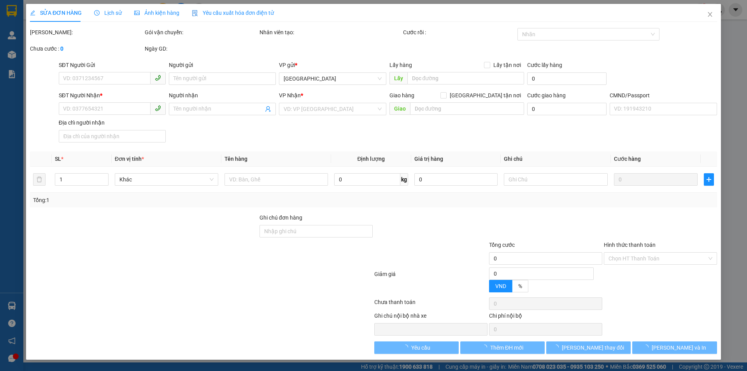
type input "35.000"
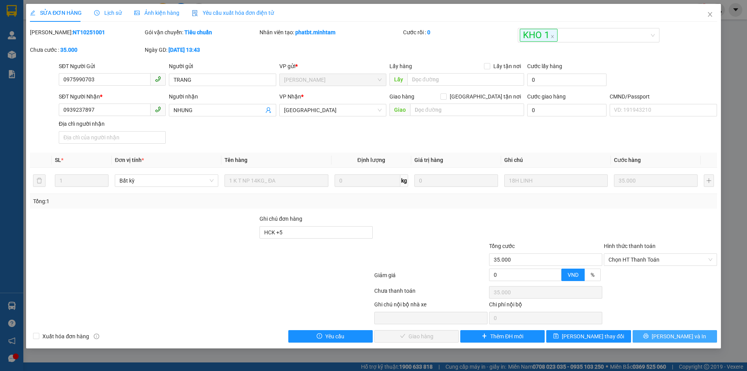
click at [648, 339] on span "printer" at bounding box center [645, 336] width 5 height 6
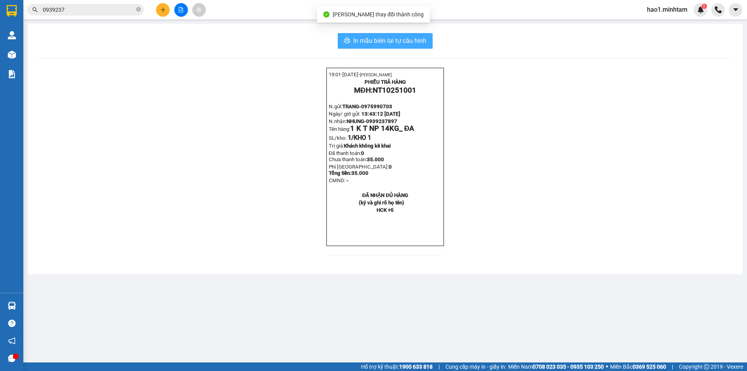
click at [400, 39] on span "In mẫu biên lai tự cấu hình" at bounding box center [389, 41] width 73 height 10
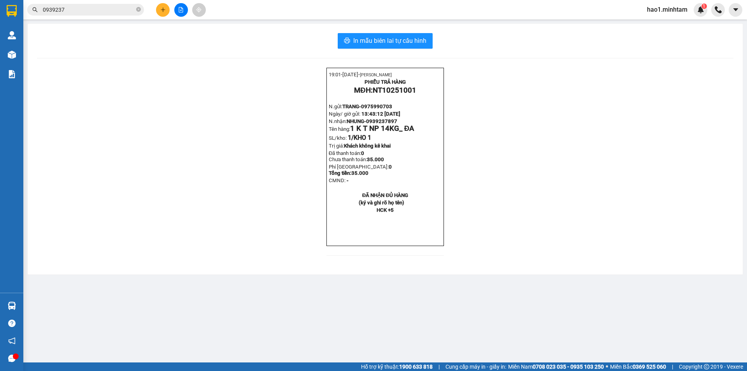
click at [543, 265] on div "19:01- 15-10-2025- Trần Vũ Hạo PHIẾU TRẢ HÀNG MĐH: NT10251001 N.gửi: TRANG- 097…" at bounding box center [385, 166] width 696 height 197
click at [108, 7] on input "0939237" at bounding box center [89, 9] width 92 height 9
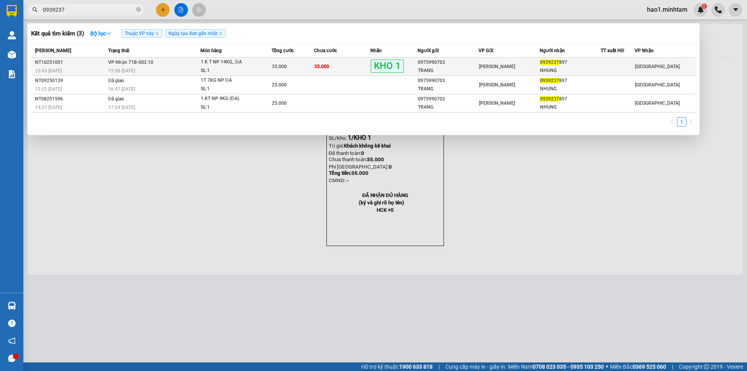
click at [268, 67] on span "1 K T NP 14KG_ ĐA SL: 1" at bounding box center [236, 66] width 71 height 17
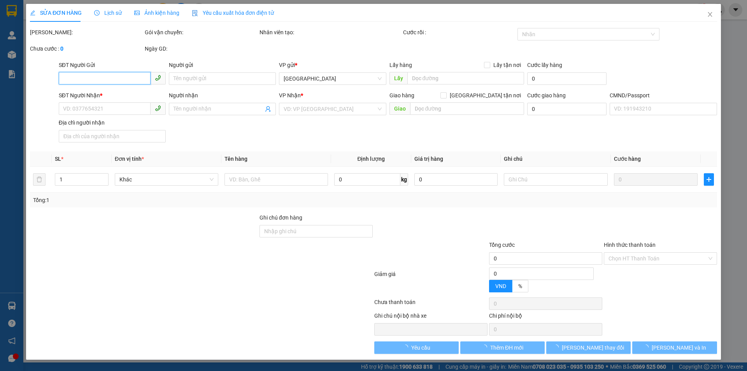
type input "0975990703"
type input "TRANG"
type input "0939237897"
type input "NHUNG"
type input "HCK +5"
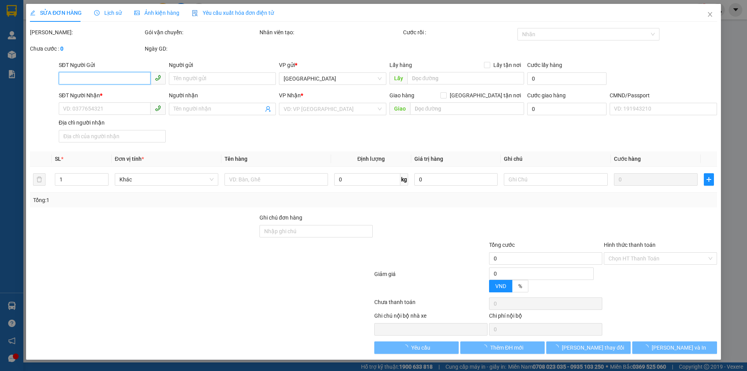
type input "35.000"
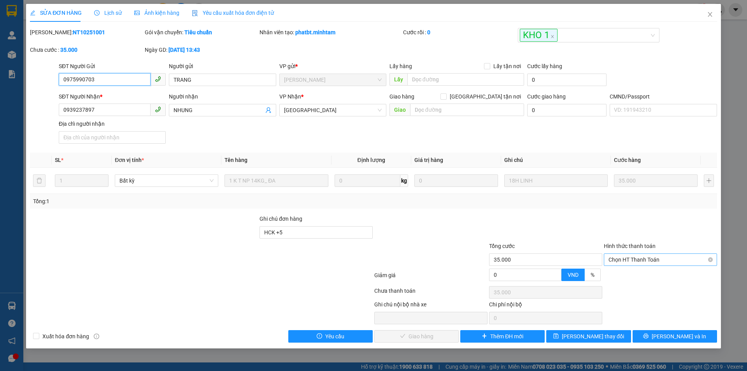
click at [635, 260] on span "Chọn HT Thanh Toán" at bounding box center [660, 260] width 104 height 12
click at [641, 276] on div "Tại văn phòng" at bounding box center [660, 275] width 104 height 9
type input "0"
click at [434, 332] on span "[PERSON_NAME] và Giao hàng" at bounding box center [426, 336] width 75 height 9
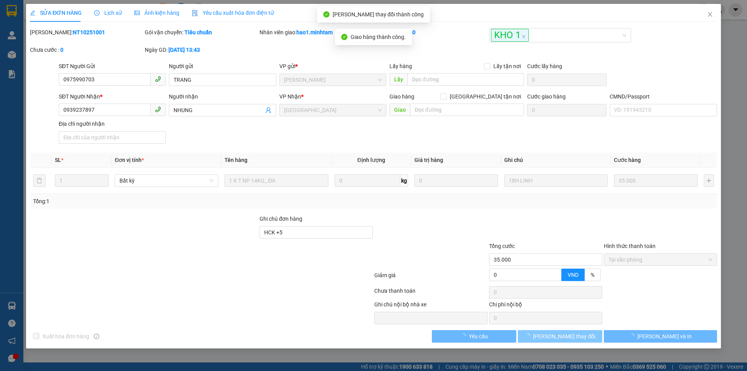
click at [576, 336] on span "[PERSON_NAME] thay đổi" at bounding box center [564, 336] width 62 height 9
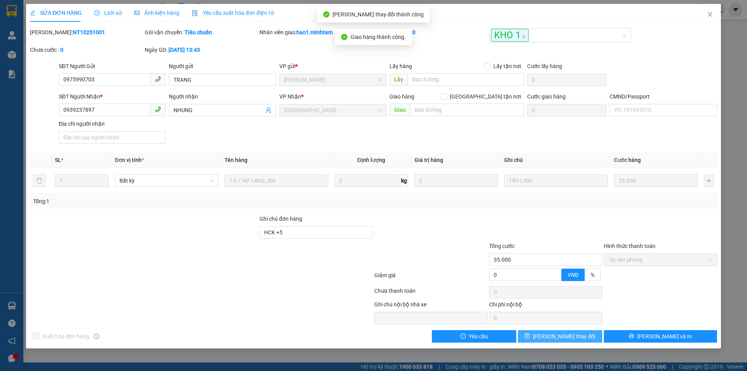
click at [576, 336] on span "[PERSON_NAME] thay đổi" at bounding box center [564, 336] width 62 height 9
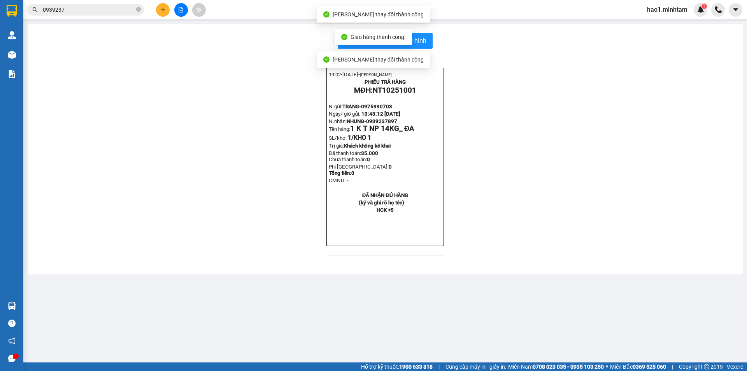
click at [236, 265] on div "19:02- 15-10-2025- Trần Vũ Hạo PHIẾU TRẢ HÀNG MĐH: NT10251001 N.gửi: TRANG- 097…" at bounding box center [385, 166] width 696 height 197
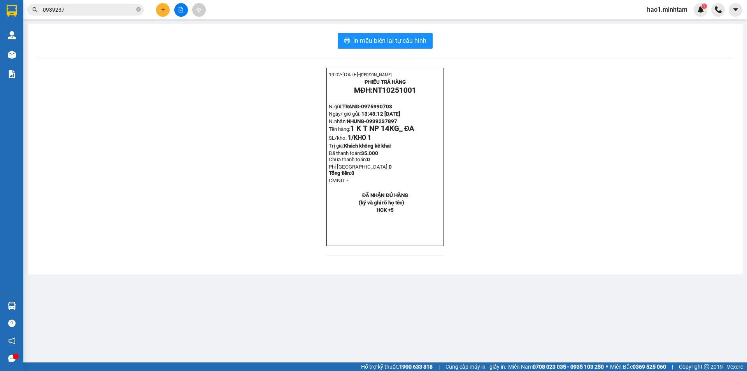
click at [269, 179] on div "19:02- 15-10-2025- Trần Vũ Hạo PHIẾU TRẢ HÀNG MĐH: NT10251001 N.gửi: TRANG- 097…" at bounding box center [385, 166] width 696 height 197
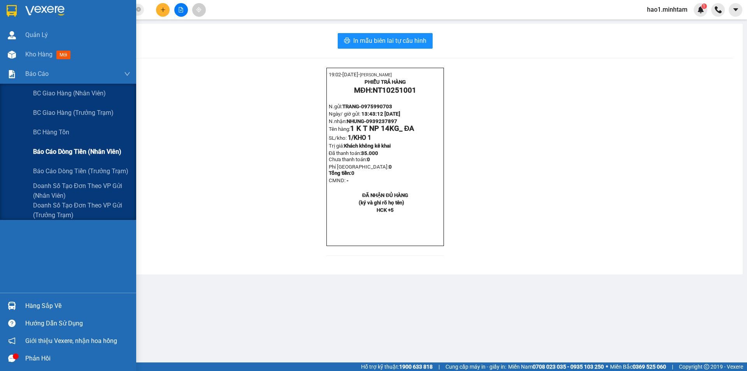
click at [68, 154] on span "Báo cáo dòng tiền (nhân viên)" at bounding box center [77, 152] width 88 height 10
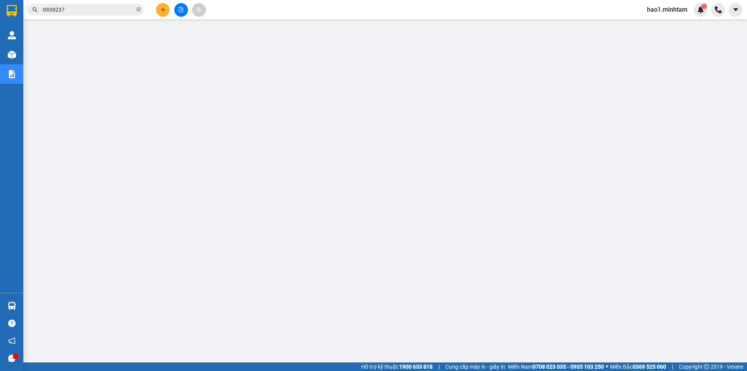
click at [87, 11] on input "0939237" at bounding box center [89, 9] width 92 height 9
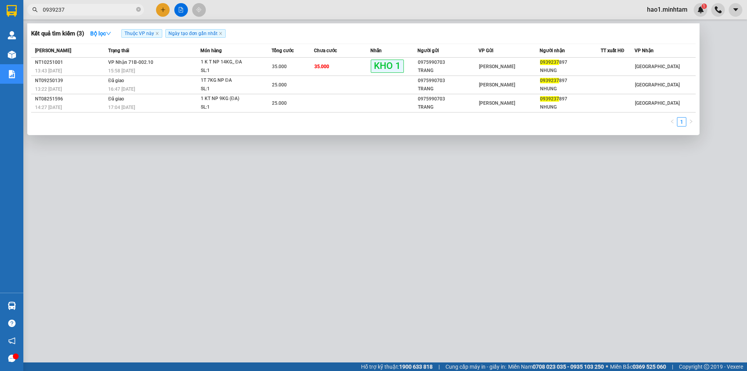
click at [87, 11] on input "0939237" at bounding box center [89, 9] width 92 height 9
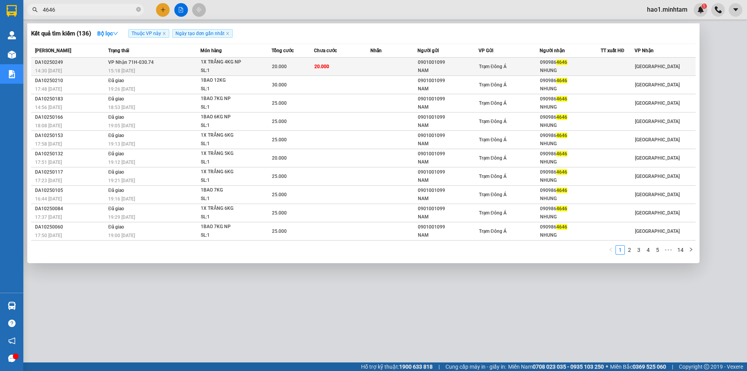
type input "4646"
click at [389, 65] on td at bounding box center [393, 67] width 47 height 18
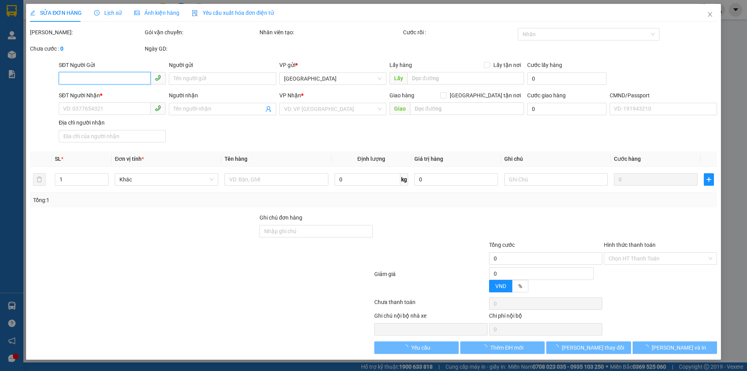
type input "0901001099"
type input "NAM"
type input "0909864646"
type input "NHUNG"
type input "20.000"
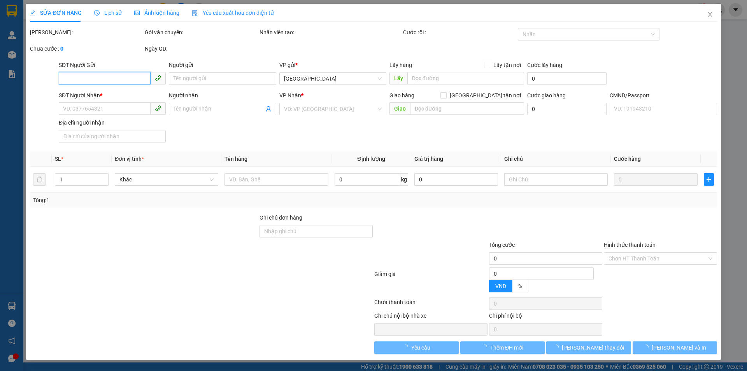
type input "20.000"
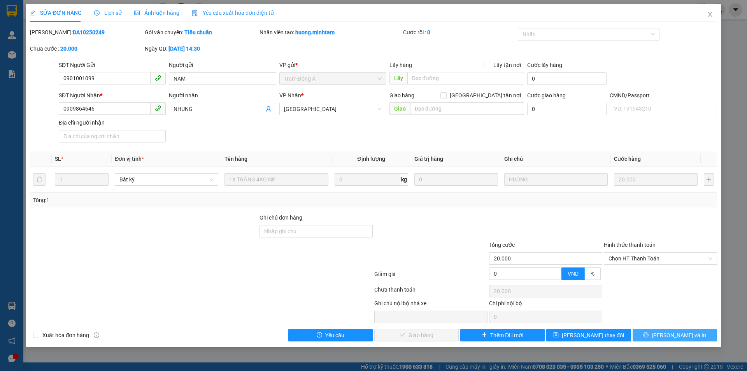
click at [693, 334] on button "[PERSON_NAME] và In" at bounding box center [674, 335] width 84 height 12
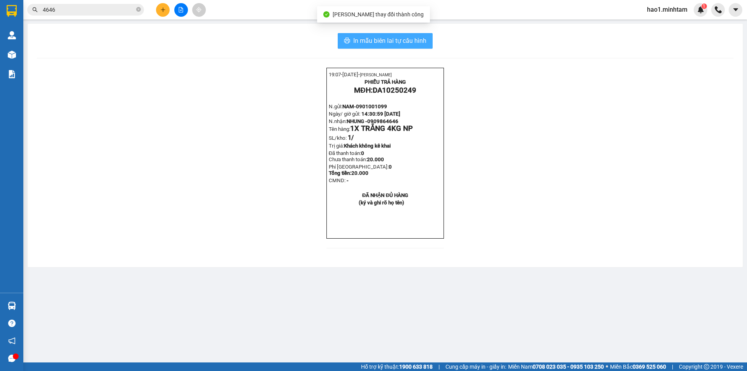
click at [398, 33] on button "In mẫu biên lai tự cấu hình" at bounding box center [385, 41] width 95 height 16
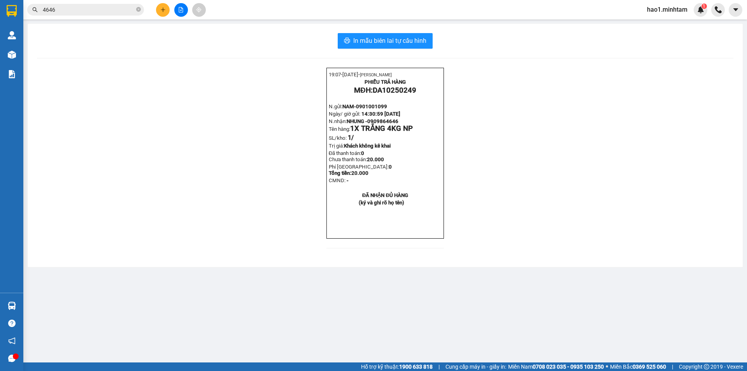
click at [617, 203] on div "19:07- 15-10-2025- Trần Vũ Hạo PHIẾU TRẢ HÀNG MĐH: DA10250249 N.gửi: NAM- 09010…" at bounding box center [385, 163] width 696 height 190
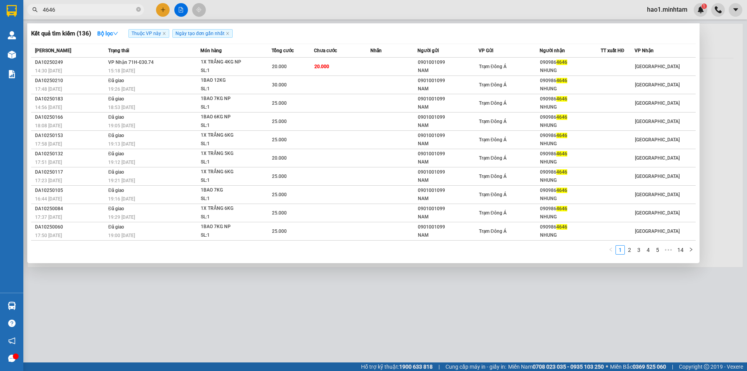
click at [91, 13] on input "4646" at bounding box center [89, 9] width 92 height 9
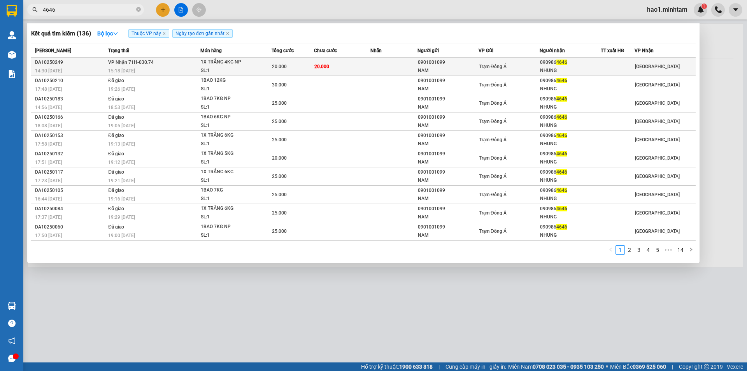
click at [246, 65] on div "1X TRẮNG 4KG NP" at bounding box center [230, 62] width 58 height 9
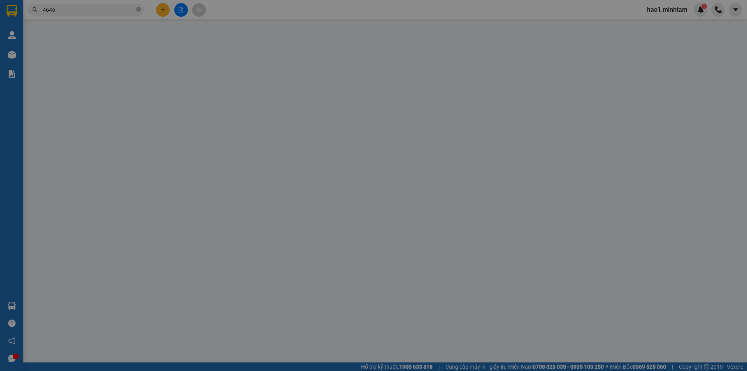
type input "0901001099"
type input "NAM"
type input "0909864646"
type input "NHUNG"
type input "20.000"
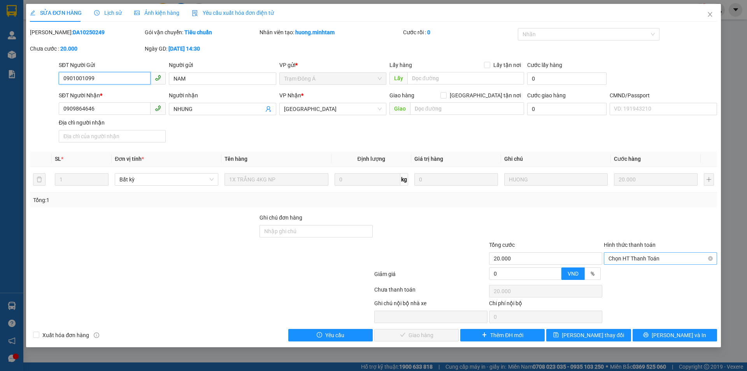
click at [632, 257] on span "Chọn HT Thanh Toán" at bounding box center [660, 258] width 104 height 12
click at [636, 268] on div "Tại văn phòng" at bounding box center [660, 274] width 113 height 12
type input "0"
drag, startPoint x: 421, startPoint y: 336, endPoint x: 541, endPoint y: 341, distance: 119.9
click at [421, 336] on span "[PERSON_NAME] và Giao hàng" at bounding box center [426, 335] width 75 height 9
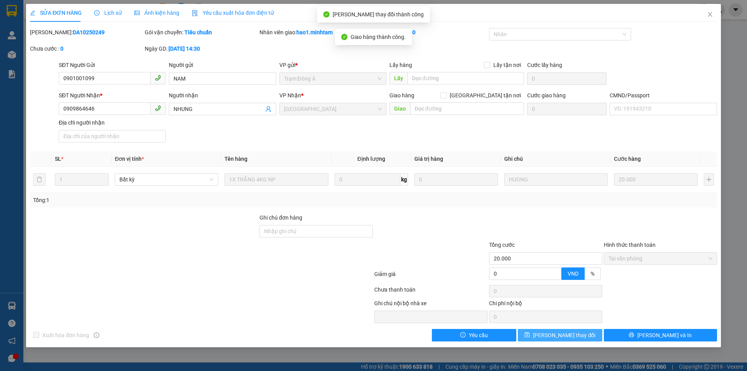
click at [595, 334] on button "[PERSON_NAME] thay đổi" at bounding box center [560, 335] width 84 height 12
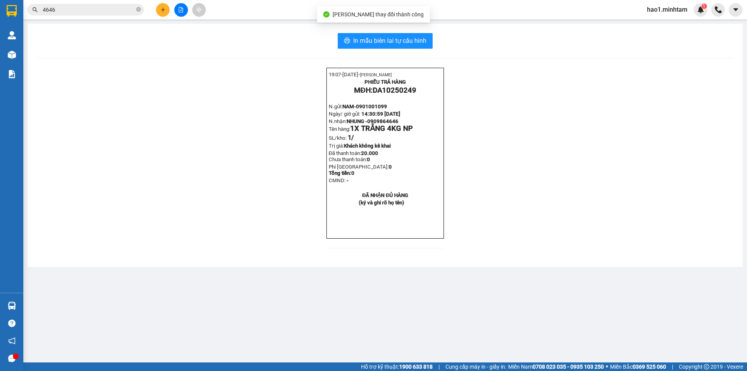
click at [522, 129] on div "19:07- 15-10-2025- Trần Vũ Hạo PHIẾU TRẢ HÀNG MĐH: DA10250249 N.gửi: NAM- 09010…" at bounding box center [385, 163] width 696 height 190
click at [80, 7] on input "4646" at bounding box center [89, 9] width 92 height 9
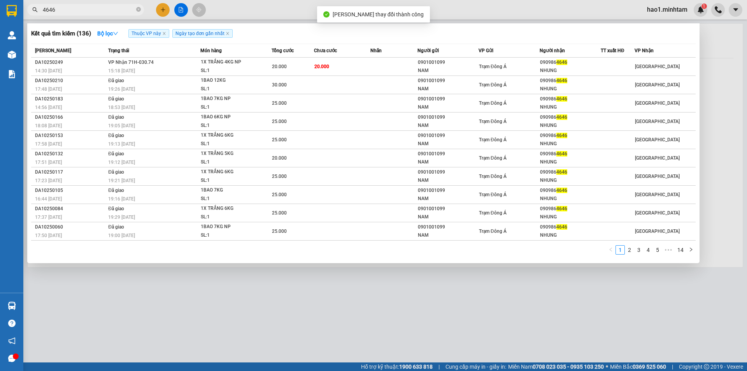
click at [80, 7] on input "4646" at bounding box center [89, 9] width 92 height 9
type input "056759"
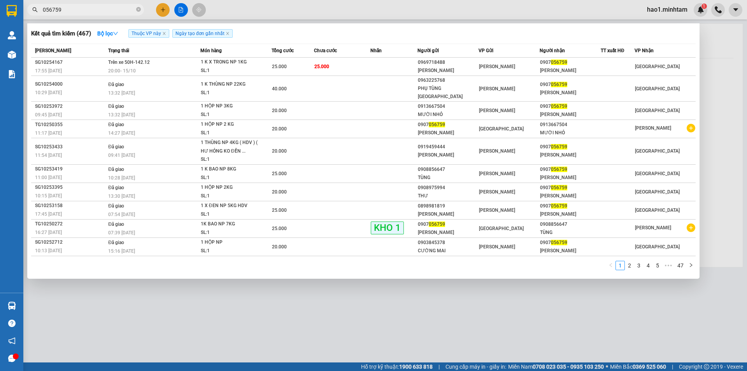
click at [121, 11] on input "056759" at bounding box center [89, 9] width 92 height 9
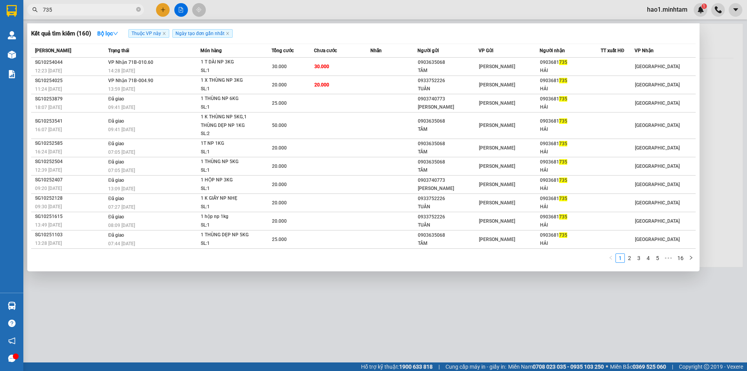
click at [354, 21] on div at bounding box center [373, 185] width 747 height 371
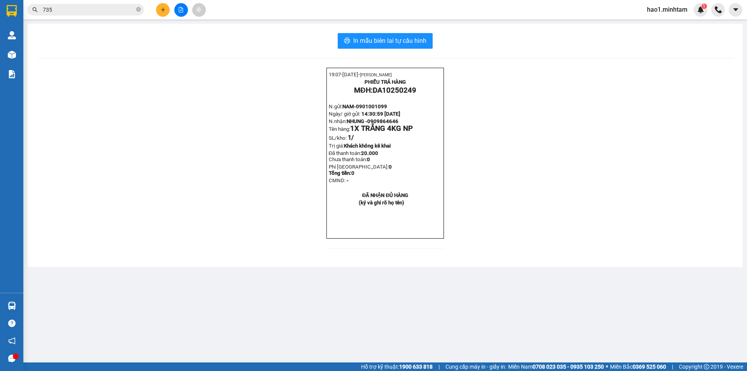
click at [85, 9] on input "735" at bounding box center [89, 9] width 92 height 9
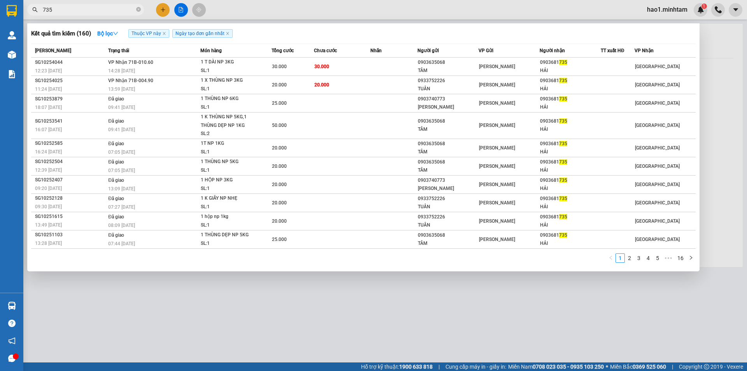
click at [85, 9] on input "735" at bounding box center [89, 9] width 92 height 9
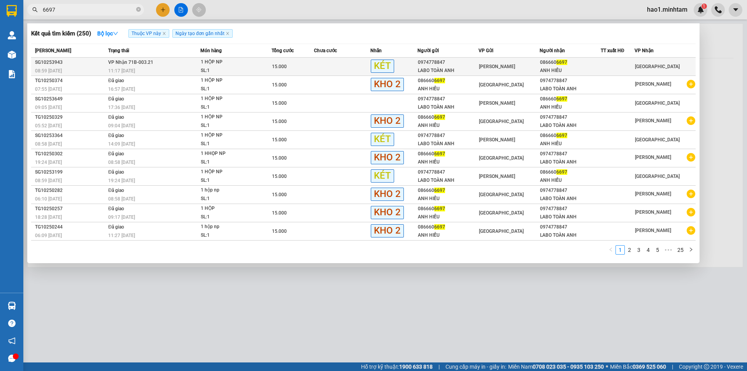
type input "6697"
click at [320, 68] on td at bounding box center [342, 67] width 56 height 18
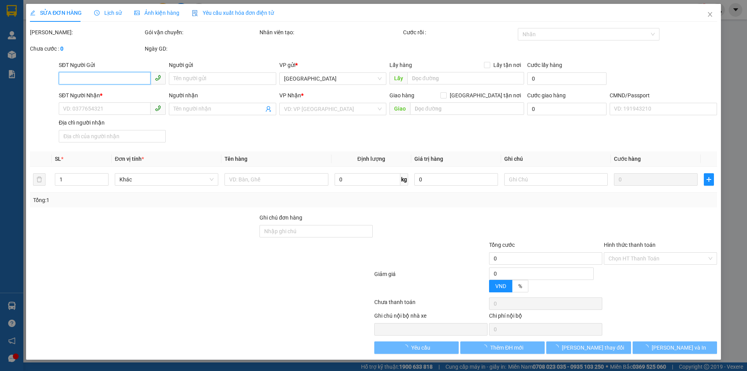
type input "0974778847"
type input "LABO TOÀN ANH"
type input "0866606697"
type input "ANH HIẾU"
type input "15.000"
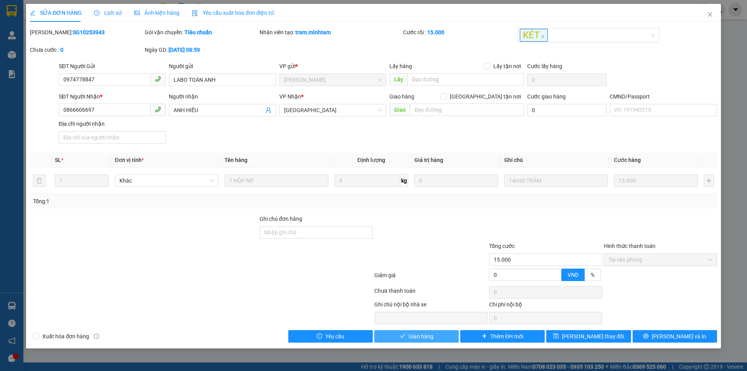
drag, startPoint x: 415, startPoint y: 334, endPoint x: 476, endPoint y: 338, distance: 61.6
click at [415, 334] on span "Giao hàng" at bounding box center [420, 336] width 25 height 9
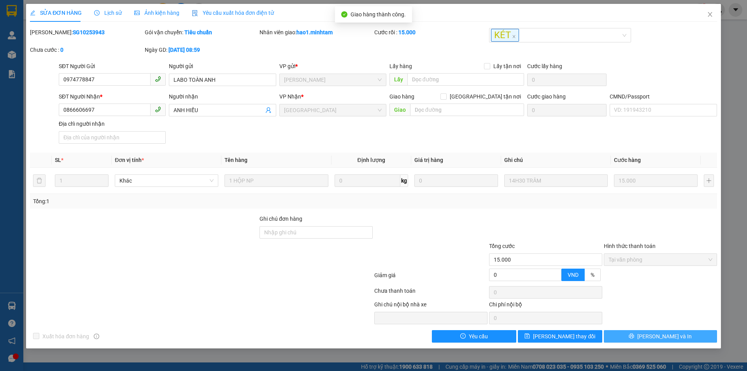
click at [686, 338] on button "[PERSON_NAME] và In" at bounding box center [660, 336] width 113 height 12
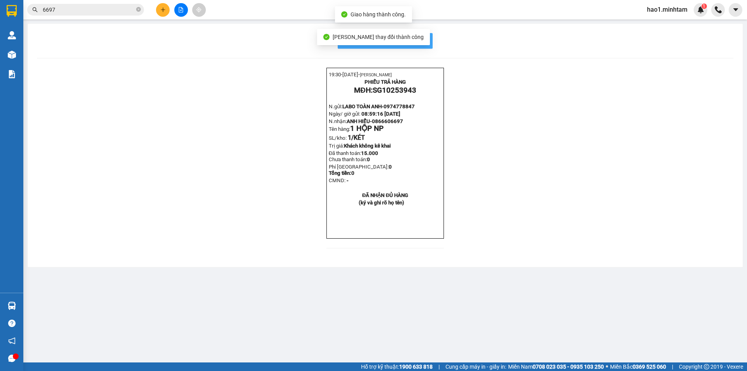
click at [424, 42] on span "In mẫu biên lai tự cấu hình" at bounding box center [389, 41] width 73 height 10
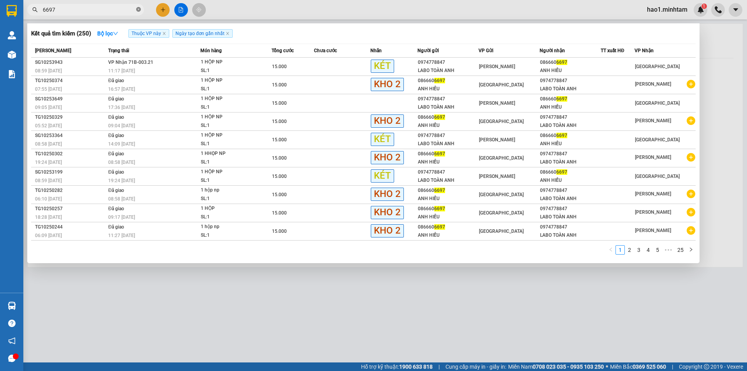
click at [137, 10] on icon "close-circle" at bounding box center [138, 9] width 5 height 5
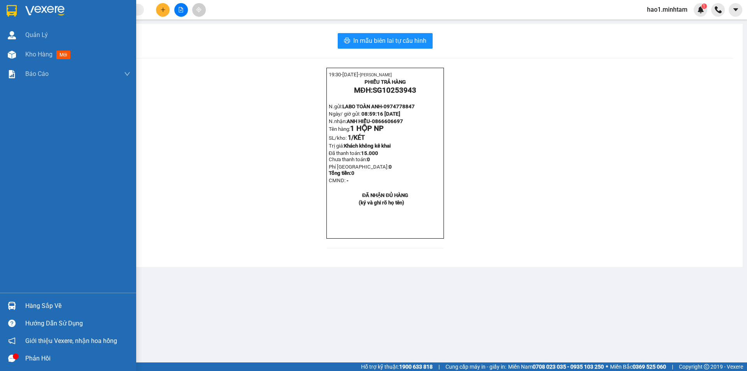
click at [20, 9] on div at bounding box center [68, 12] width 136 height 25
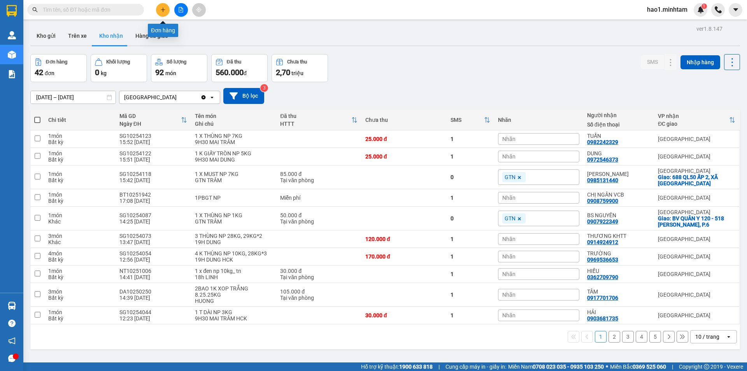
click at [163, 10] on icon "plus" at bounding box center [162, 9] width 5 height 5
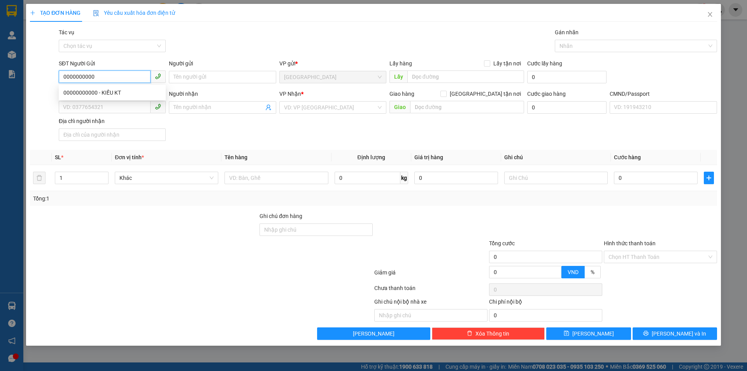
type input "0000000000"
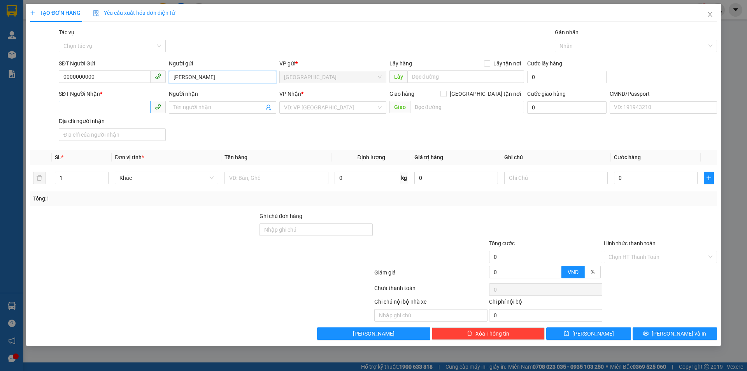
type input "HẠO NX"
click at [133, 105] on input "SĐT Người Nhận *" at bounding box center [105, 107] width 92 height 12
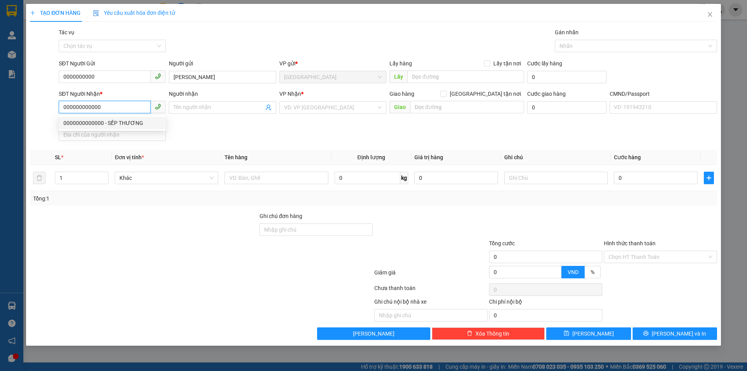
type input "0000000000000"
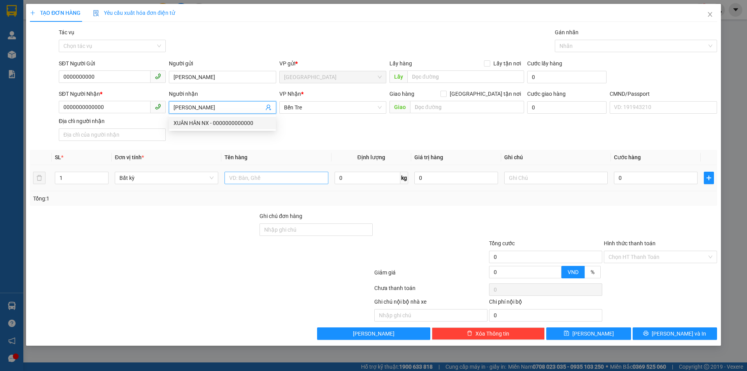
type input "XUÂN HÂN"
click at [313, 184] on input "text" at bounding box center [275, 178] width 103 height 12
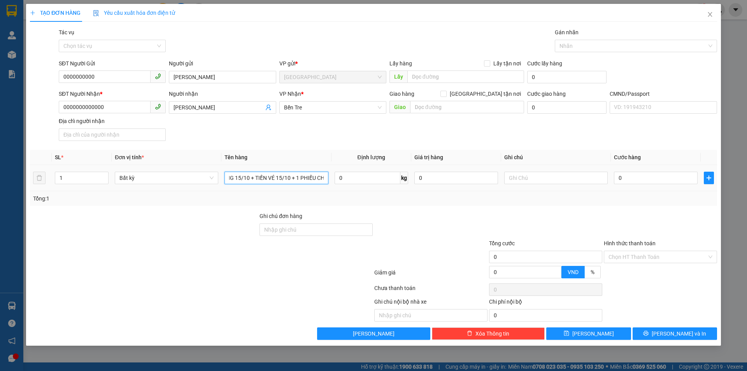
scroll to position [0, 19]
type input "1PB THG 15/10 + TIỀN VÉ 15/10 + 1 PHIẾU CHI"
click at [634, 257] on input "Hình thức thanh toán" at bounding box center [657, 257] width 98 height 12
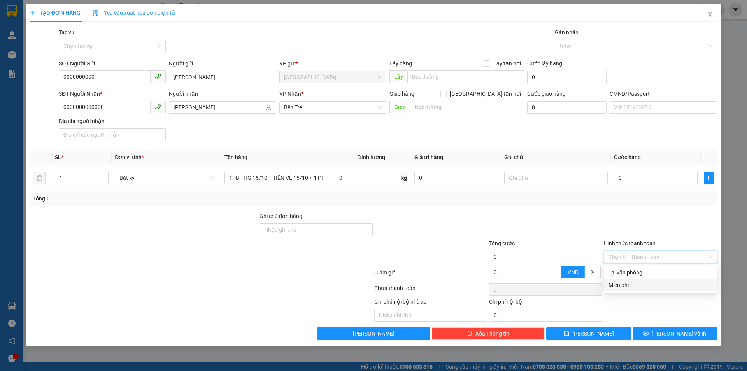
click at [643, 284] on div "Miễn phí" at bounding box center [660, 284] width 104 height 9
click at [658, 329] on button "[PERSON_NAME] và In" at bounding box center [674, 333] width 84 height 12
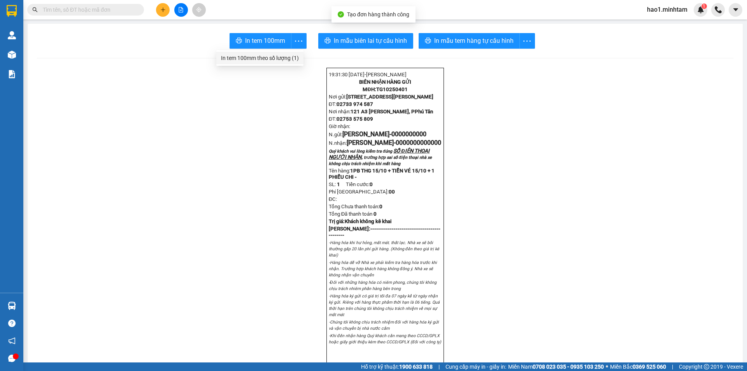
click at [285, 58] on div "In tem 100mm theo số lượng (1)" at bounding box center [260, 58] width 78 height 9
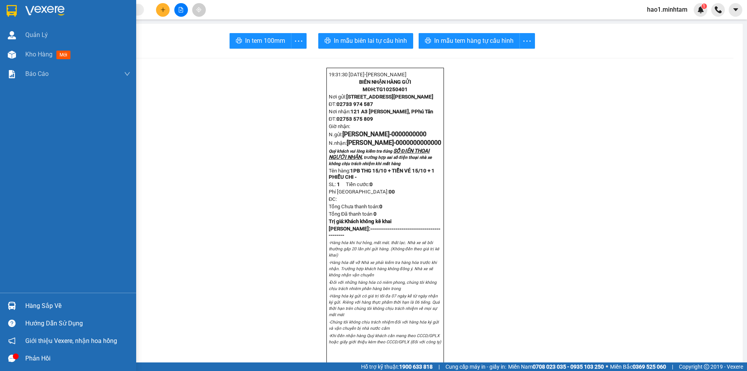
click at [39, 15] on img at bounding box center [44, 11] width 39 height 12
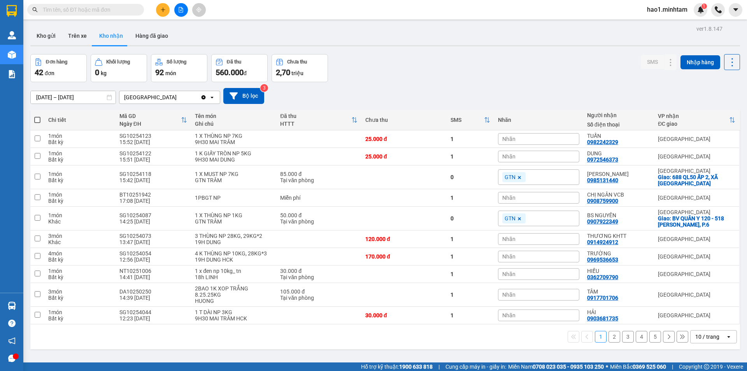
click at [358, 19] on main "ver 1.8.147 Kho gửi Trên xe Kho nhận Hàng đã giao Đơn hàng 42 đơn Khối lượng 0 …" at bounding box center [373, 181] width 747 height 362
drag, startPoint x: 25, startPoint y: 39, endPoint x: 34, endPoint y: 38, distance: 9.0
click at [26, 39] on main "ver 1.8.147 Kho gửi Trên xe Kho nhận Hàng đã giao Đơn hàng 42 đơn Khối lượng 0 …" at bounding box center [373, 181] width 747 height 362
click at [37, 37] on button "Kho gửi" at bounding box center [46, 35] width 32 height 19
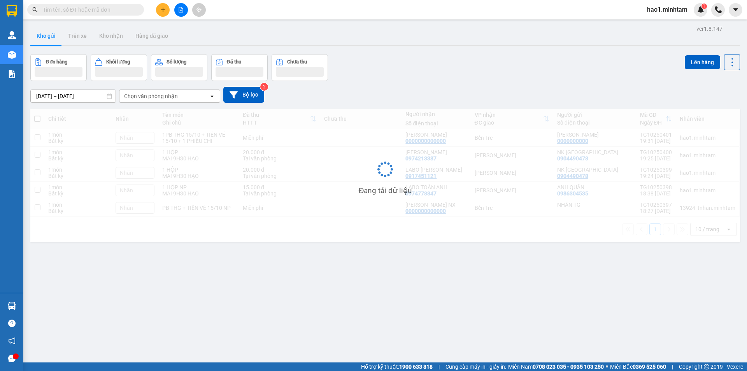
click at [357, 53] on div "ver 1.8.147 Kho gửi Trên xe Kho nhận Hàng đã giao Đơn hàng Khối lượng Số lượng …" at bounding box center [385, 208] width 716 height 371
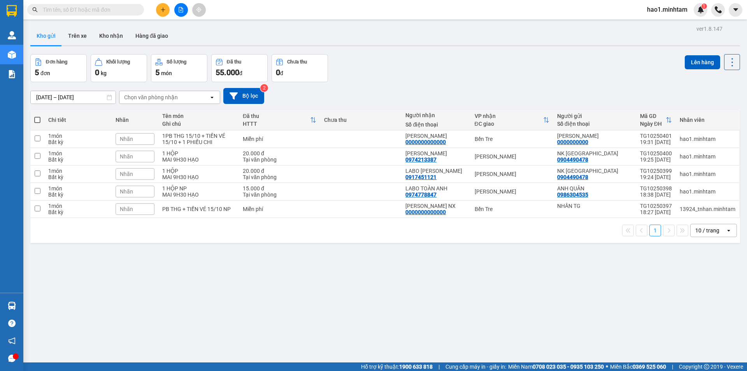
click at [460, 46] on div "Kho gửi Trên xe Kho nhận Hàng đã giao" at bounding box center [384, 36] width 709 height 21
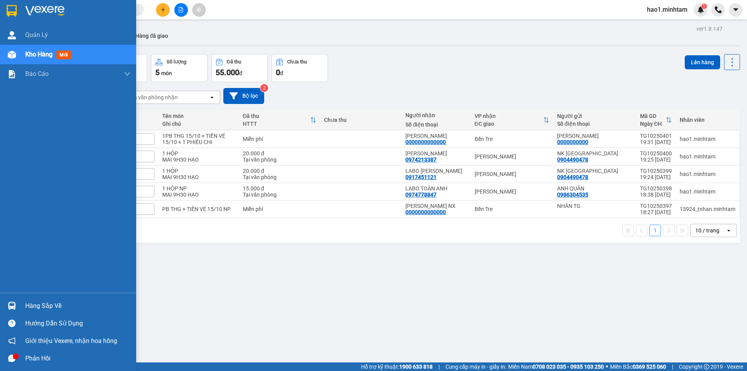
click at [16, 11] on img at bounding box center [12, 11] width 10 height 12
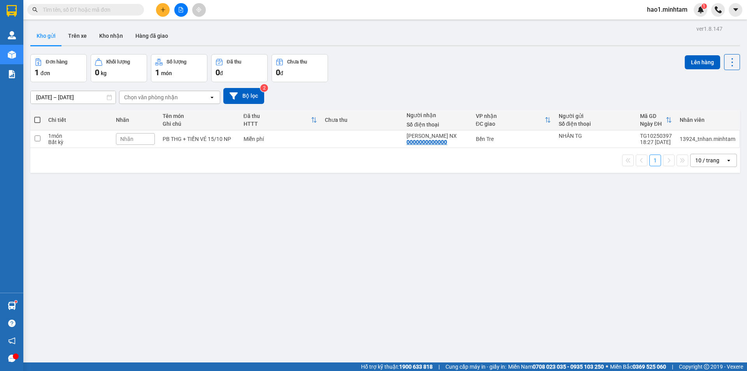
click at [108, 9] on input "text" at bounding box center [89, 9] width 92 height 9
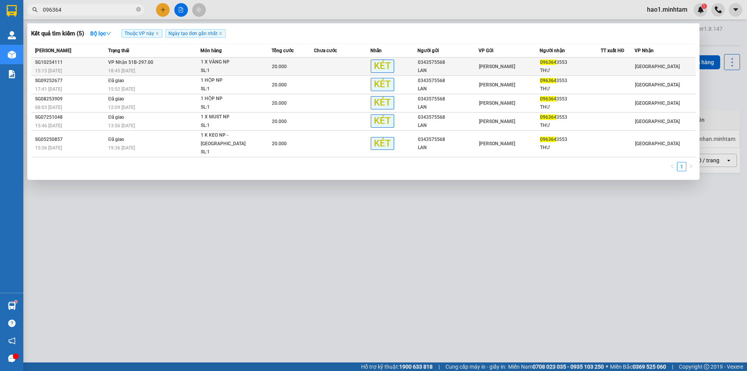
type input "096364"
click at [566, 71] on div "THƯ" at bounding box center [570, 71] width 60 height 8
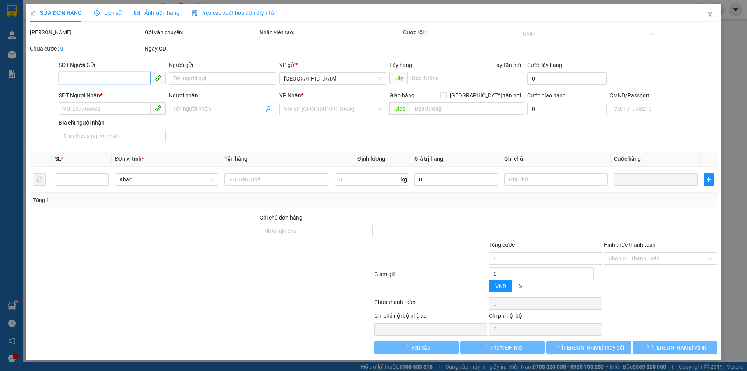
type input "0343575568"
type input "LAN"
type input "0963643553"
type input "THƯ"
type input "20.000"
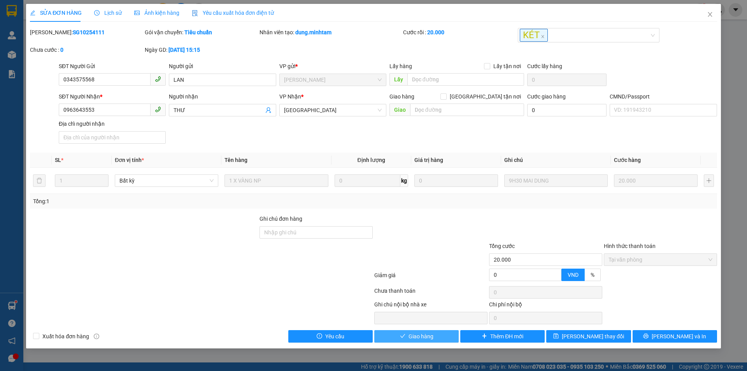
drag, startPoint x: 418, startPoint y: 340, endPoint x: 431, endPoint y: 338, distance: 13.0
click at [420, 339] on span "Giao hàng" at bounding box center [420, 336] width 25 height 9
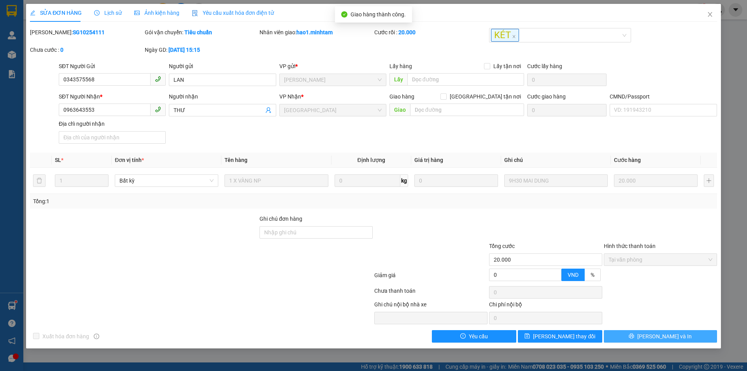
click at [663, 335] on span "[PERSON_NAME] và In" at bounding box center [664, 336] width 54 height 9
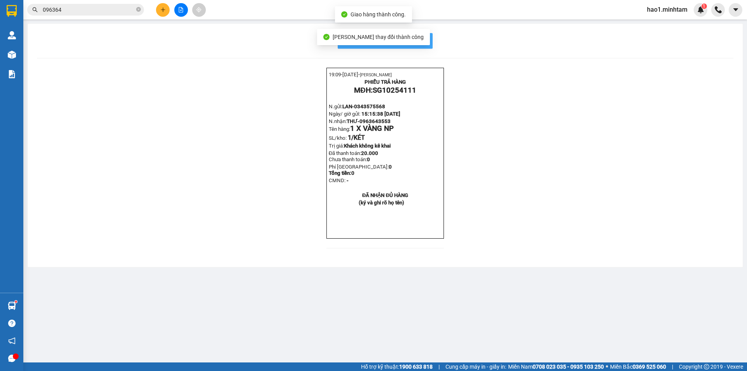
click at [423, 39] on span "In mẫu biên lai tự cấu hình" at bounding box center [389, 41] width 73 height 10
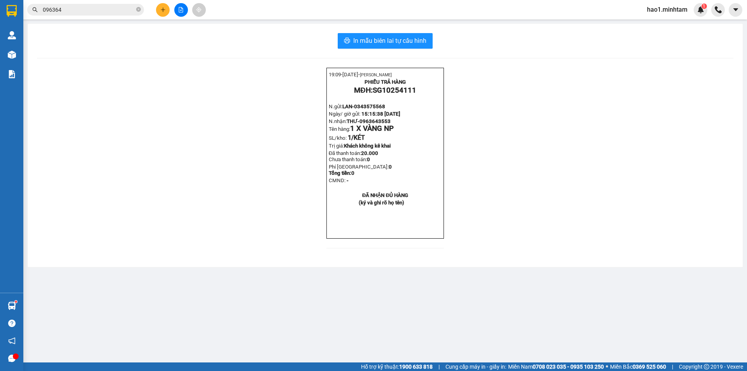
click at [105, 9] on input "096364" at bounding box center [89, 9] width 92 height 9
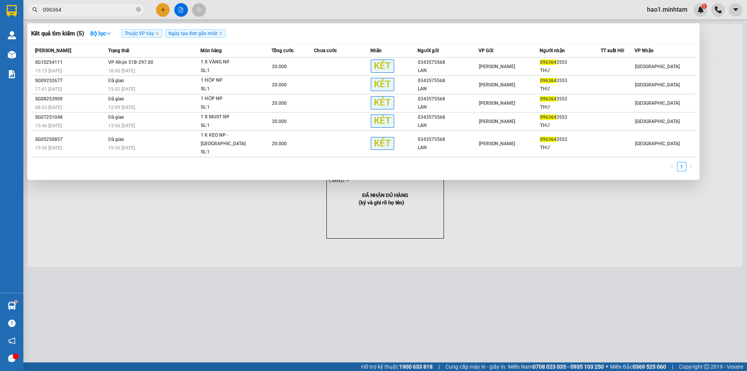
click at [105, 9] on input "096364" at bounding box center [89, 9] width 92 height 9
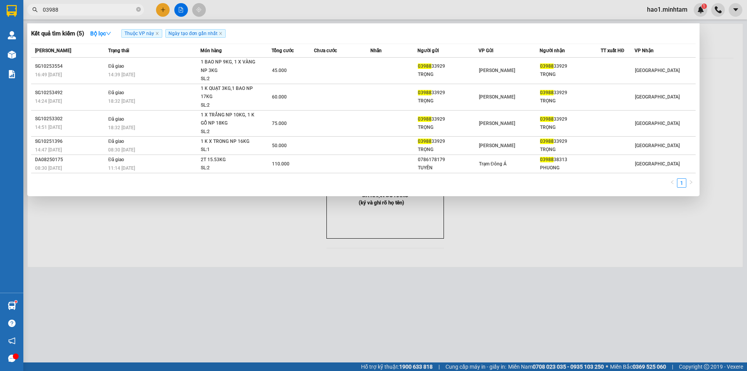
click at [86, 10] on input "03988" at bounding box center [89, 9] width 92 height 9
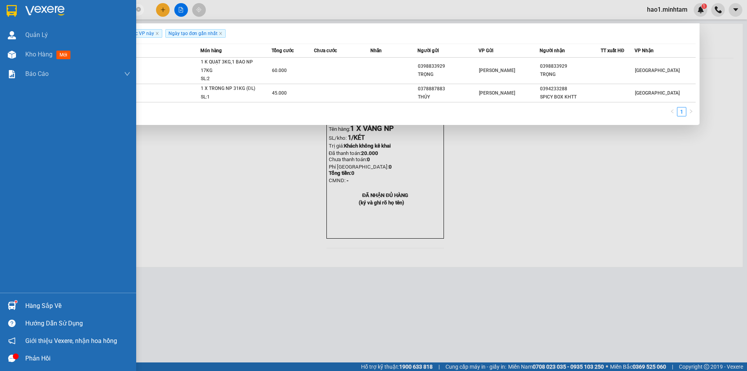
type input "3492"
click at [16, 305] on div at bounding box center [12, 306] width 14 height 14
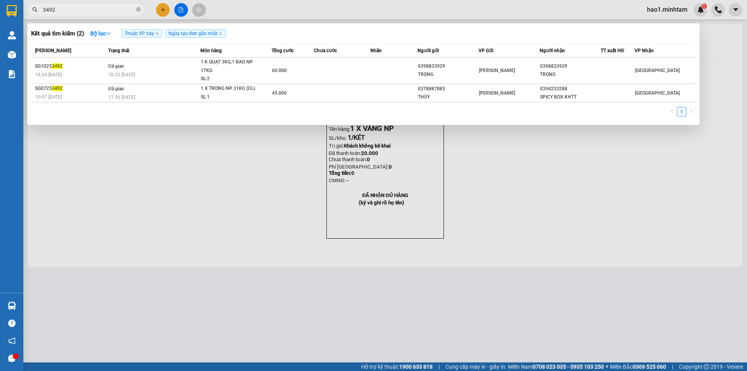
click at [239, 183] on section "Kết quả tìm kiếm ( 2 ) Bộ lọc Thuộc VP này Ngày tạo đơn gần nhất Mã ĐH Trạng th…" at bounding box center [373, 185] width 747 height 371
click at [165, 12] on div at bounding box center [373, 185] width 747 height 371
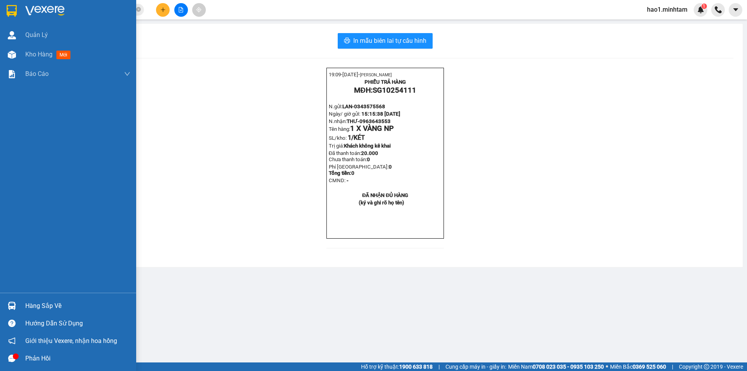
click at [14, 8] on img at bounding box center [12, 11] width 10 height 12
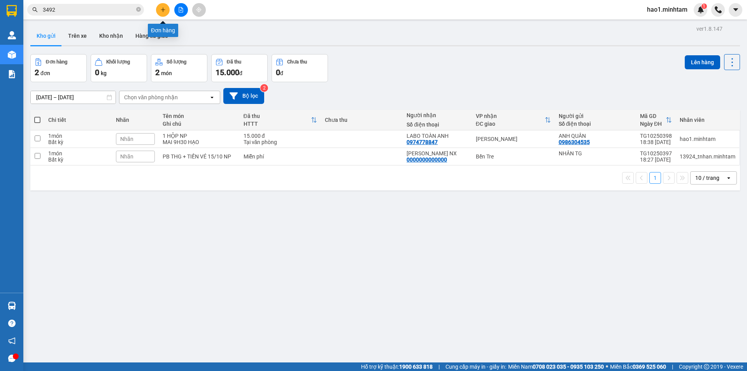
click at [165, 11] on icon "plus" at bounding box center [162, 9] width 5 height 5
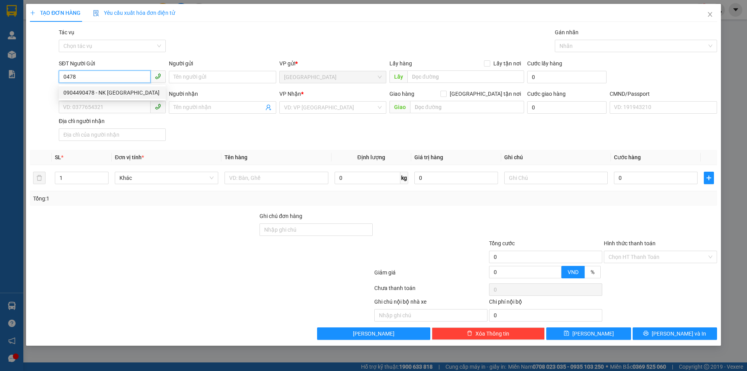
click at [144, 88] on div "0904490478 - NK [GEOGRAPHIC_DATA]" at bounding box center [112, 92] width 98 height 9
type input "0904490478"
type input "NK [GEOGRAPHIC_DATA]"
type input "0917451121"
type input "LABO [PERSON_NAME]"
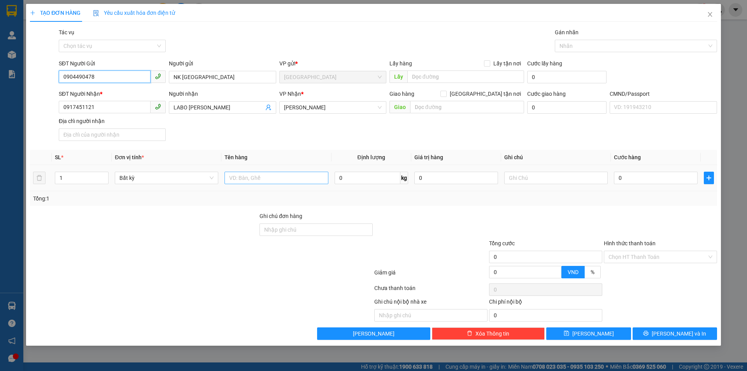
type input "0904490478"
click at [259, 177] on input "text" at bounding box center [275, 178] width 103 height 12
type input "1 HỘP"
click at [559, 177] on input "text" at bounding box center [555, 178] width 103 height 12
type input "MAI 9H30 HẠO"
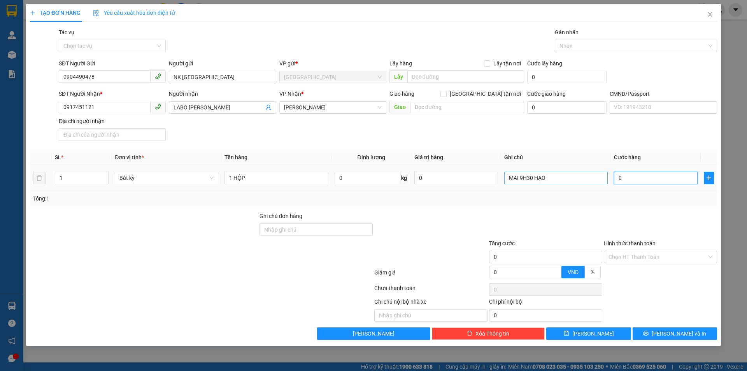
type input "2"
type input "20"
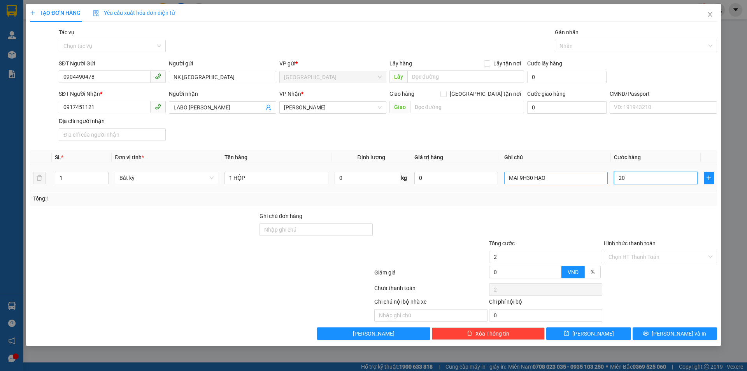
type input "20"
click at [576, 212] on div at bounding box center [545, 225] width 115 height 27
click at [611, 254] on input "Hình thức thanh toán" at bounding box center [657, 257] width 98 height 12
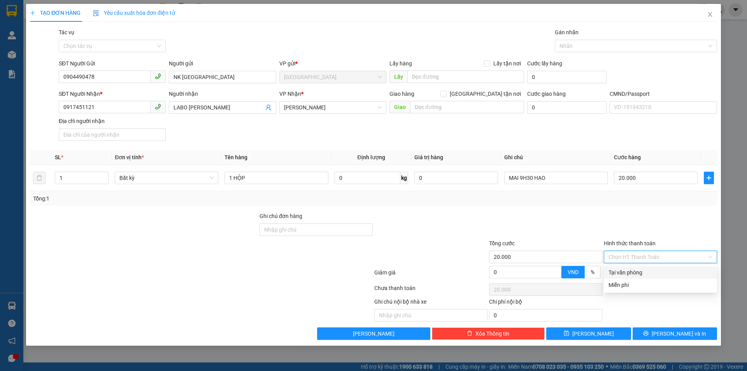
click at [641, 268] on div "Tại văn phòng" at bounding box center [660, 272] width 104 height 9
click at [671, 333] on span "[PERSON_NAME] và In" at bounding box center [678, 333] width 54 height 9
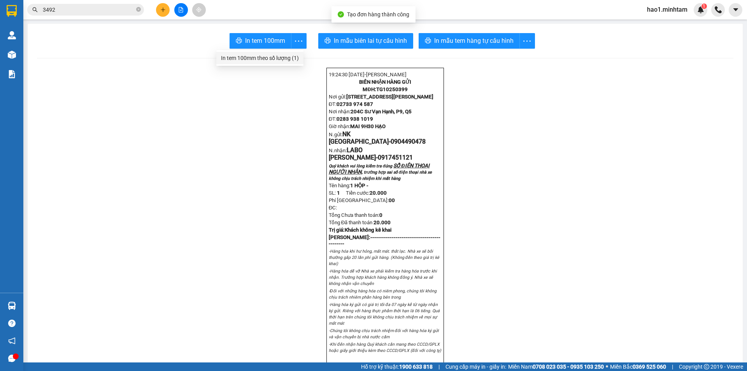
click at [280, 55] on div "In tem 100mm theo số lượng (1)" at bounding box center [260, 58] width 78 height 9
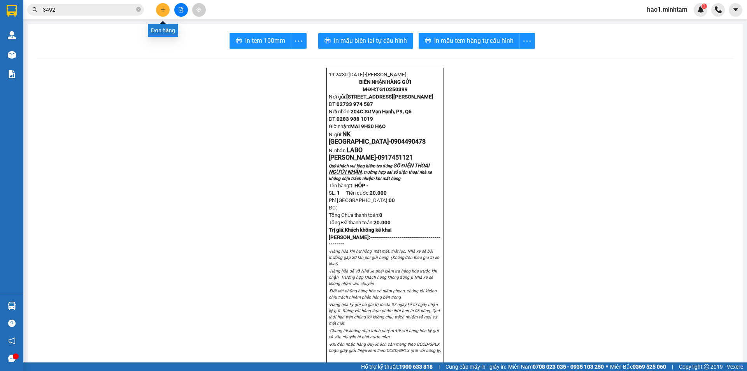
click at [161, 10] on icon "plus" at bounding box center [162, 9] width 5 height 5
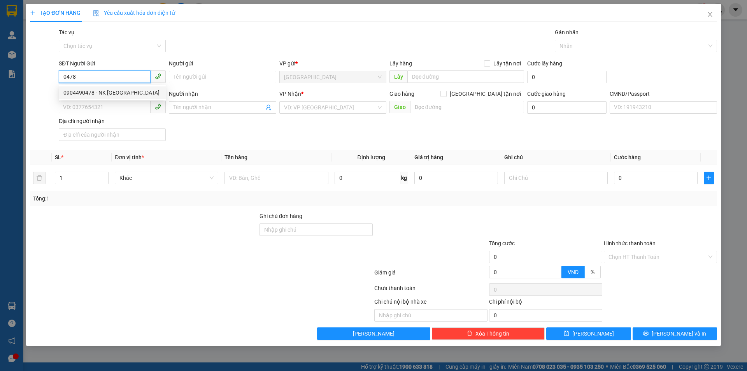
click at [127, 95] on div "0904490478 - NK [GEOGRAPHIC_DATA]" at bounding box center [112, 92] width 98 height 9
type input "0904490478"
type input "NK [GEOGRAPHIC_DATA]"
type input "0917451121"
type input "LABO [PERSON_NAME]"
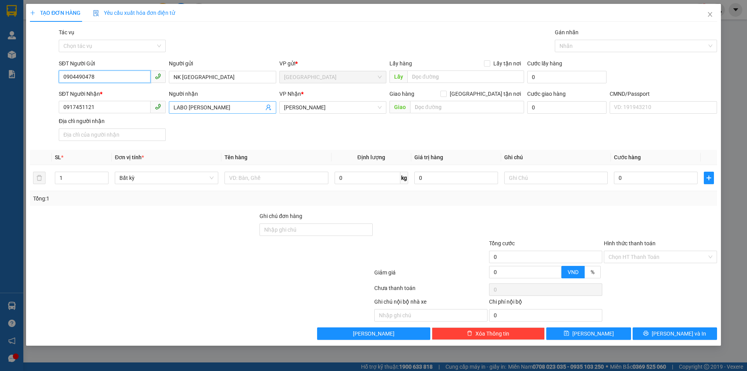
type input "0904490478"
click at [266, 107] on icon "user-add" at bounding box center [268, 107] width 6 height 6
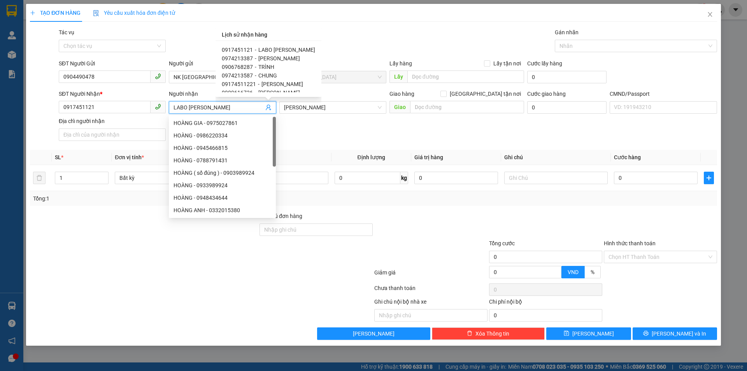
click at [276, 58] on span "[PERSON_NAME]" at bounding box center [279, 58] width 42 height 6
type input "0974213387"
type input "[PERSON_NAME]"
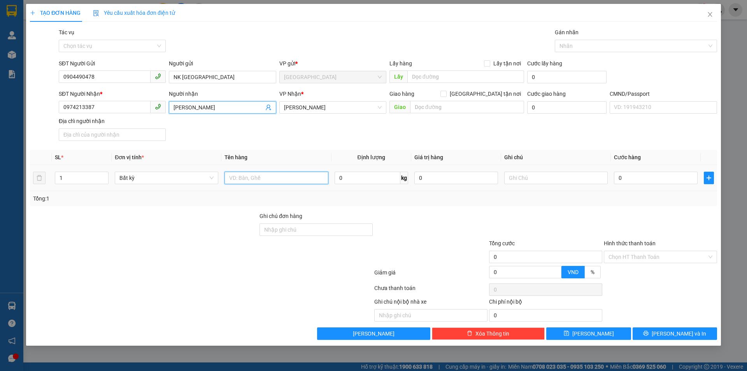
click at [270, 180] on input "text" at bounding box center [275, 178] width 103 height 12
type input "1 HỘP"
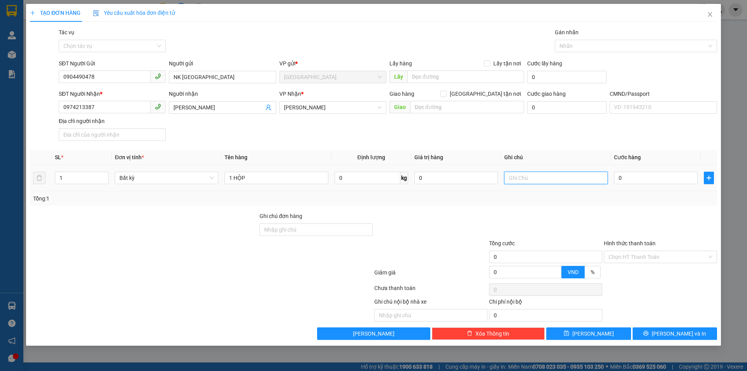
click at [551, 173] on input "text" at bounding box center [555, 178] width 103 height 12
type input "MAI 9H30 HẠO"
type input "2"
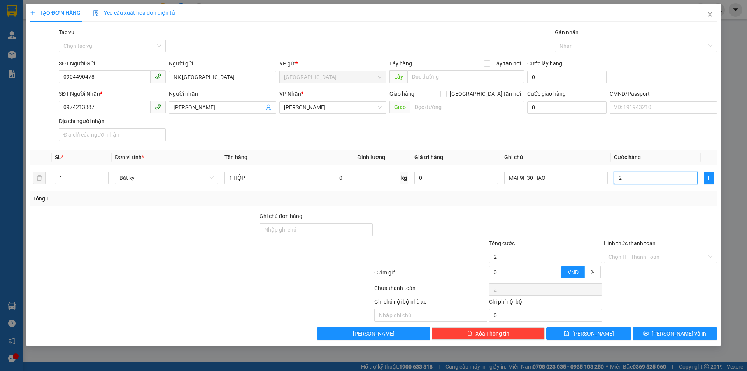
type input "20"
click at [620, 232] on div at bounding box center [660, 225] width 115 height 27
click at [642, 258] on input "Hình thức thanh toán" at bounding box center [657, 257] width 98 height 12
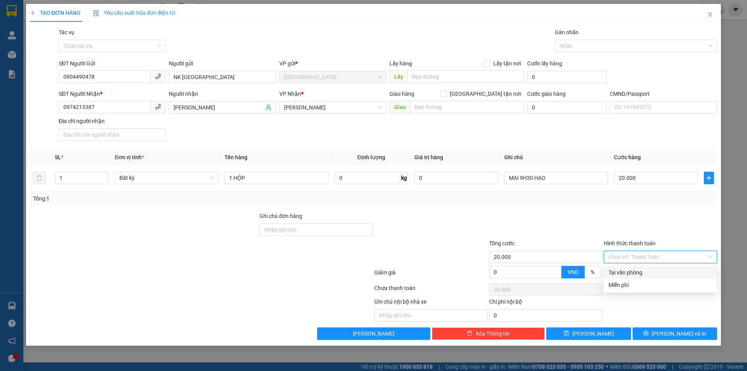
click at [639, 268] on div "Tại văn phòng" at bounding box center [660, 272] width 113 height 12
click at [685, 336] on span "[PERSON_NAME] và In" at bounding box center [678, 333] width 54 height 9
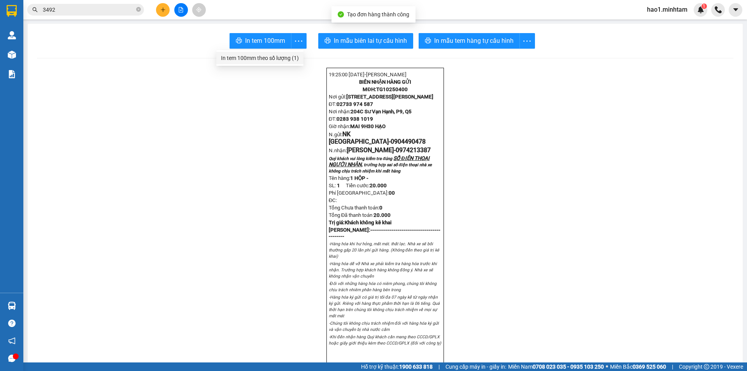
click at [269, 56] on div "In tem 100mm theo số lượng (1)" at bounding box center [260, 58] width 78 height 9
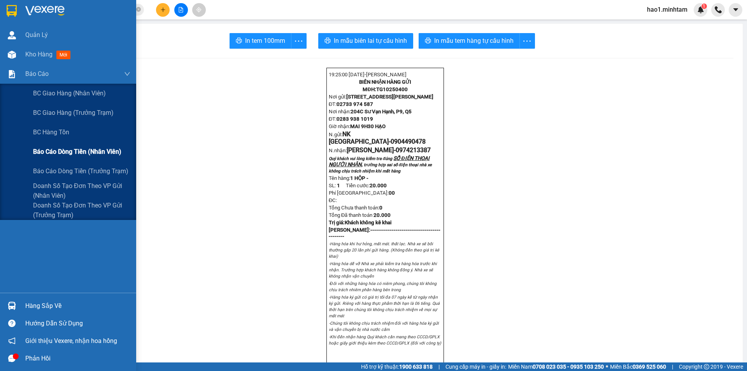
click at [83, 151] on span "Báo cáo dòng tiền (nhân viên)" at bounding box center [77, 152] width 88 height 10
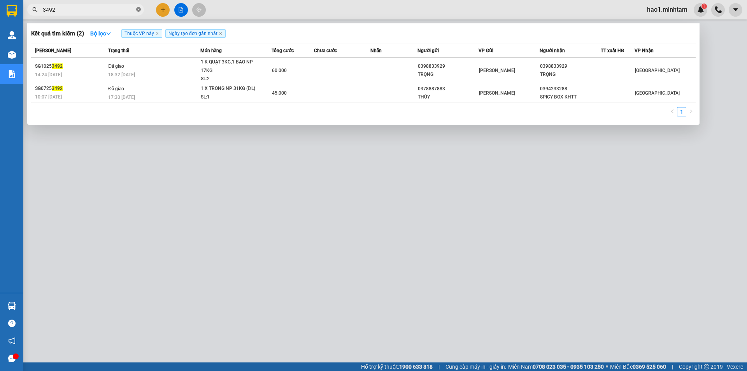
click at [139, 10] on icon "close-circle" at bounding box center [138, 9] width 5 height 5
